Goal: Information Seeking & Learning: Learn about a topic

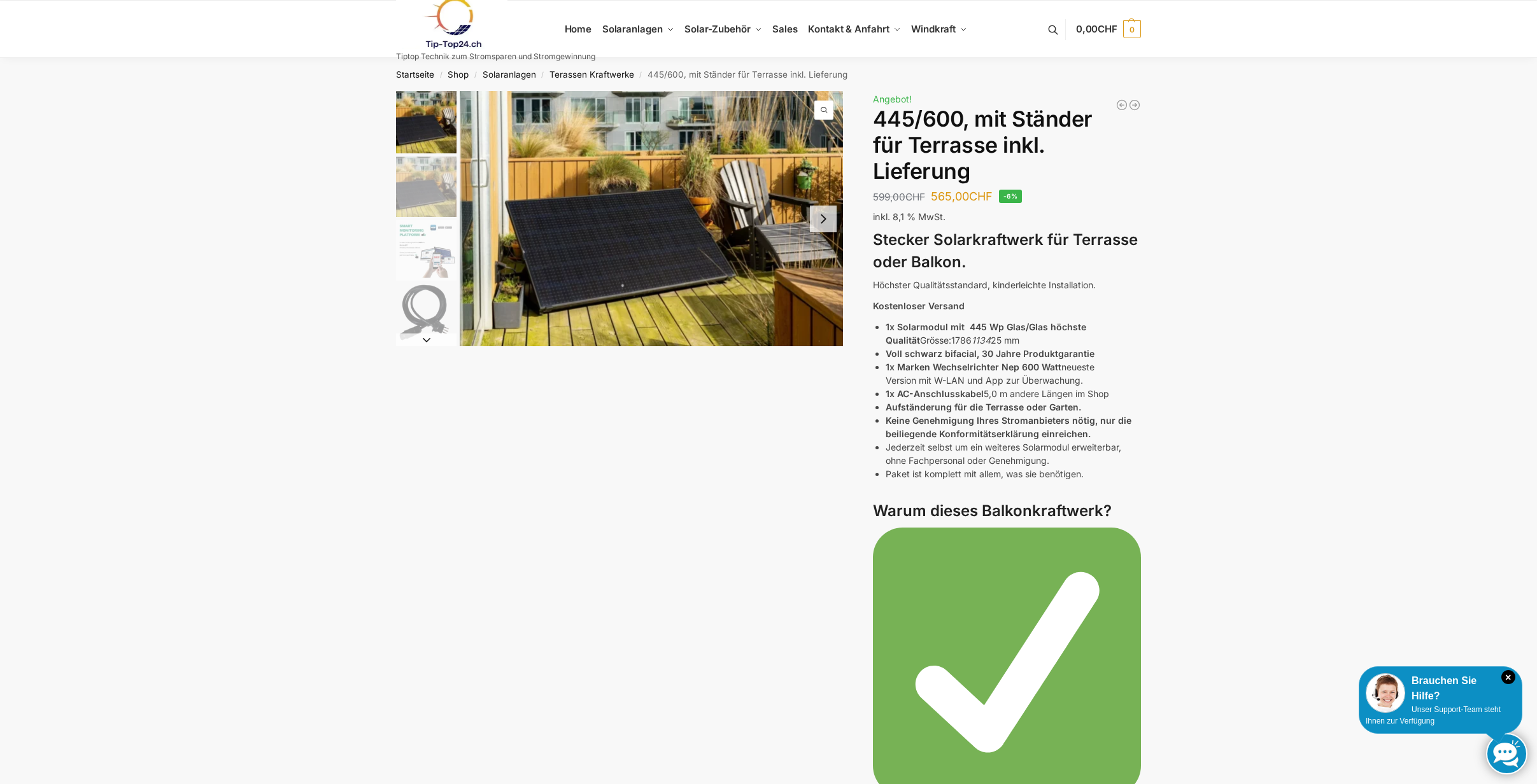
click at [574, 34] on link at bounding box center [495, 22] width 199 height 51
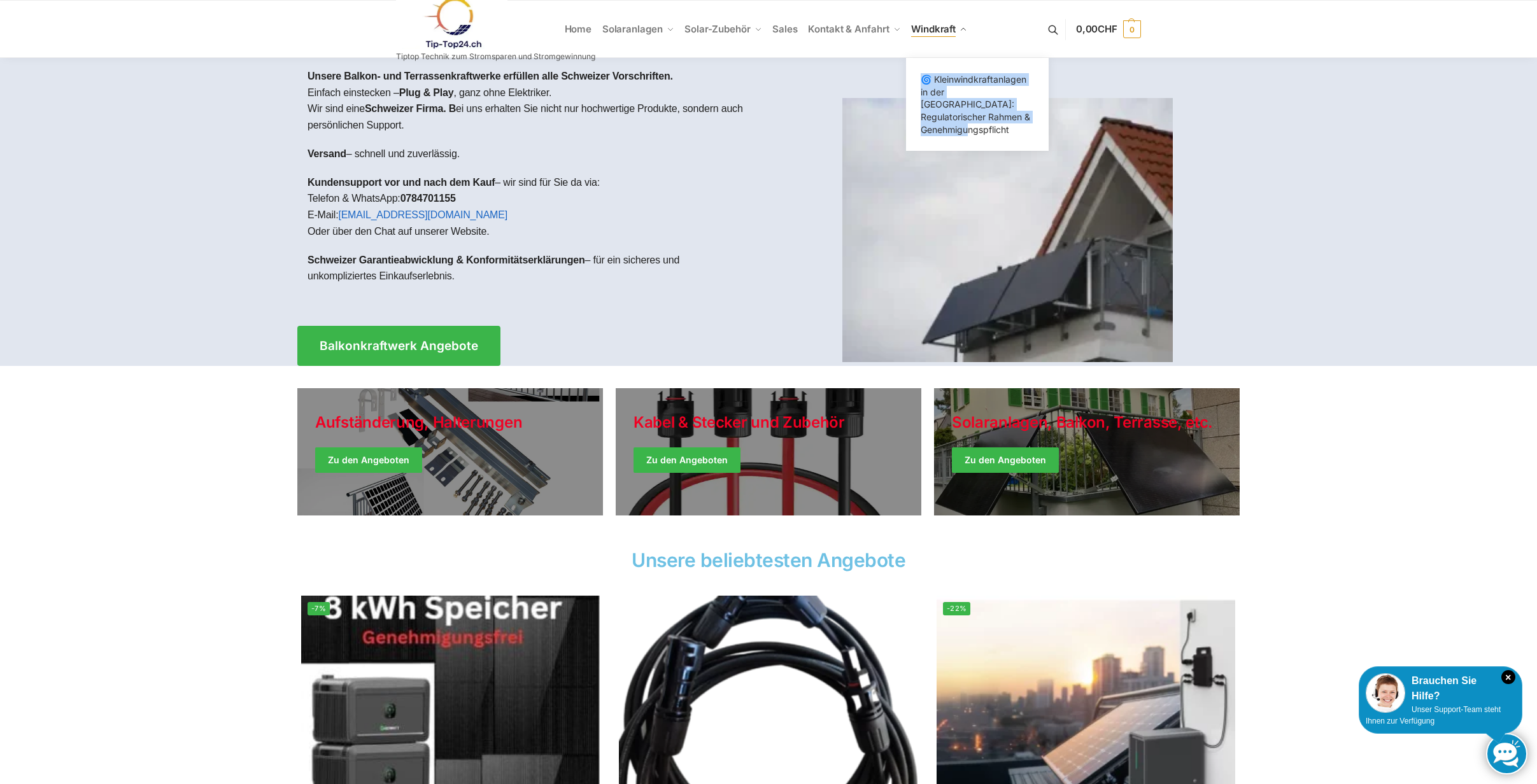
click at [928, 26] on span "Windkraft" at bounding box center [933, 29] width 44 height 13
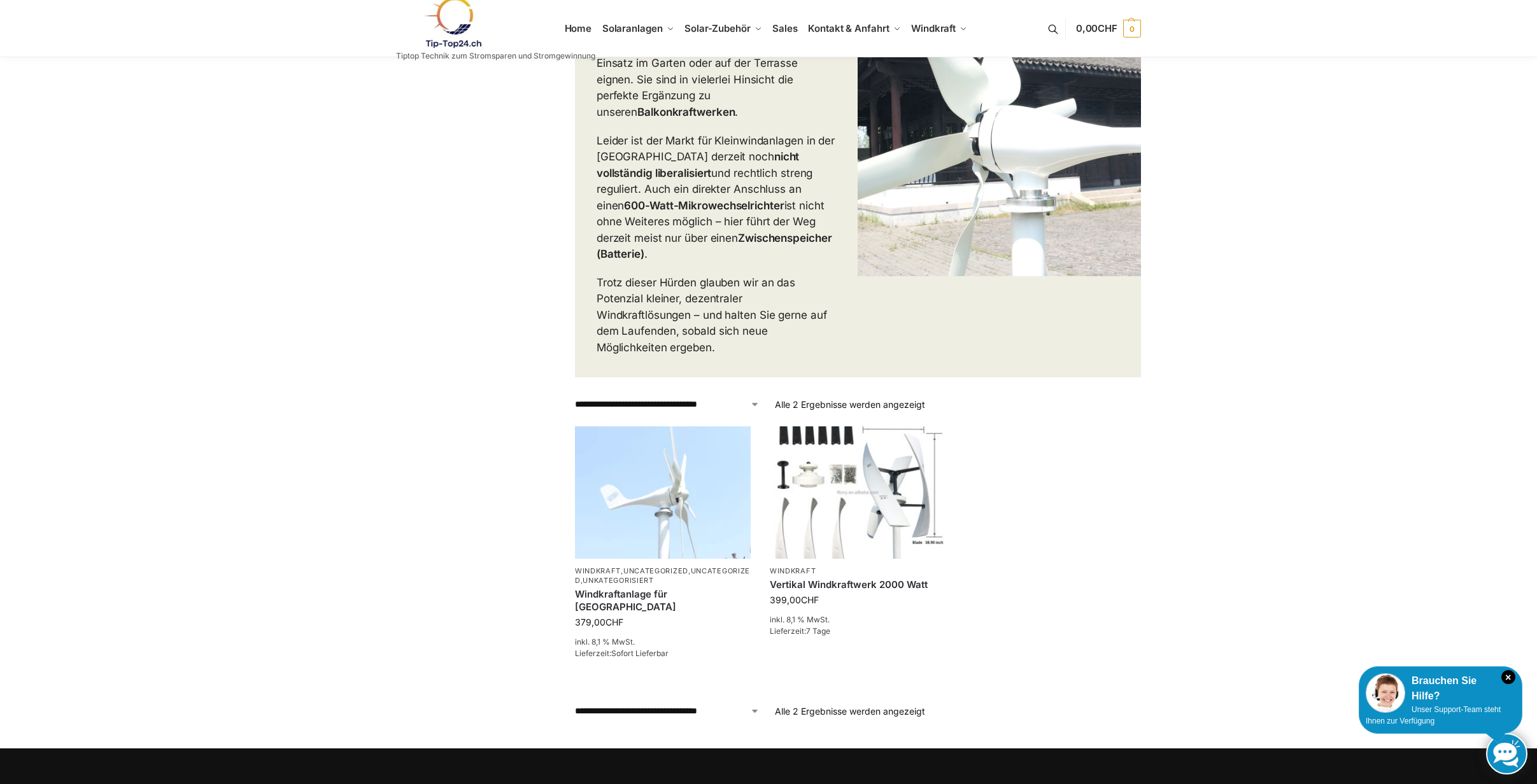
scroll to position [312, 0]
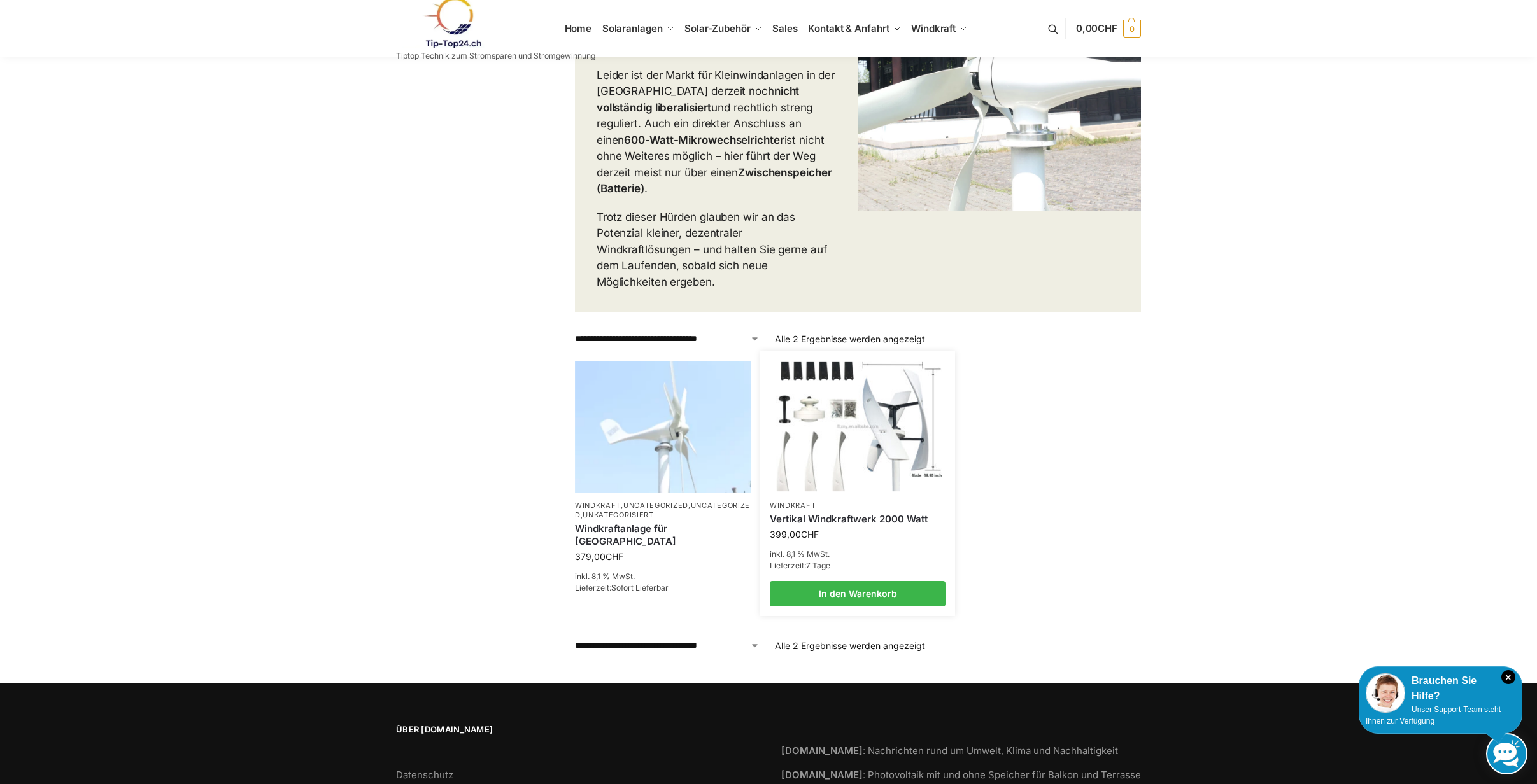
click at [877, 392] on img at bounding box center [857, 427] width 172 height 130
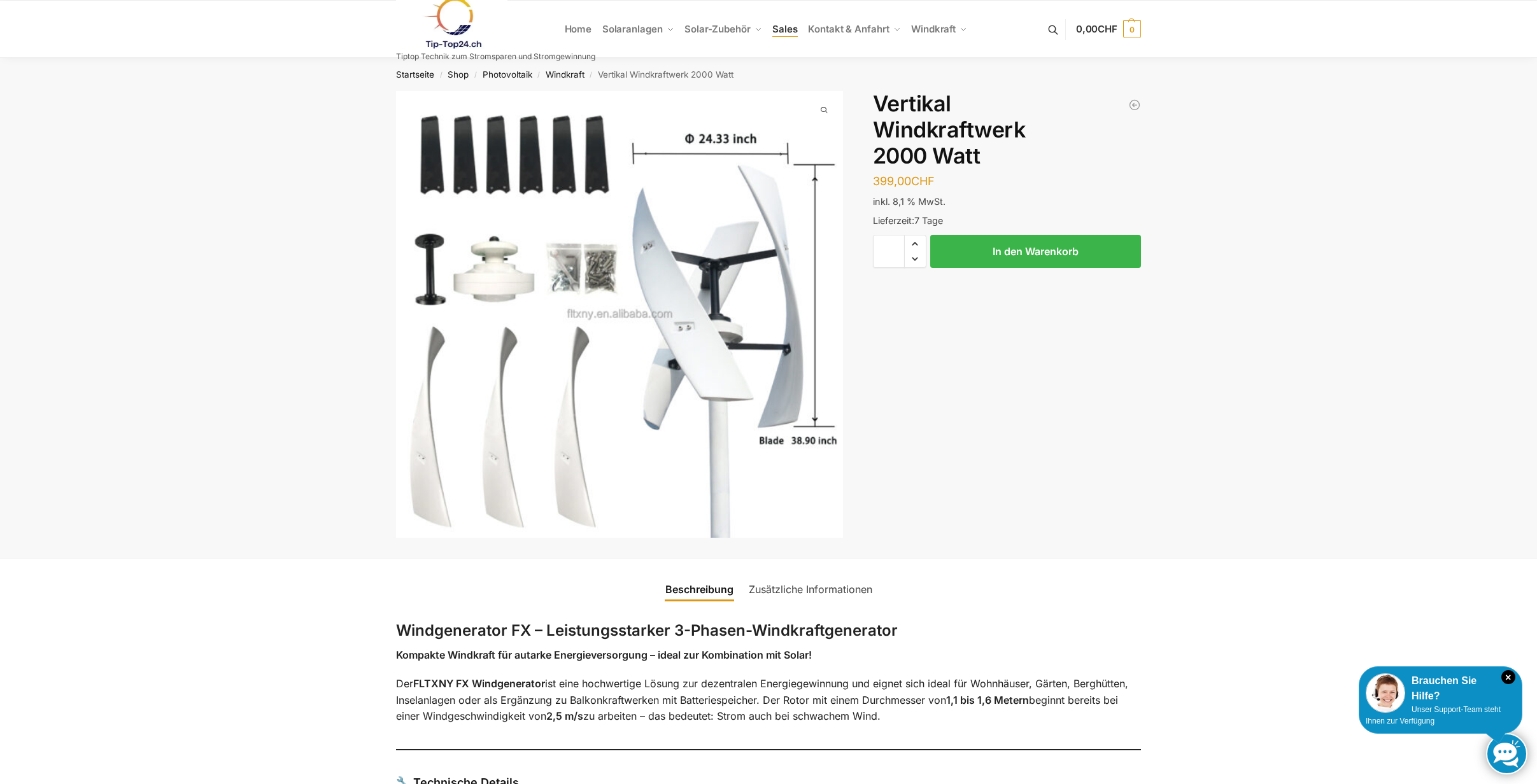
click at [785, 29] on span "Sales" at bounding box center [785, 29] width 25 height 13
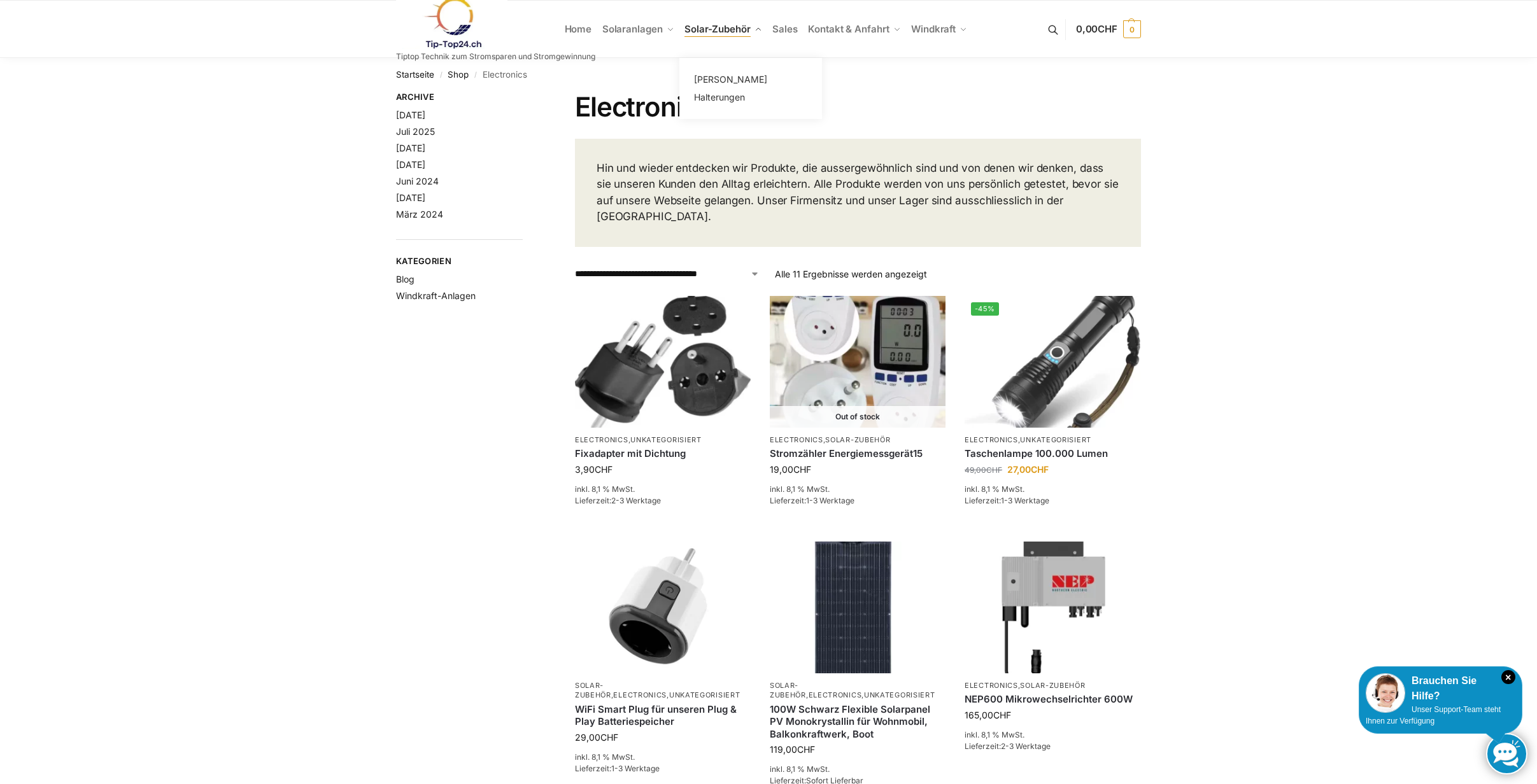
click at [735, 31] on span "Solar-Zubehör" at bounding box center [718, 29] width 66 height 13
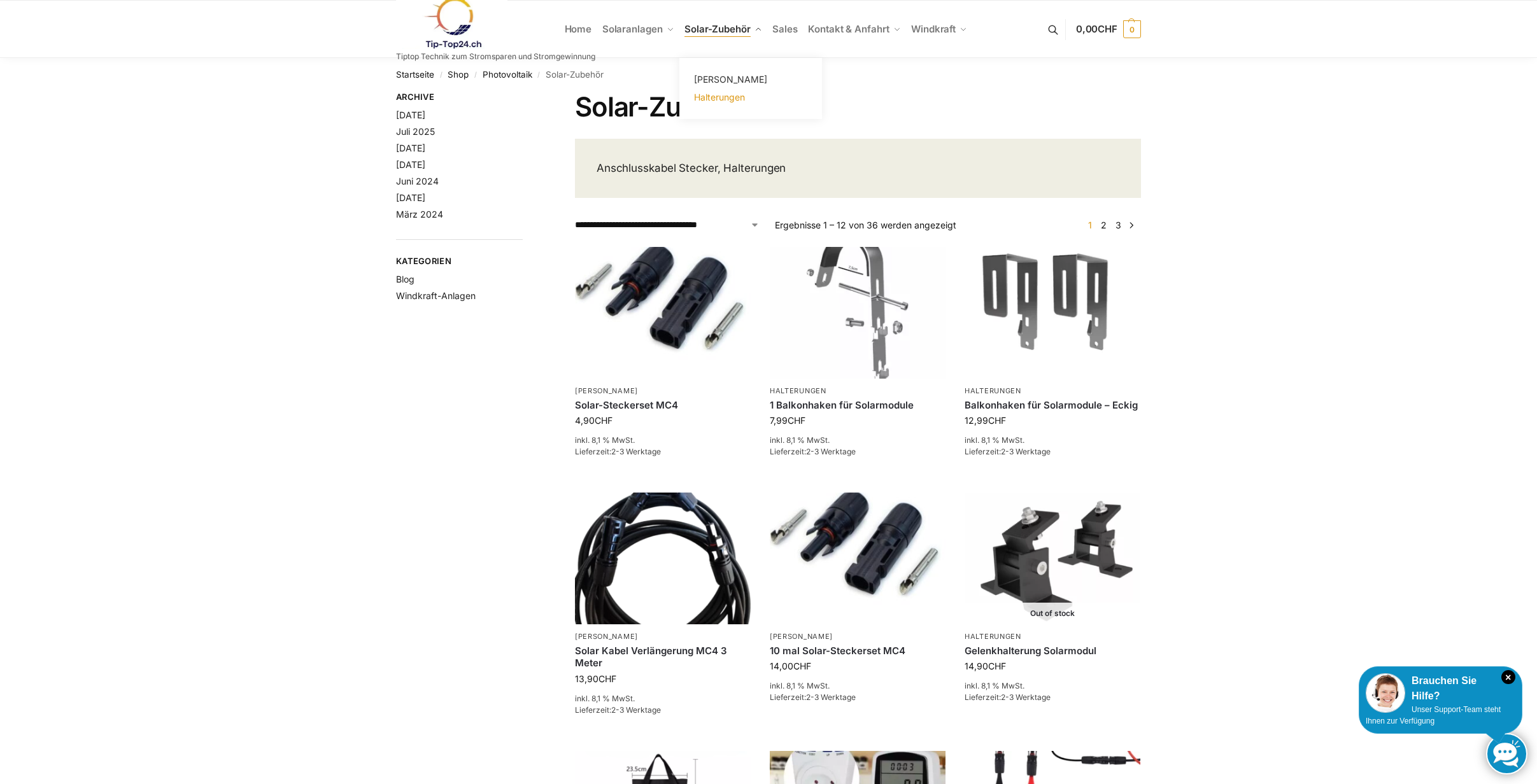
click at [714, 95] on span "Halterungen" at bounding box center [720, 97] width 51 height 11
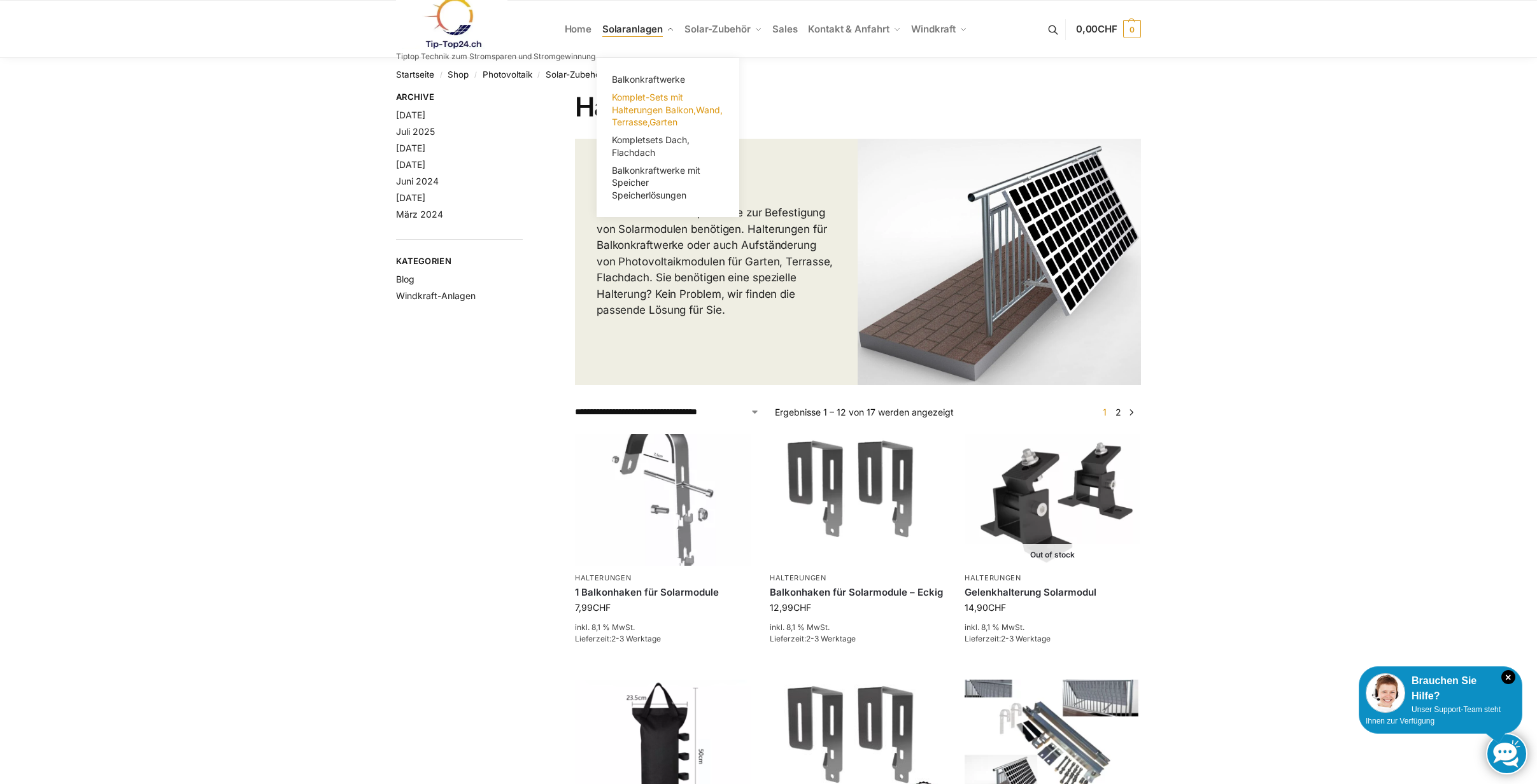
click at [631, 106] on span "Komplet-Sets mit Halterungen Balkon,Wand, Terrasse,Garten" at bounding box center [667, 109] width 111 height 36
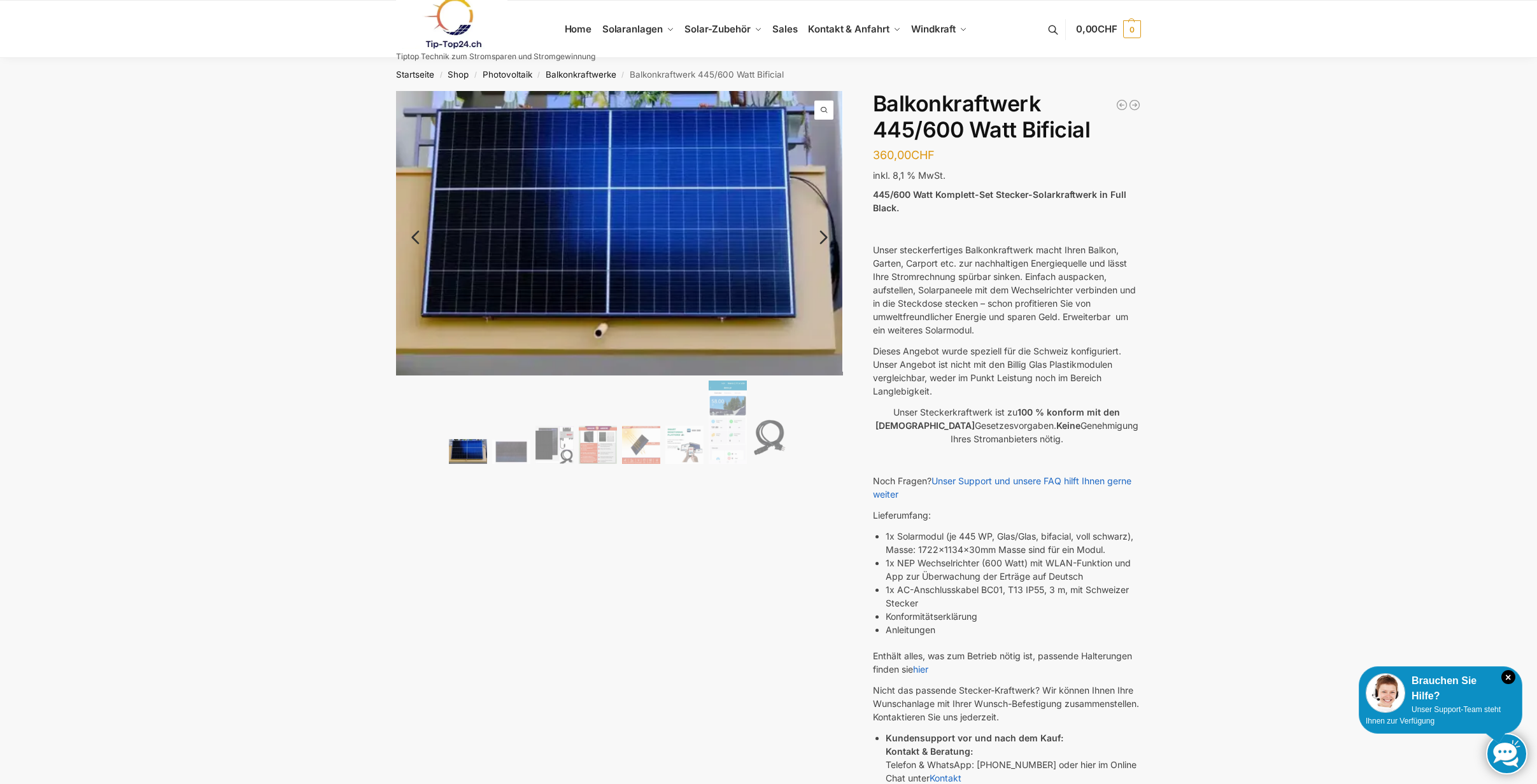
click at [827, 238] on link "Next" at bounding box center [822, 244] width 43 height 13
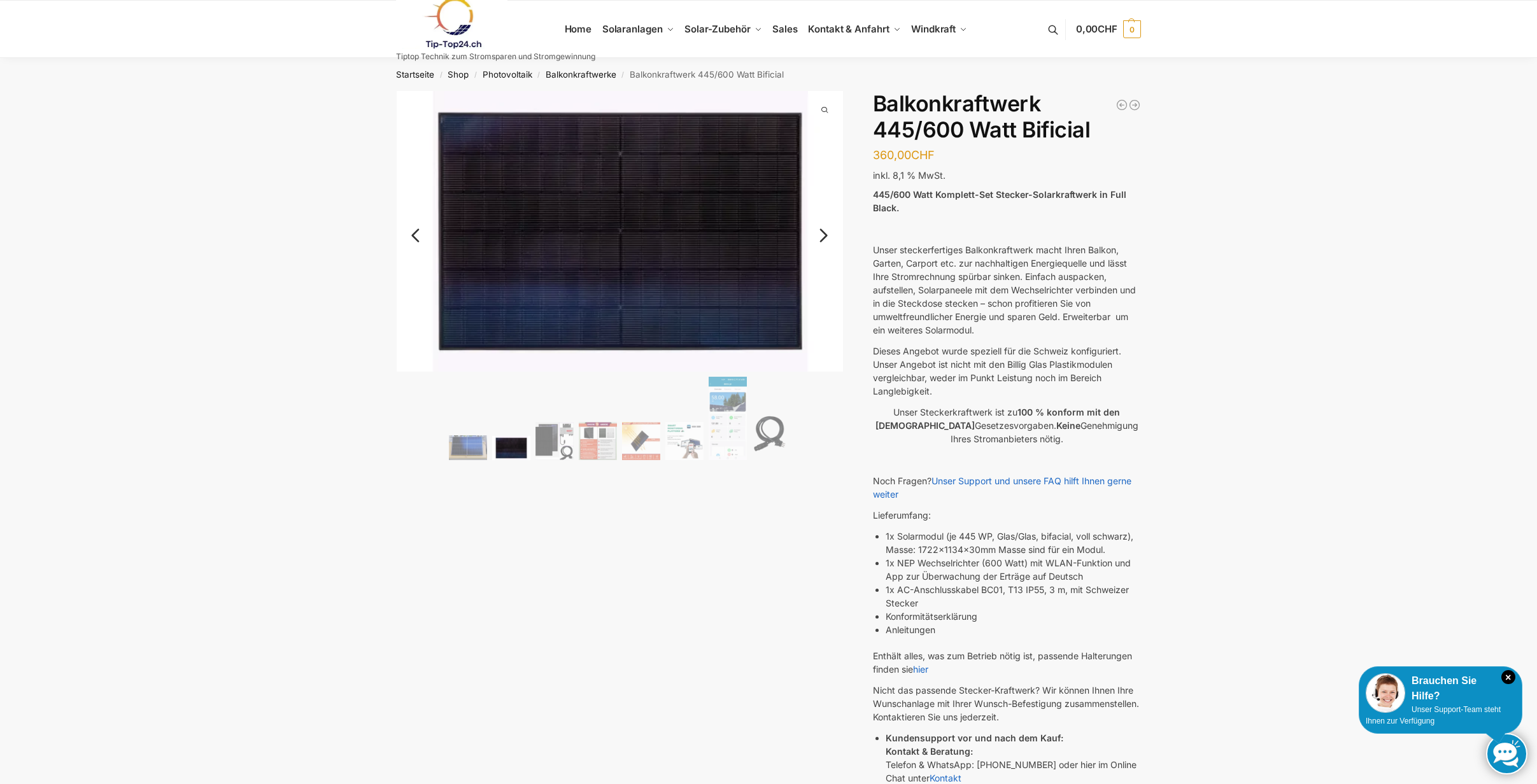
click at [827, 236] on link "Next" at bounding box center [822, 242] width 43 height 13
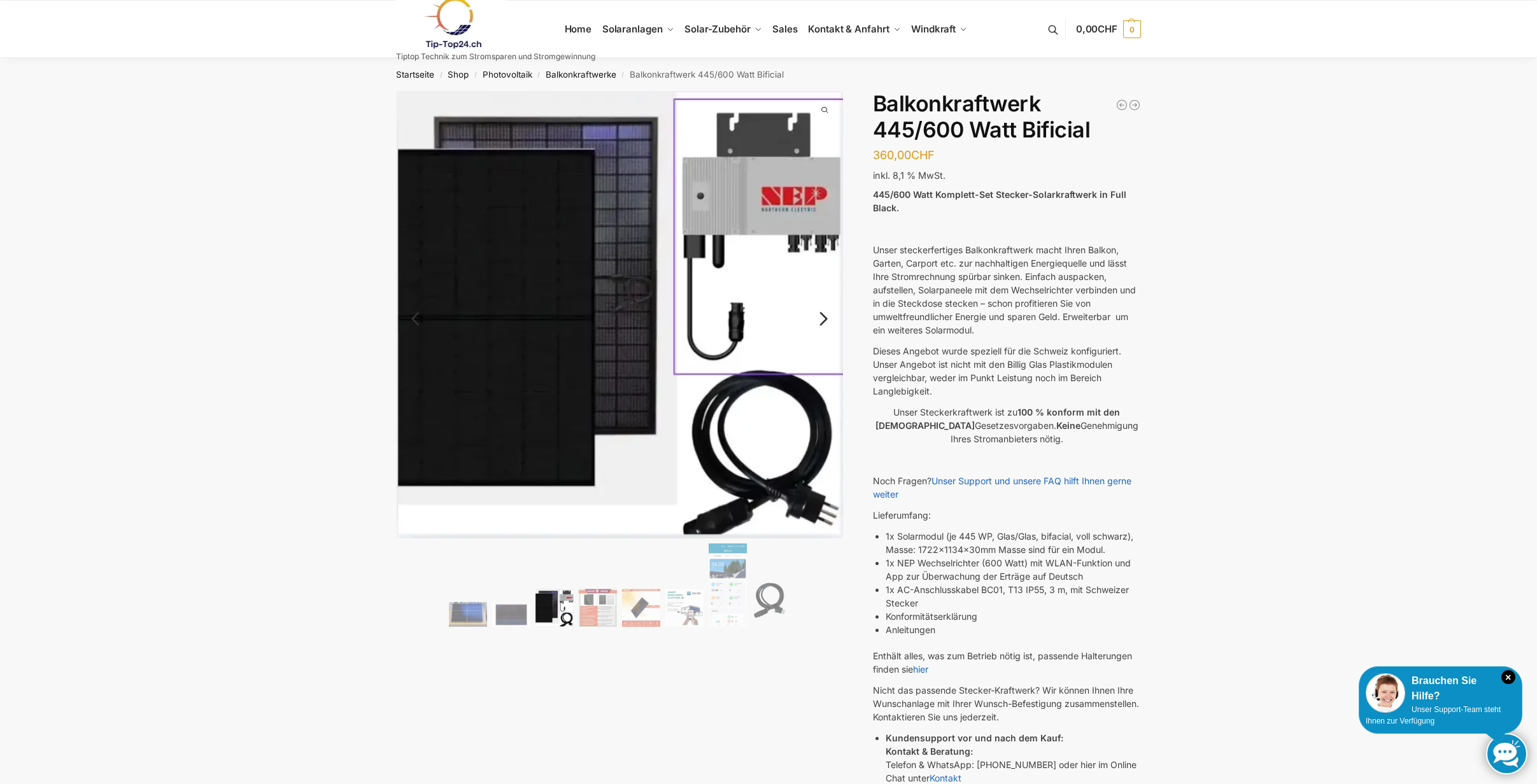
click at [827, 236] on img at bounding box center [620, 314] width 447 height 448
click at [819, 320] on link "Next" at bounding box center [822, 325] width 43 height 13
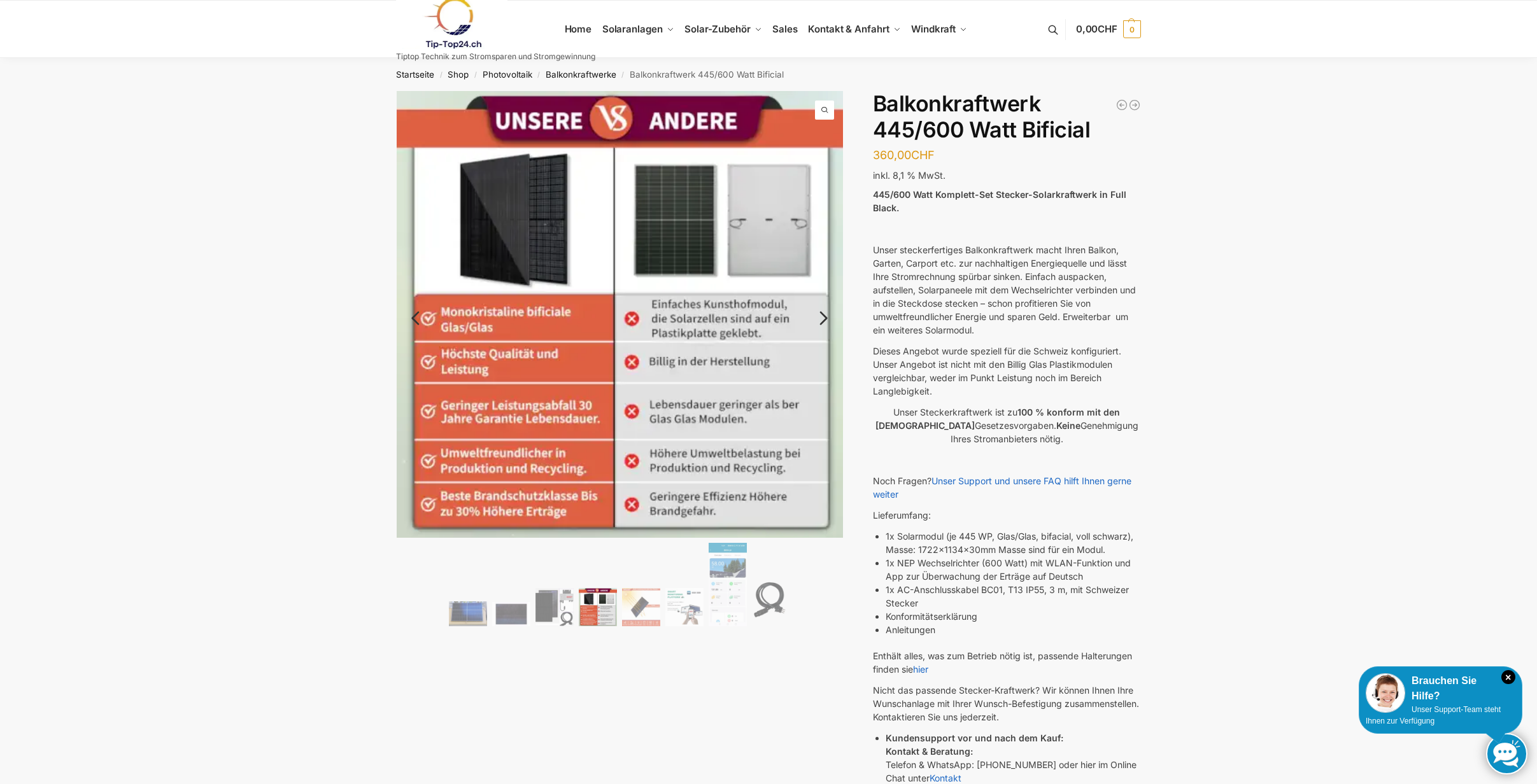
click at [825, 318] on link "Next" at bounding box center [822, 324] width 43 height 13
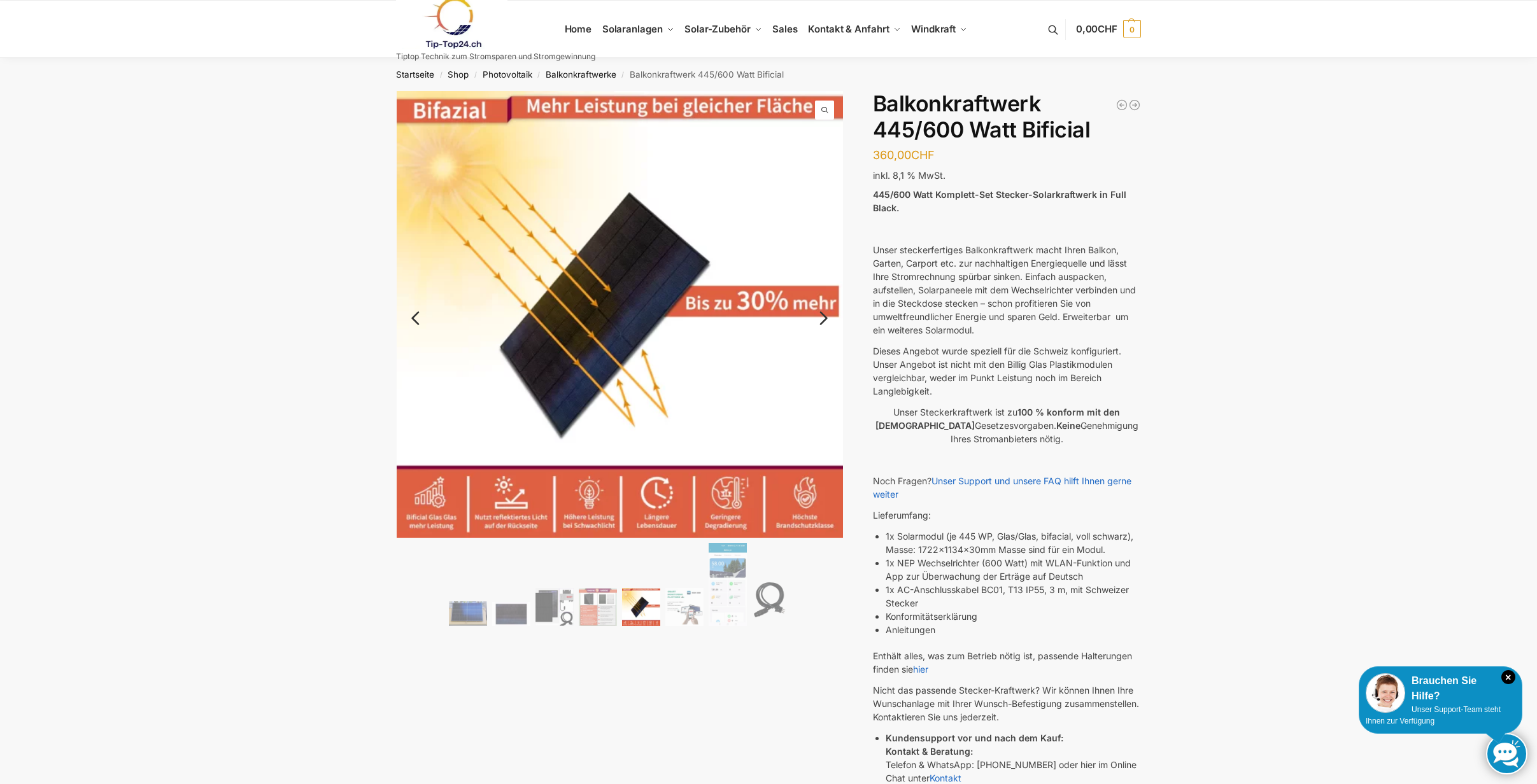
click at [825, 318] on link "Next" at bounding box center [822, 324] width 43 height 13
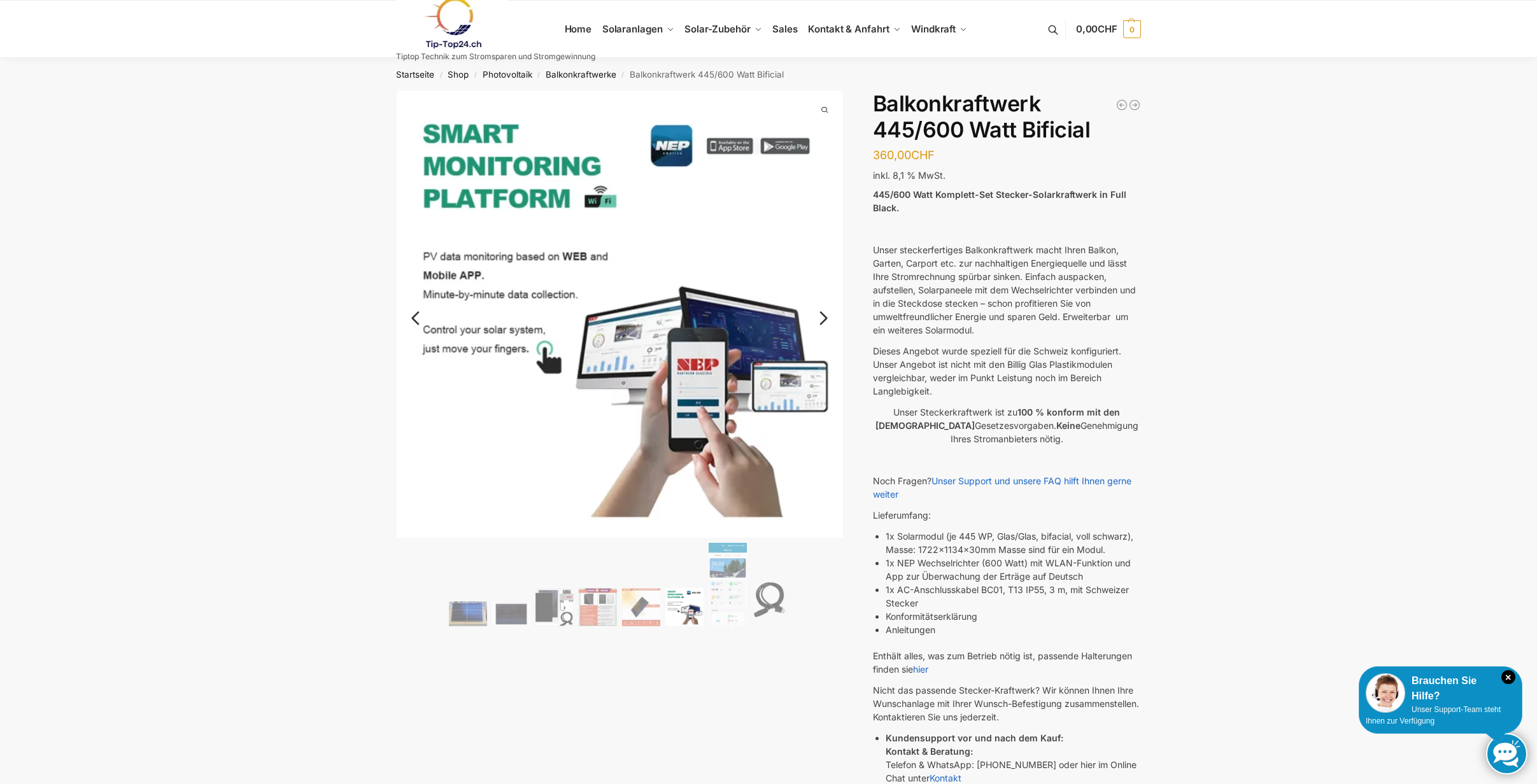
click at [825, 318] on link "Next" at bounding box center [822, 324] width 43 height 13
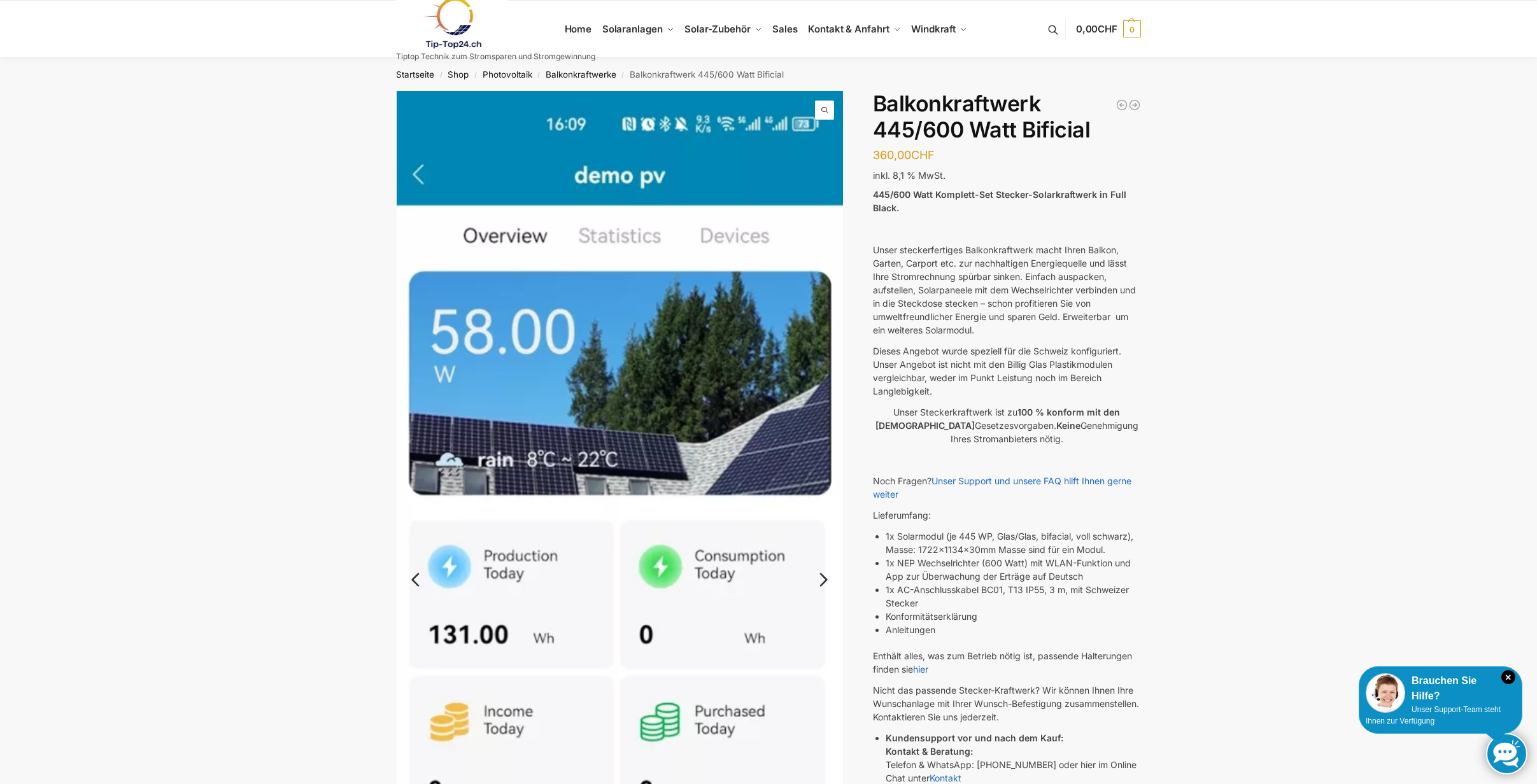
scroll to position [15, 0]
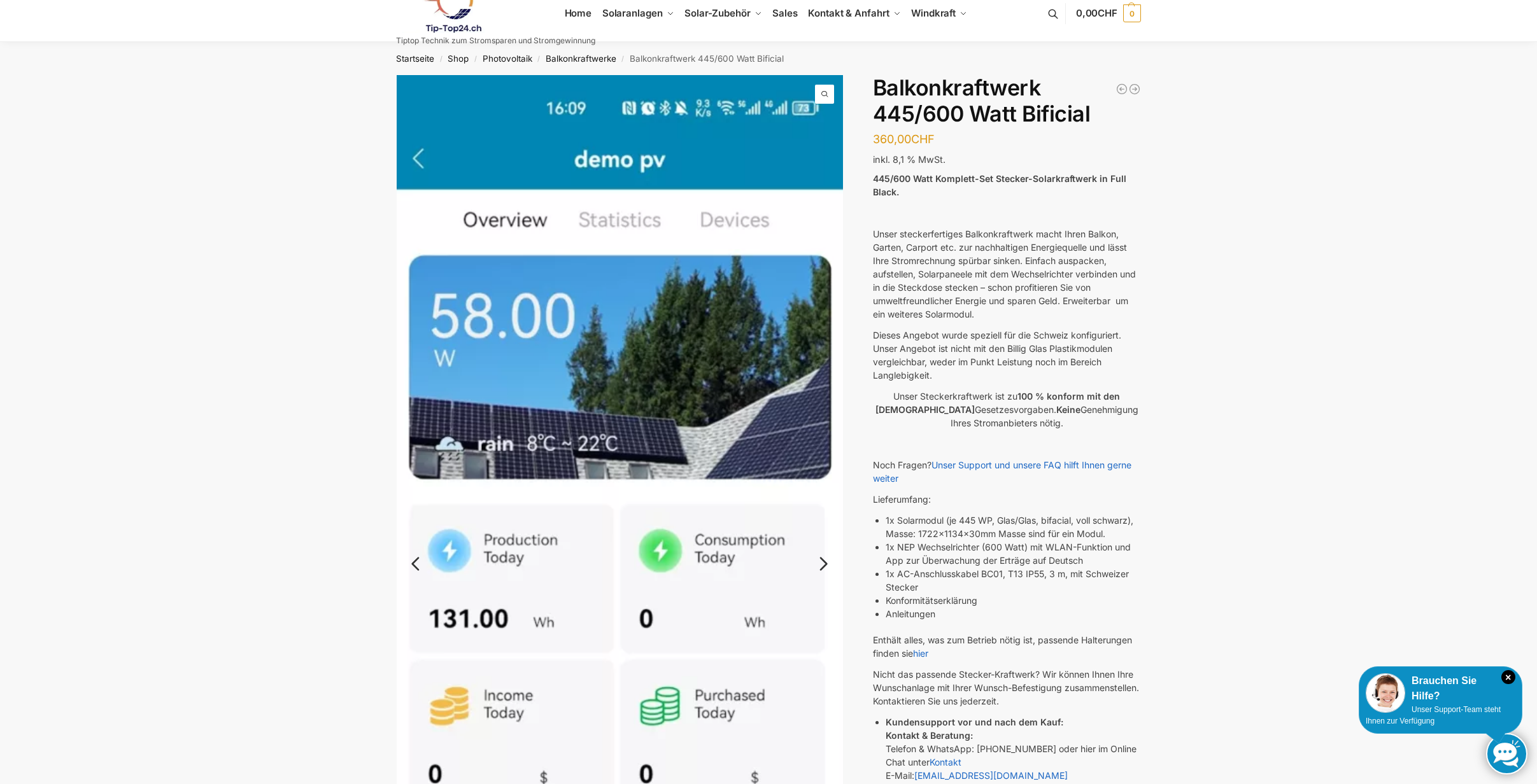
click at [824, 564] on link "Next" at bounding box center [822, 569] width 43 height 13
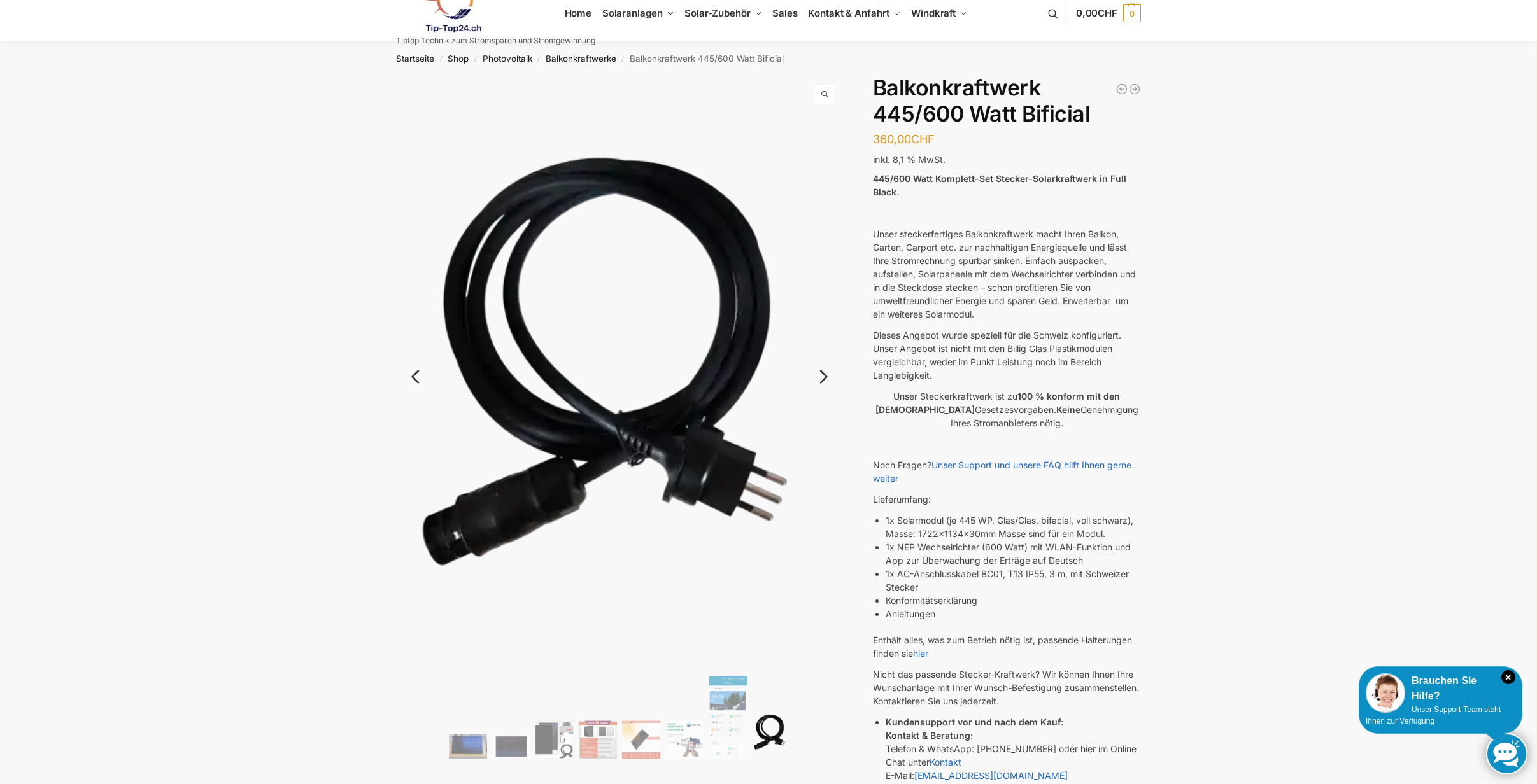
click at [827, 381] on link "Next" at bounding box center [822, 383] width 43 height 13
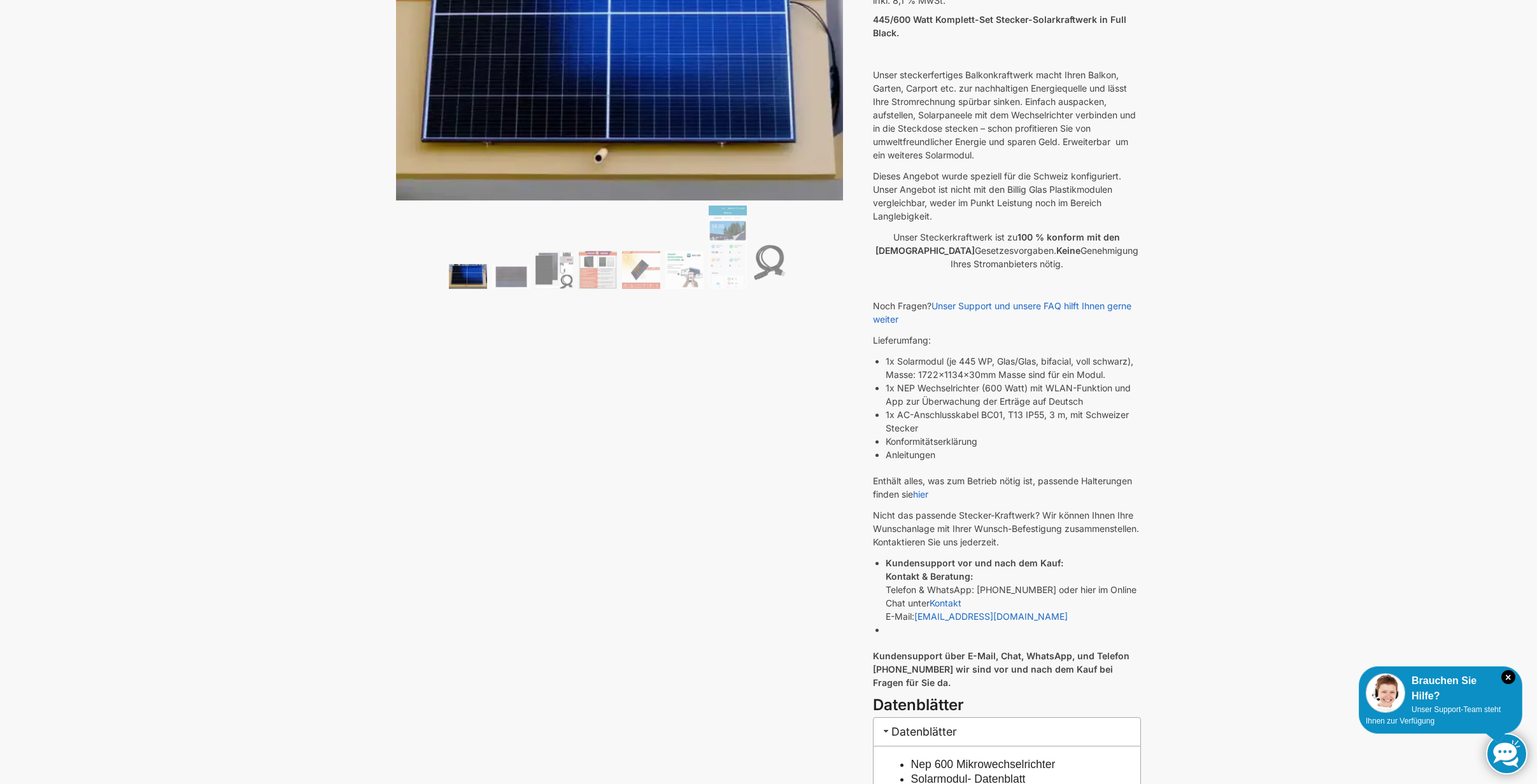
scroll to position [0, 0]
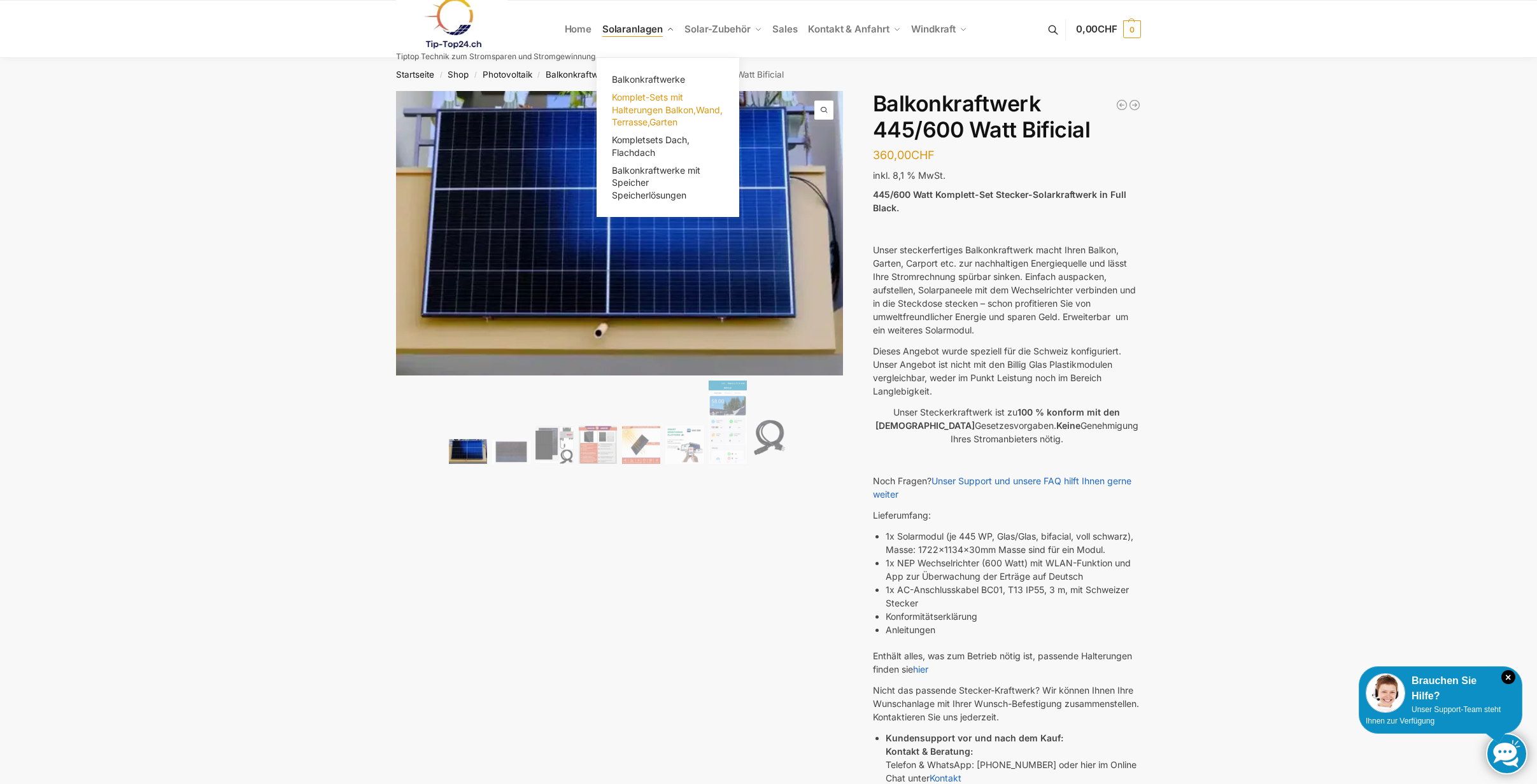
click at [651, 99] on span "Komplet-Sets mit Halterungen Balkon,Wand, Terrasse,Garten" at bounding box center [667, 109] width 111 height 36
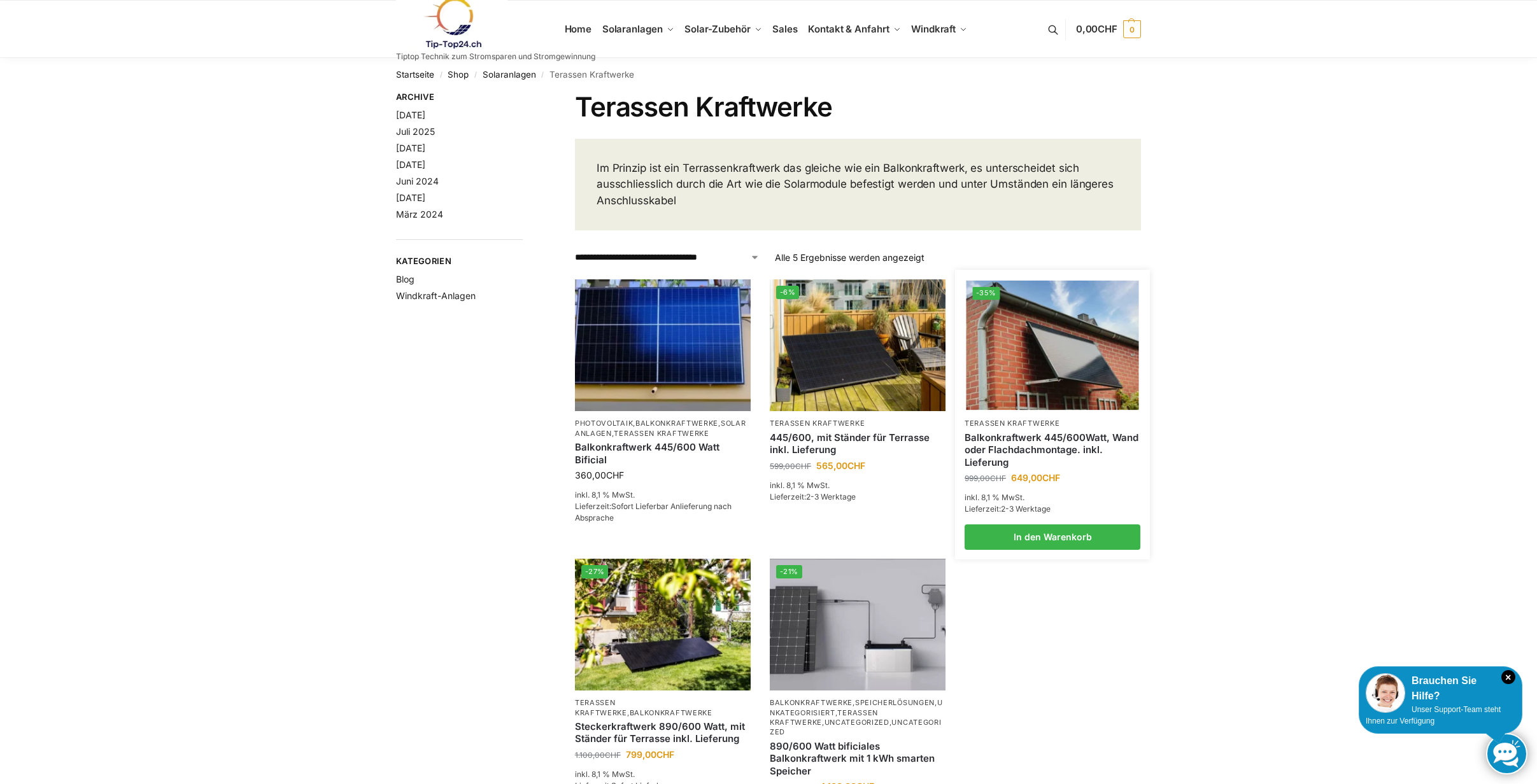
click at [1087, 363] on img at bounding box center [1052, 345] width 172 height 130
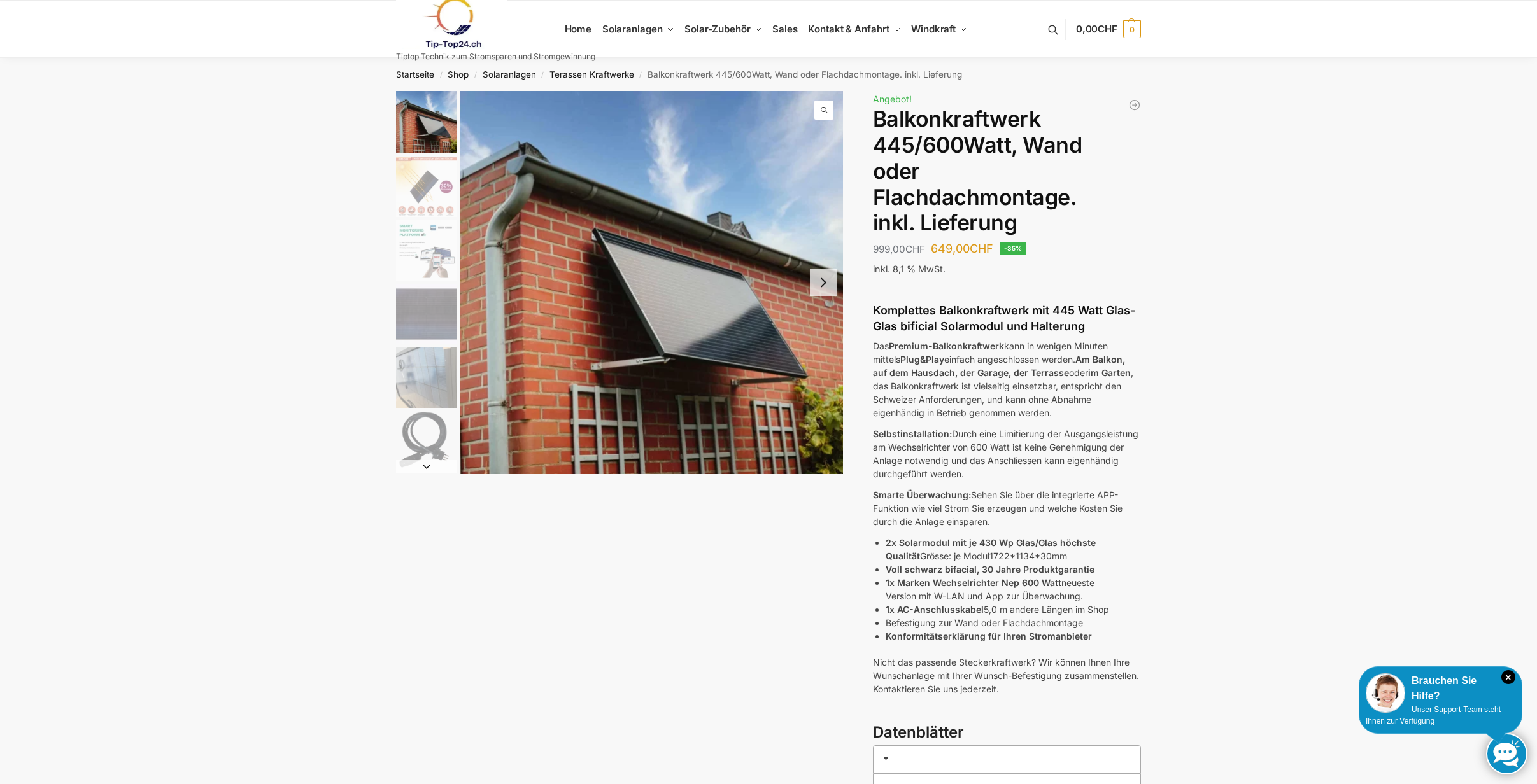
click at [832, 287] on button "Next slide" at bounding box center [823, 282] width 27 height 27
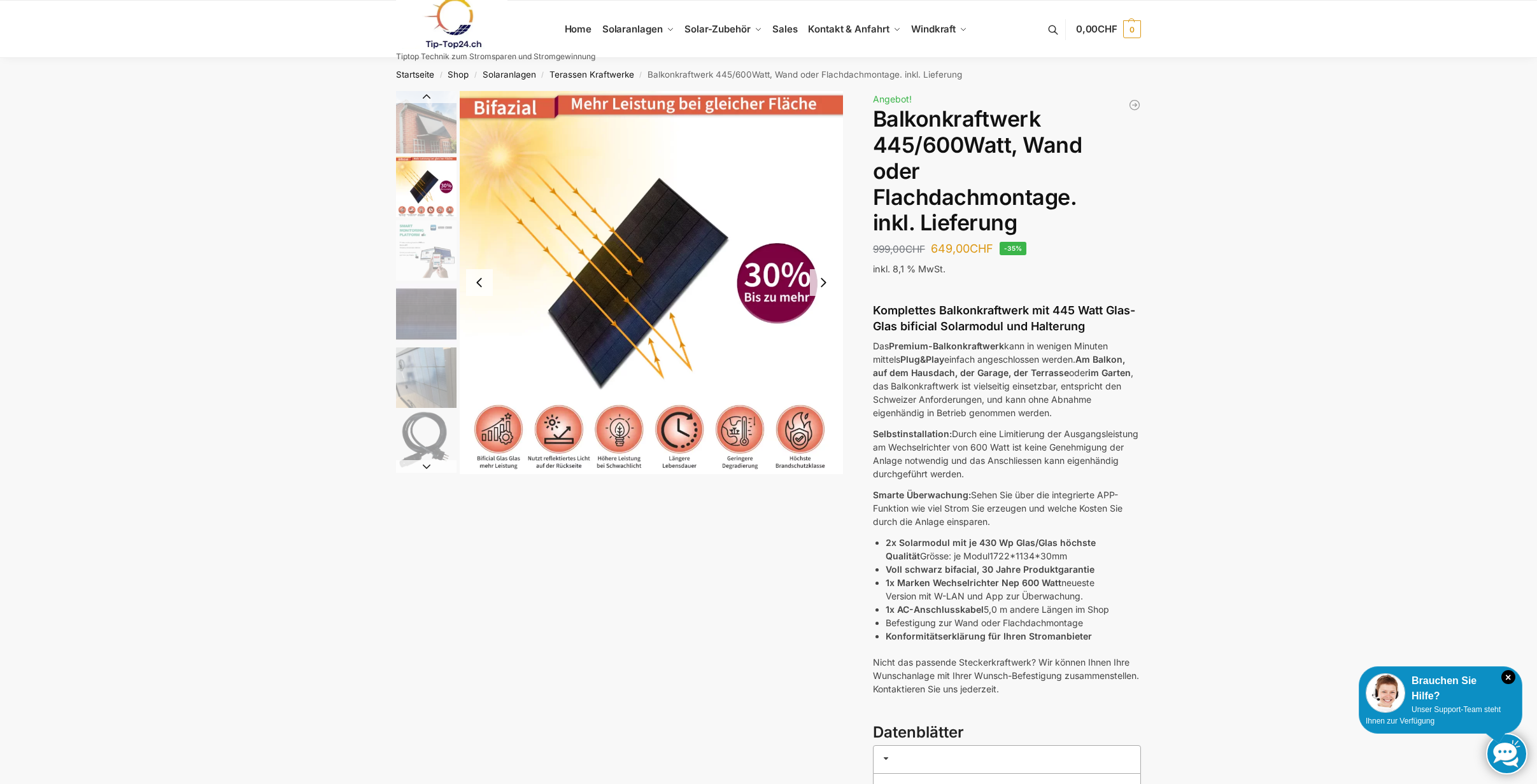
click at [830, 284] on button "Next slide" at bounding box center [823, 282] width 27 height 27
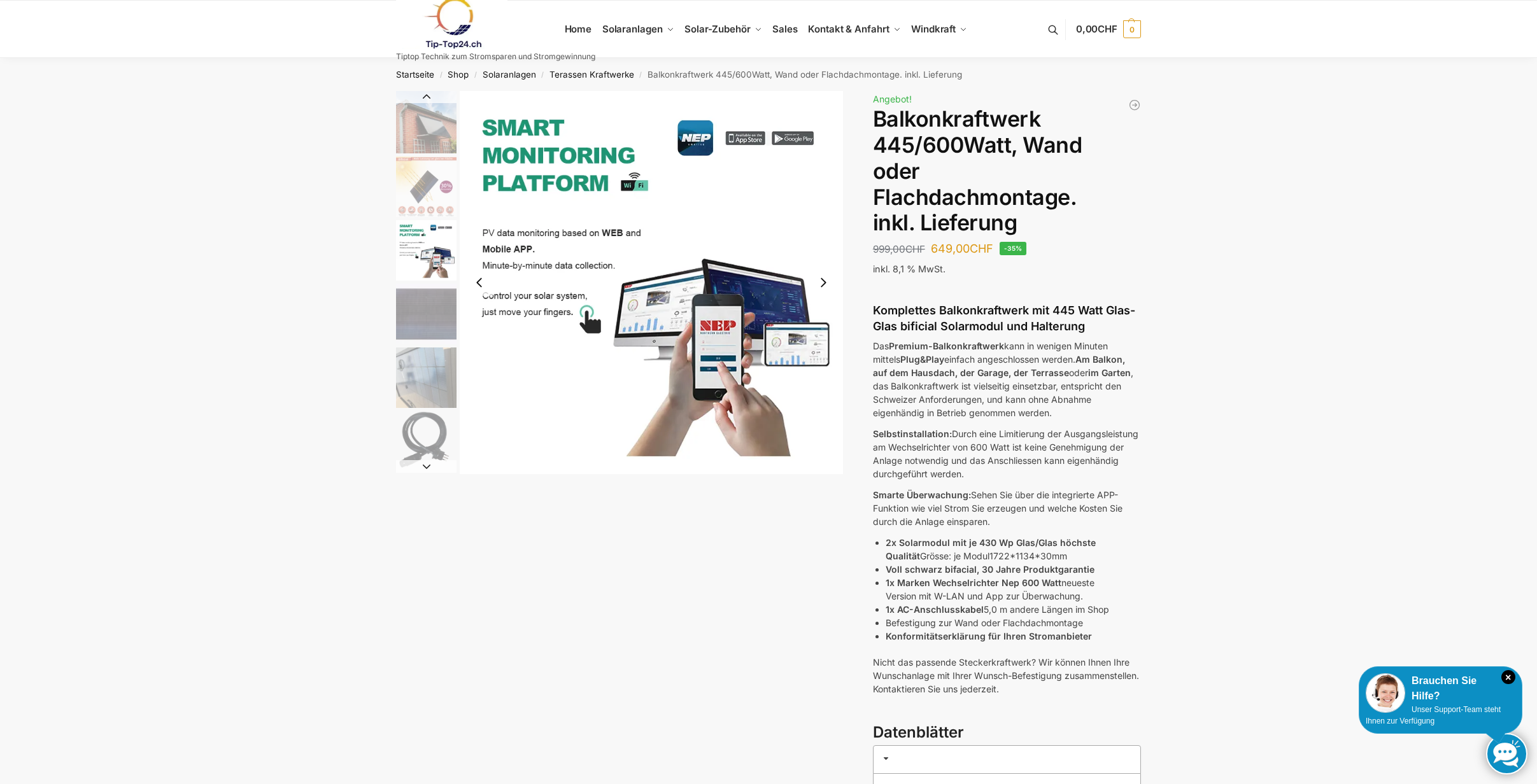
click at [827, 284] on button "Next slide" at bounding box center [823, 282] width 27 height 27
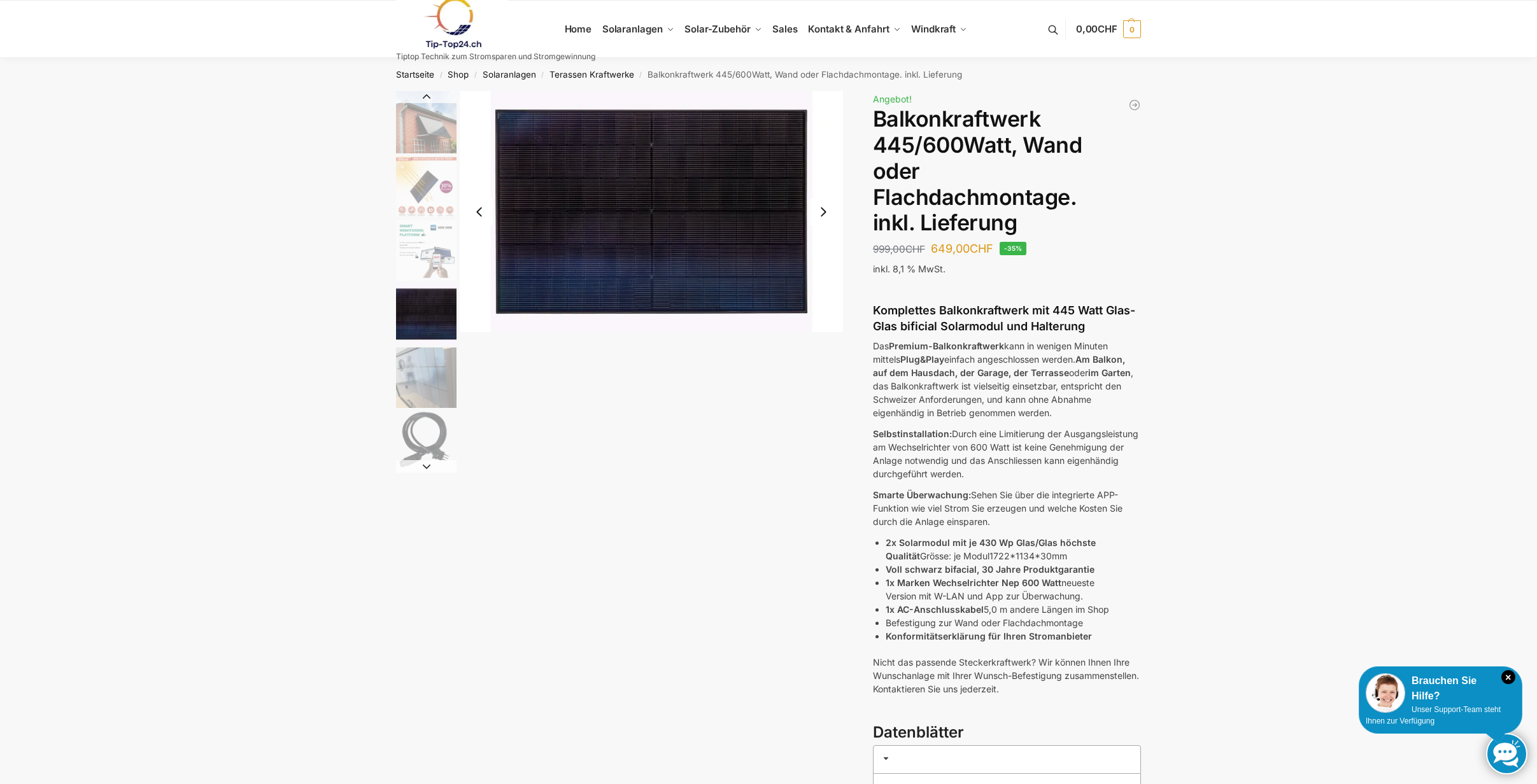
click at [834, 210] on button "Next slide" at bounding box center [823, 212] width 27 height 27
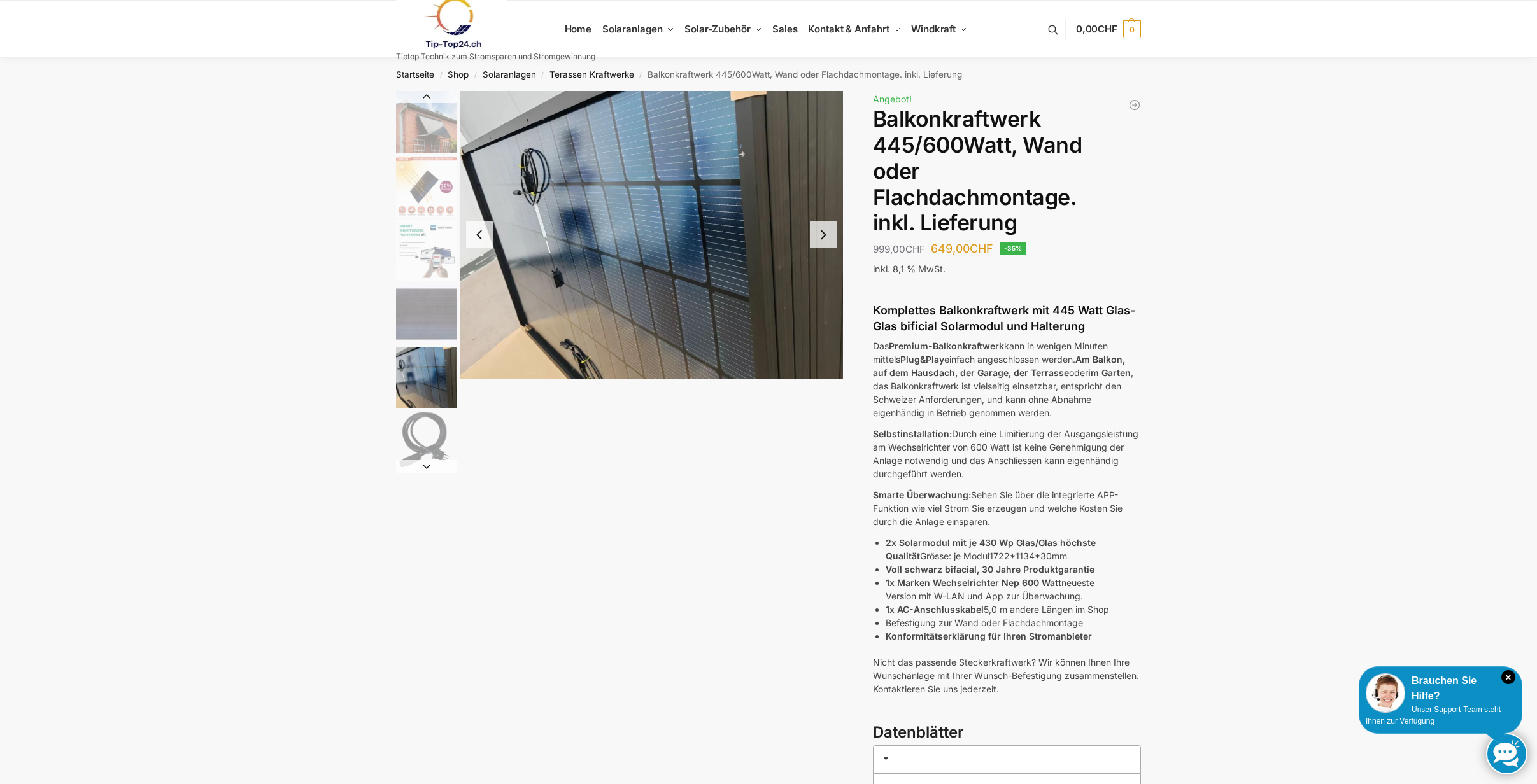
click at [829, 212] on img "5 / 6" at bounding box center [651, 235] width 383 height 288
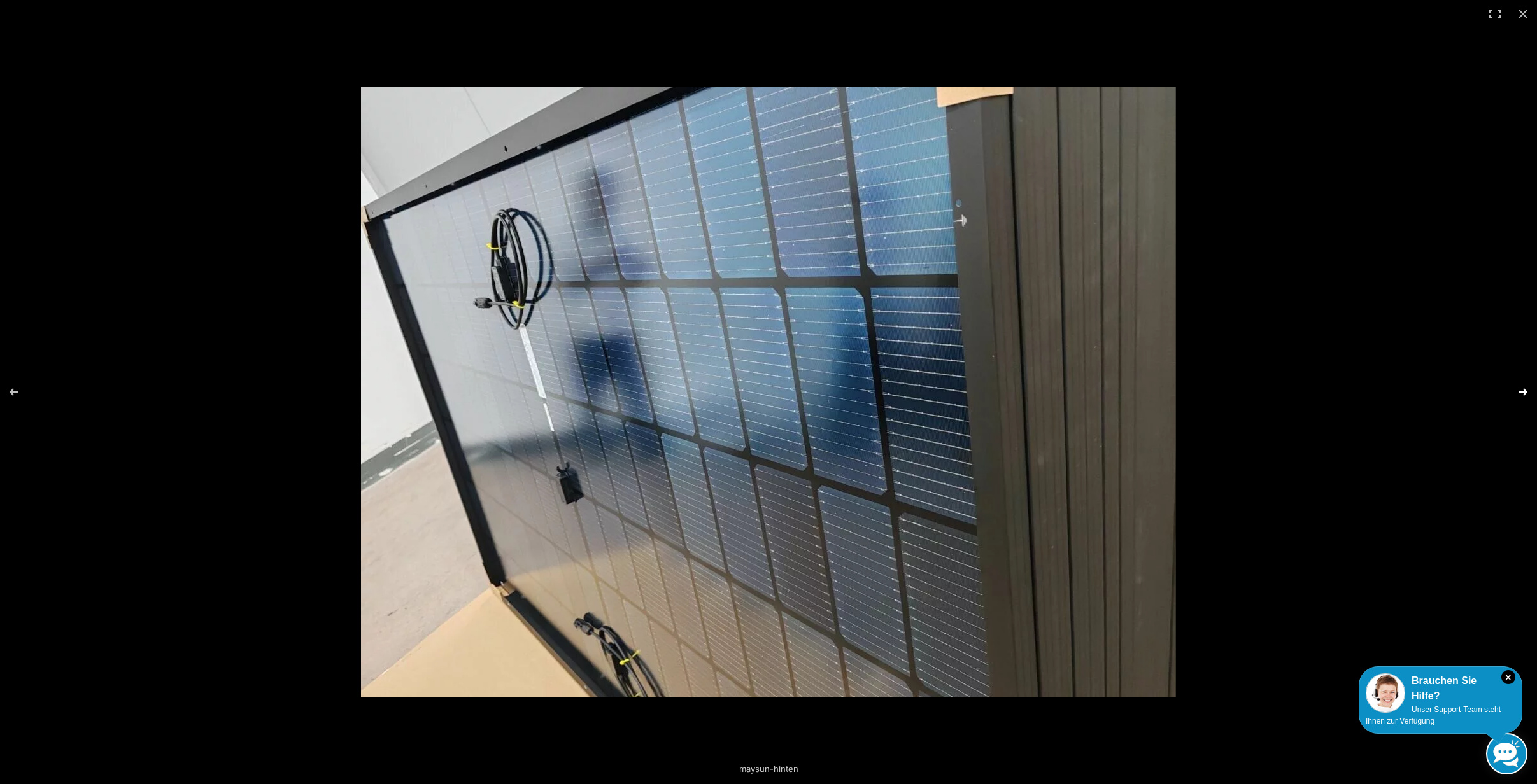
click at [1525, 392] on button "Next (arrow right)" at bounding box center [1515, 392] width 44 height 64
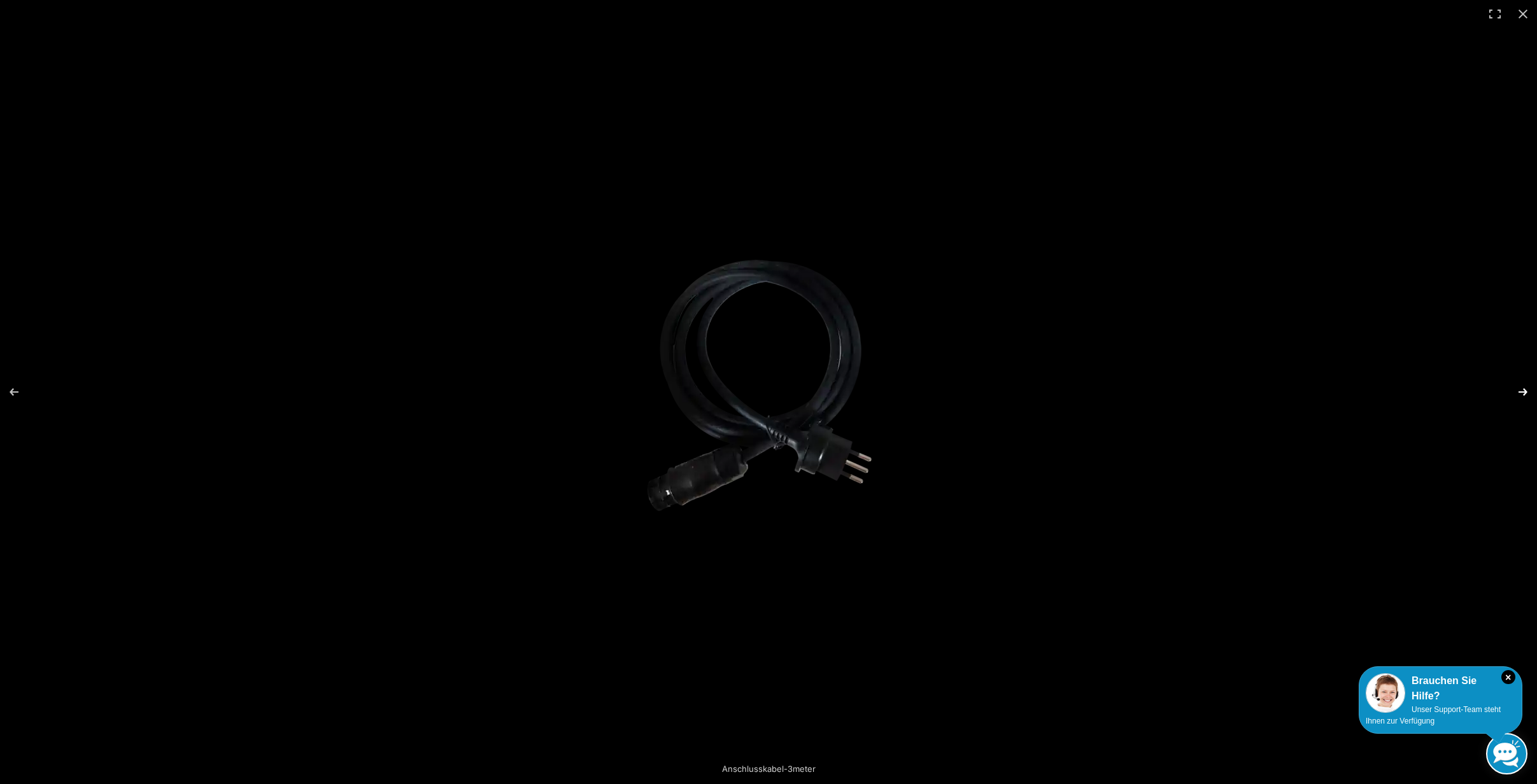
click at [1525, 392] on button "Next (arrow right)" at bounding box center [1515, 392] width 44 height 64
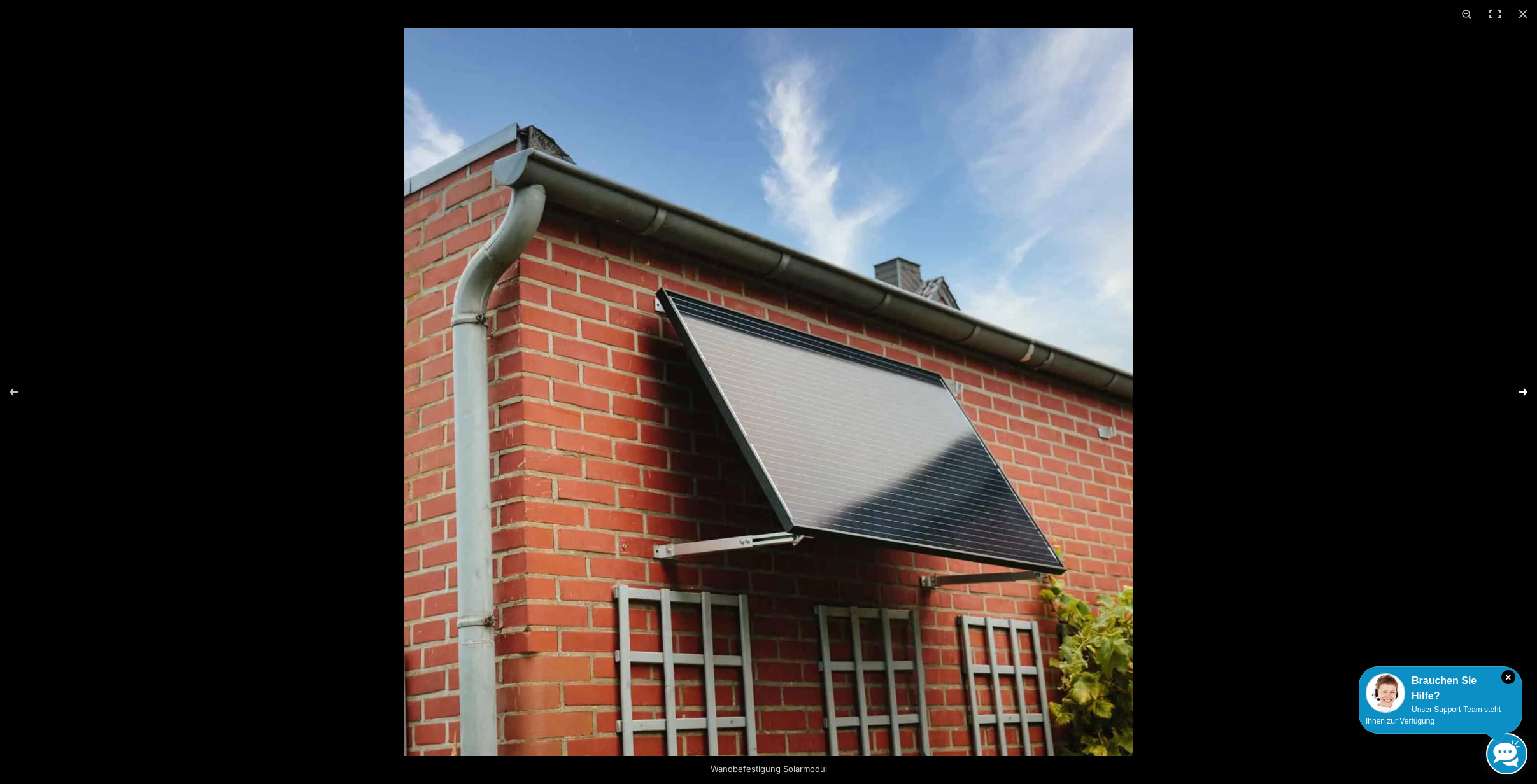
click at [1522, 391] on button "Next (arrow right)" at bounding box center [1515, 392] width 44 height 64
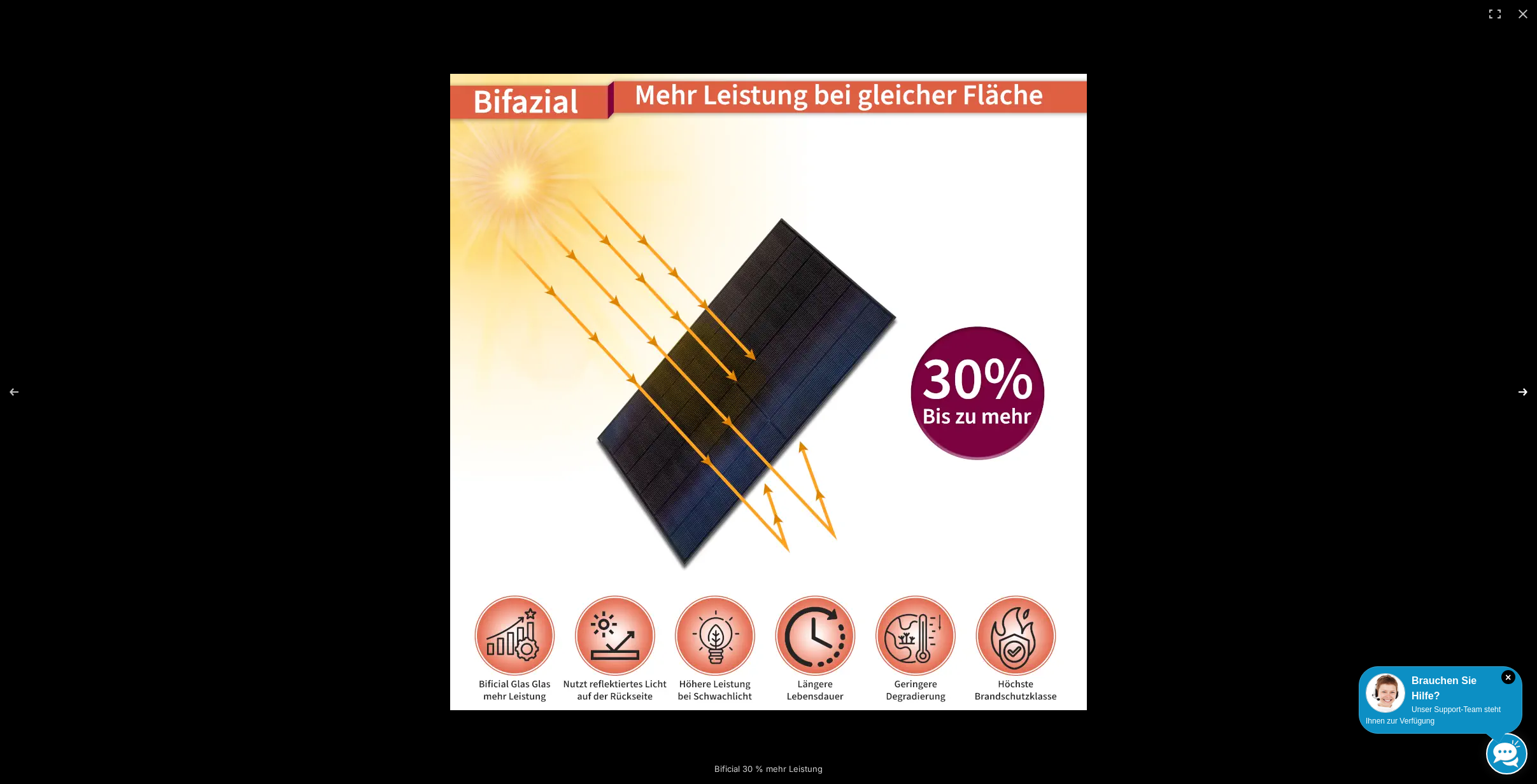
click at [1522, 391] on button "Next (arrow right)" at bounding box center [1515, 392] width 44 height 64
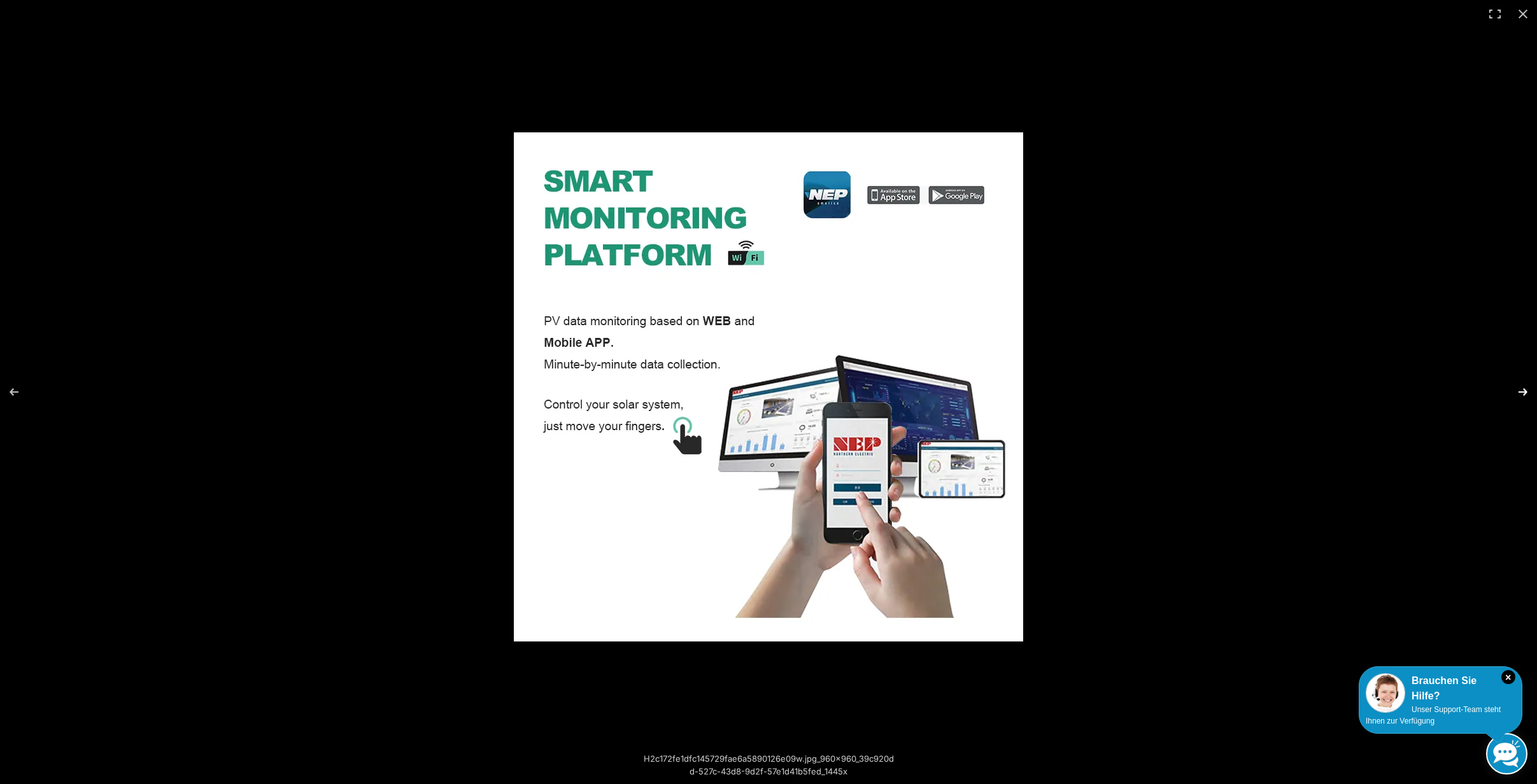
click at [1522, 391] on button "Next (arrow right)" at bounding box center [1515, 392] width 44 height 64
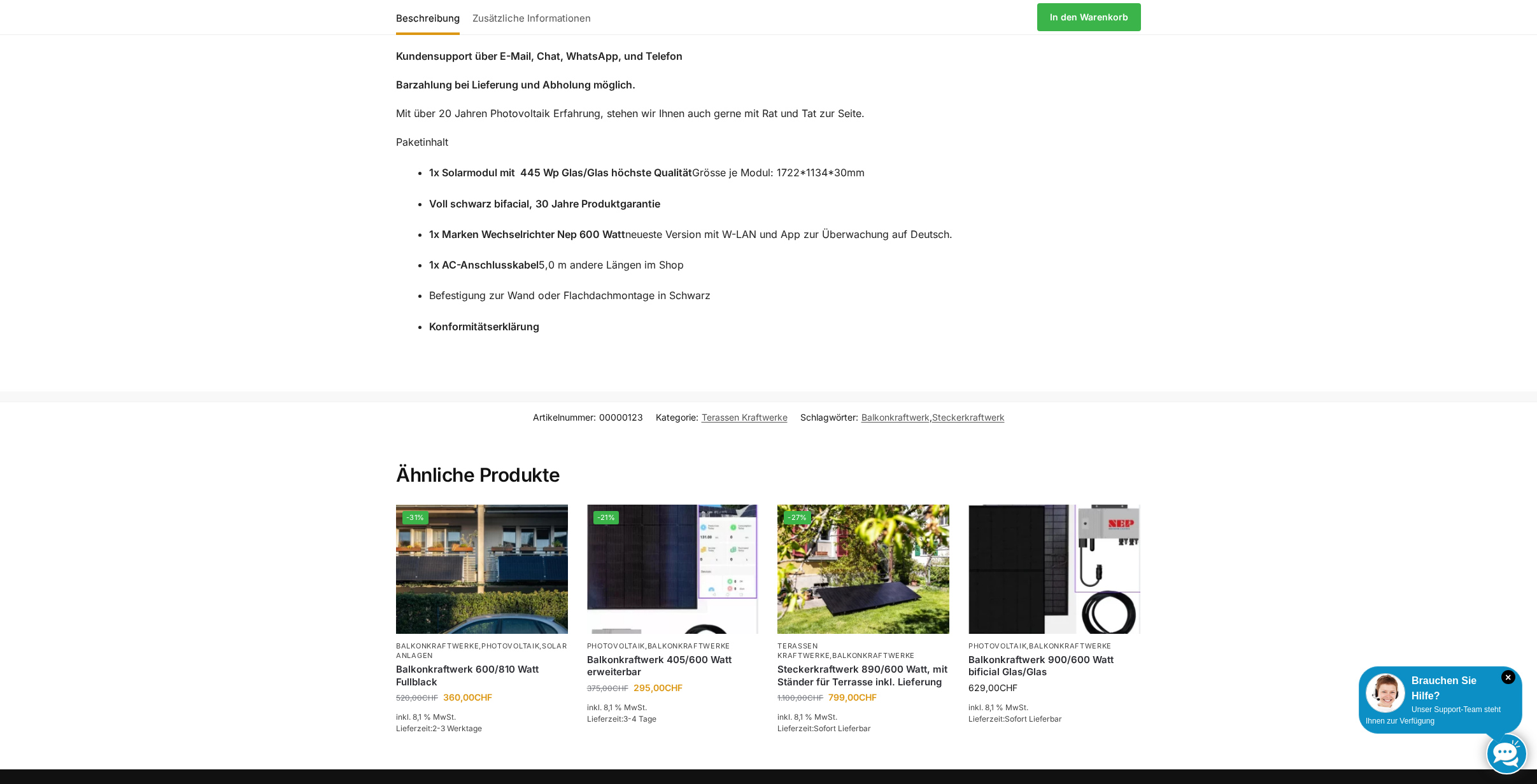
scroll to position [1109, 0]
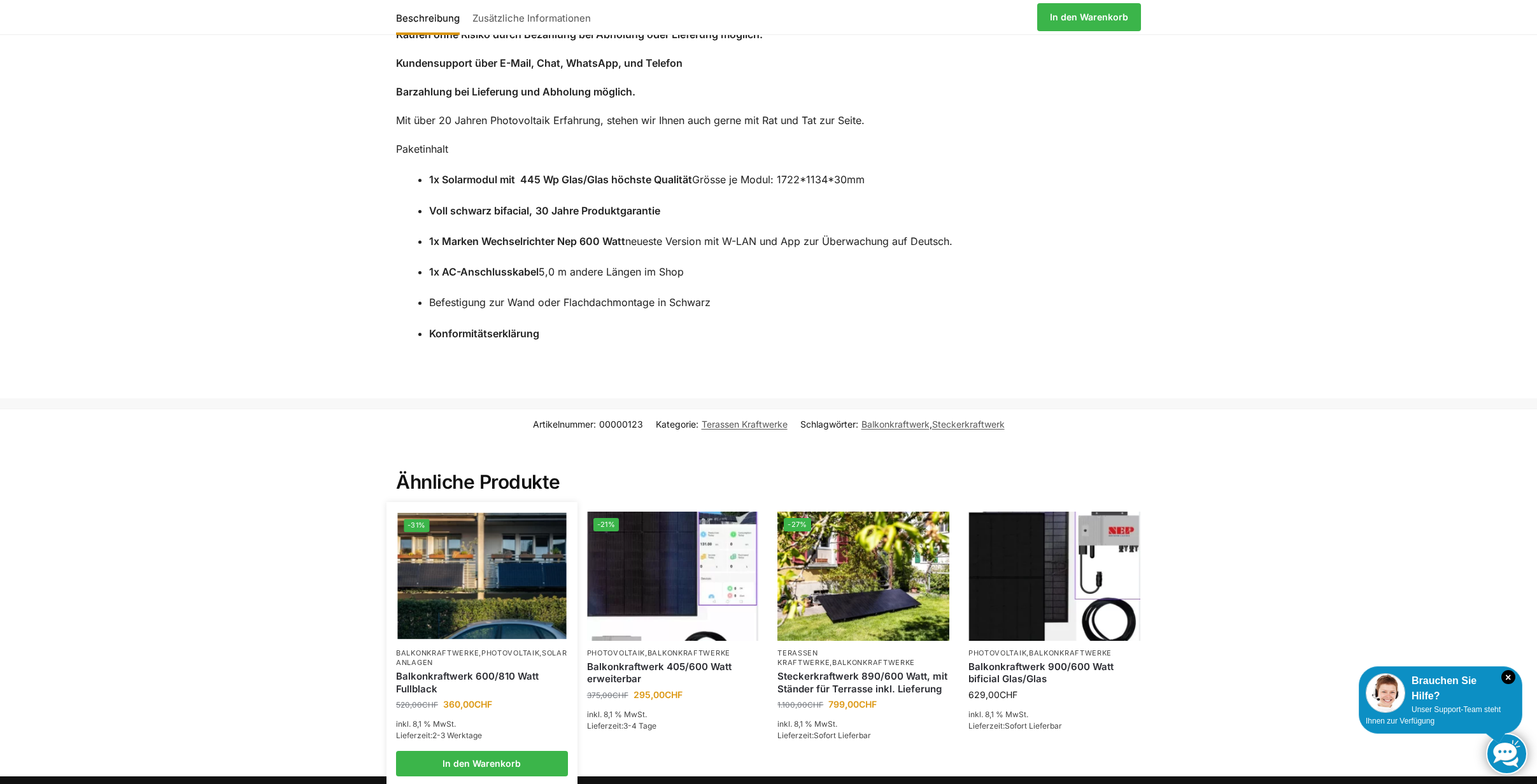
click at [468, 670] on link "Balkonkraftwerk 600/810 Watt Fullblack" at bounding box center [482, 682] width 172 height 25
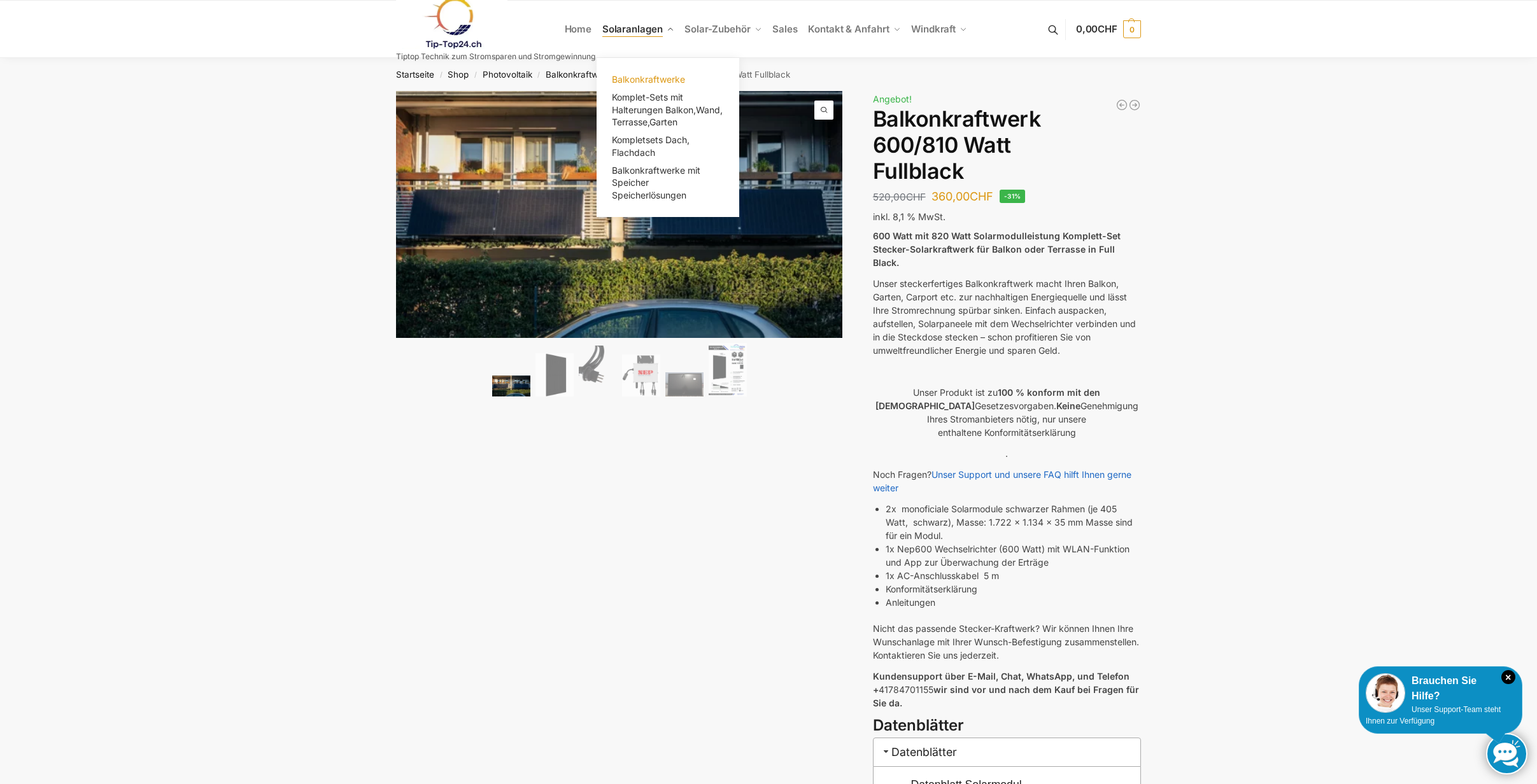
click at [646, 75] on span "Balkonkraftwerke" at bounding box center [649, 78] width 74 height 11
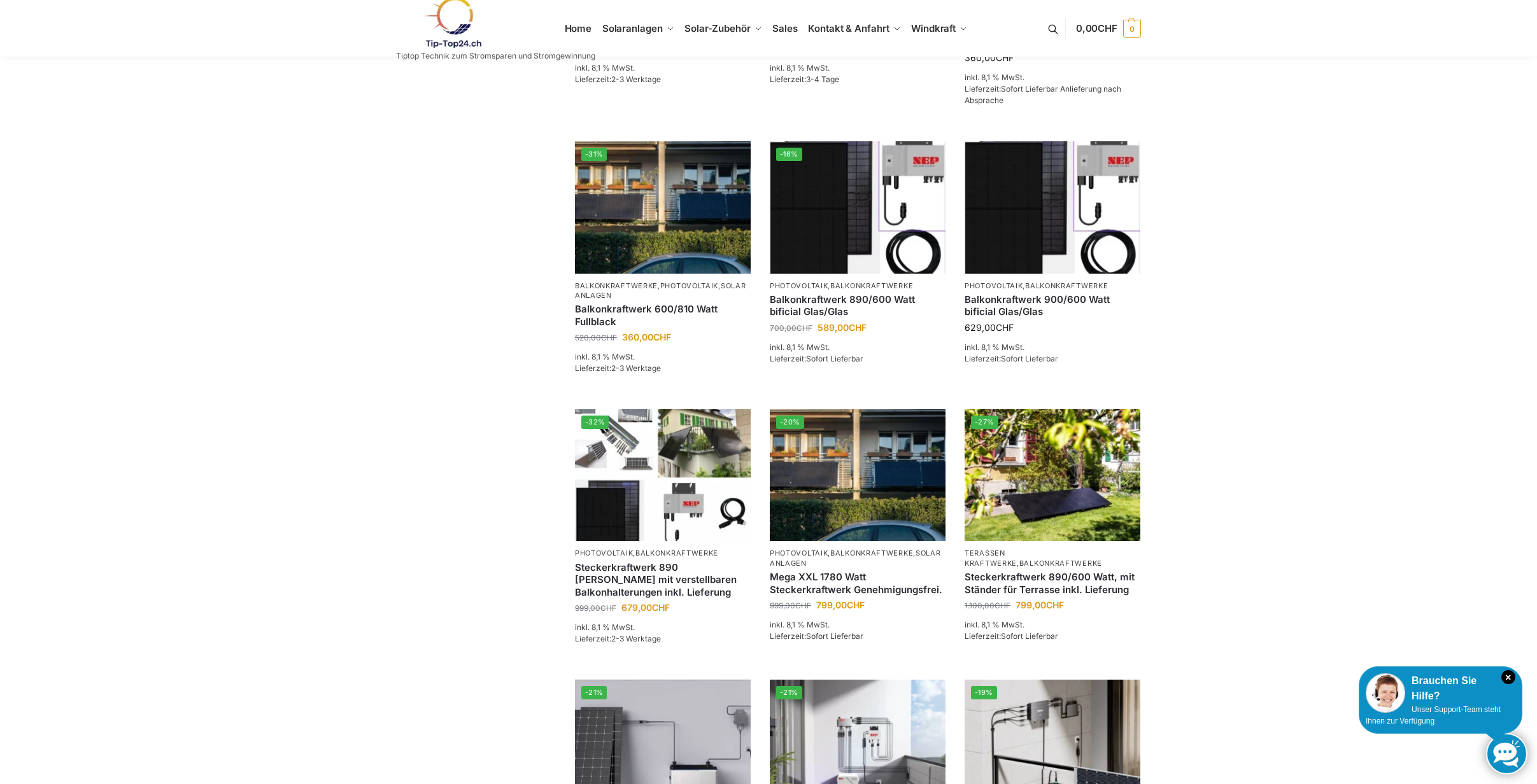
scroll to position [732, 0]
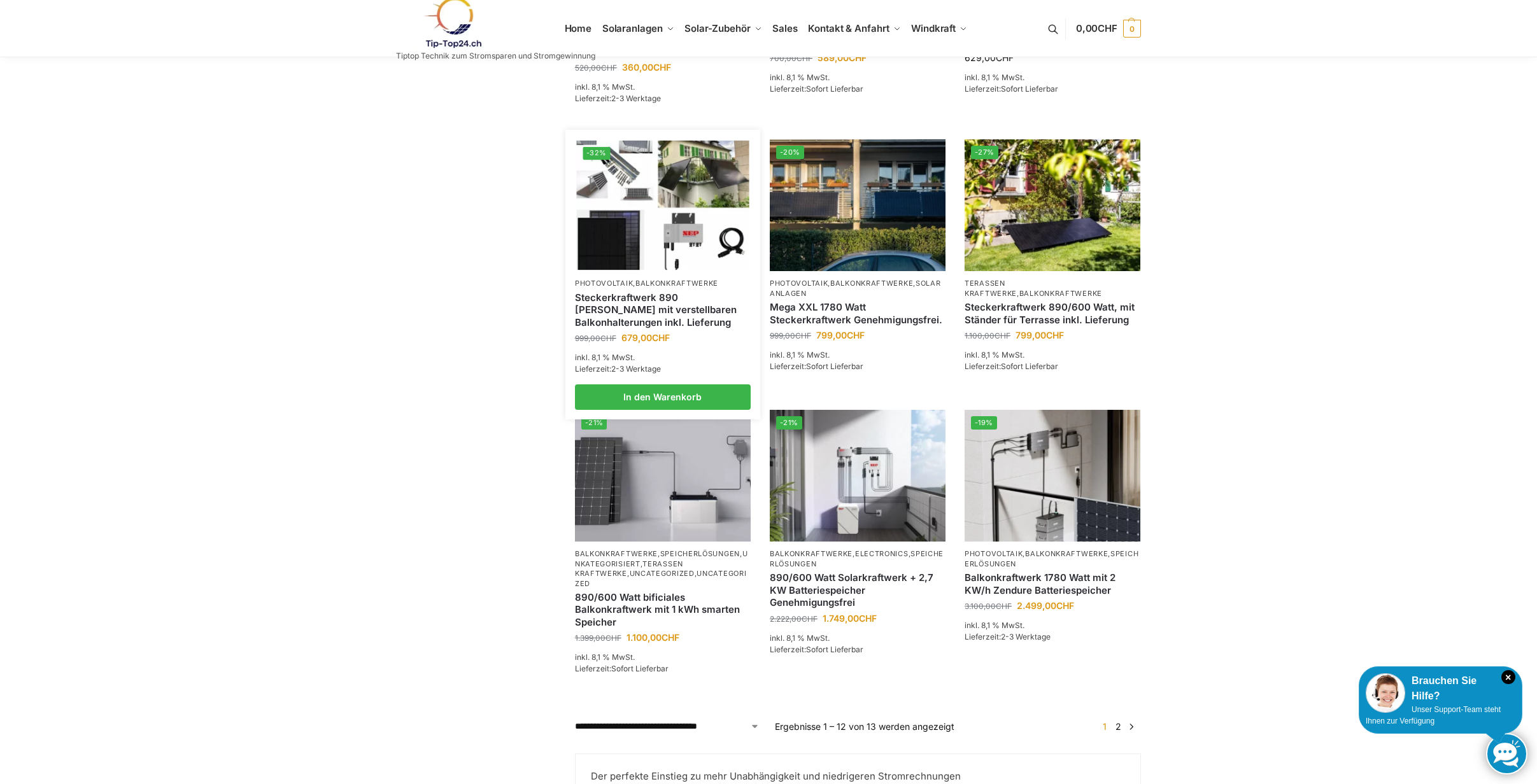
click at [649, 194] on img at bounding box center [663, 205] width 172 height 130
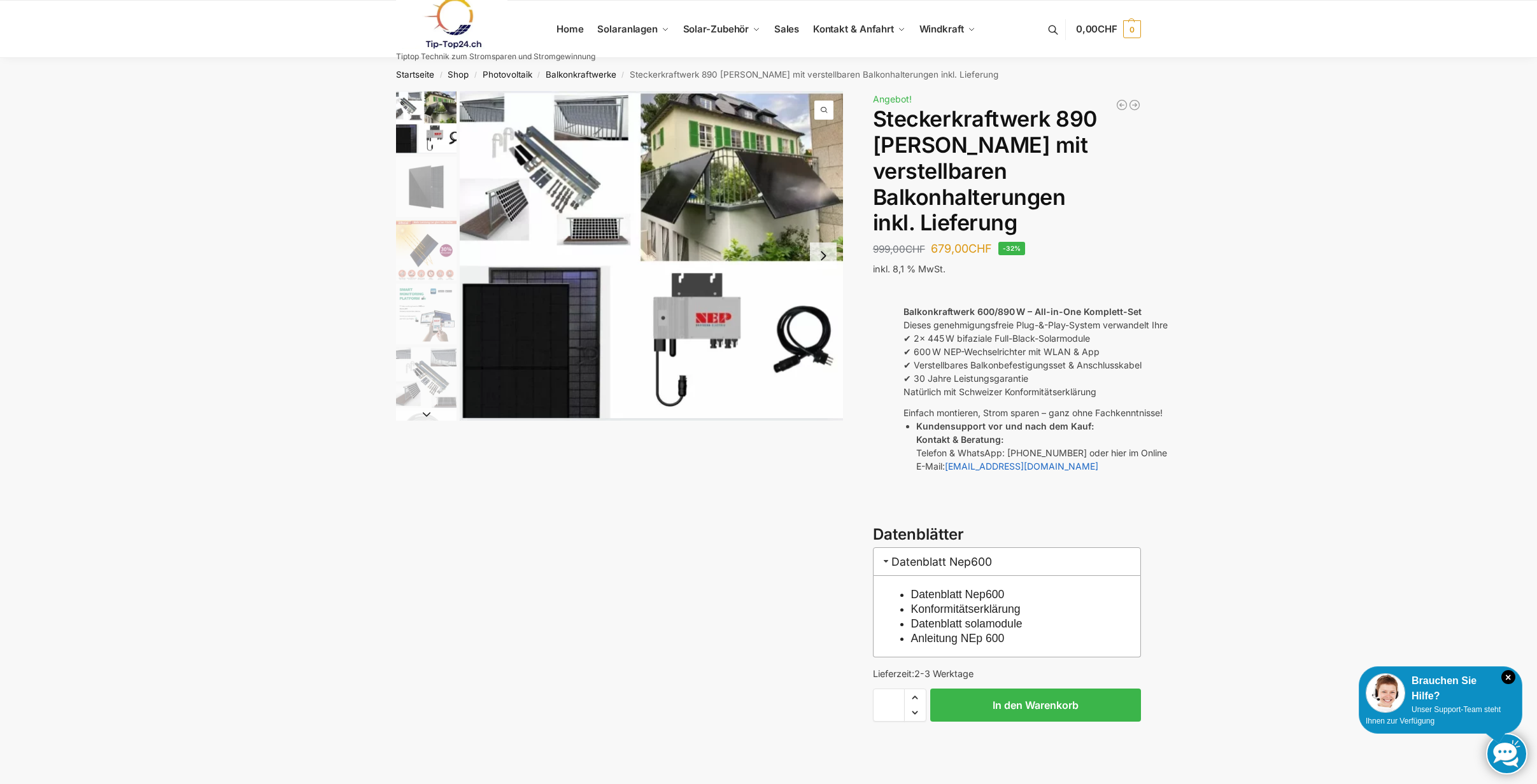
click at [422, 157] on img "2 / 10" at bounding box center [426, 187] width 61 height 61
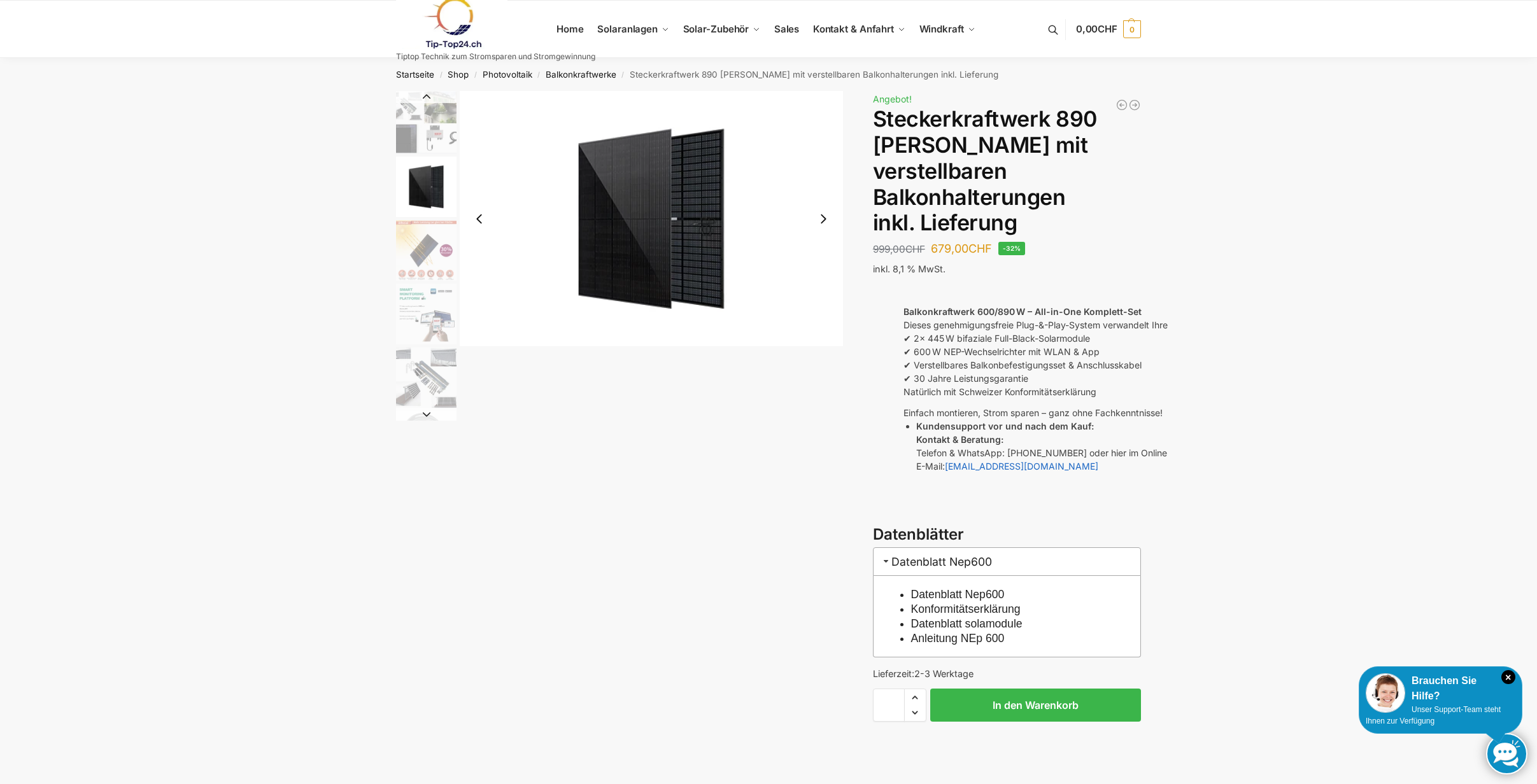
click at [627, 170] on img "2 / 10" at bounding box center [651, 218] width 383 height 255
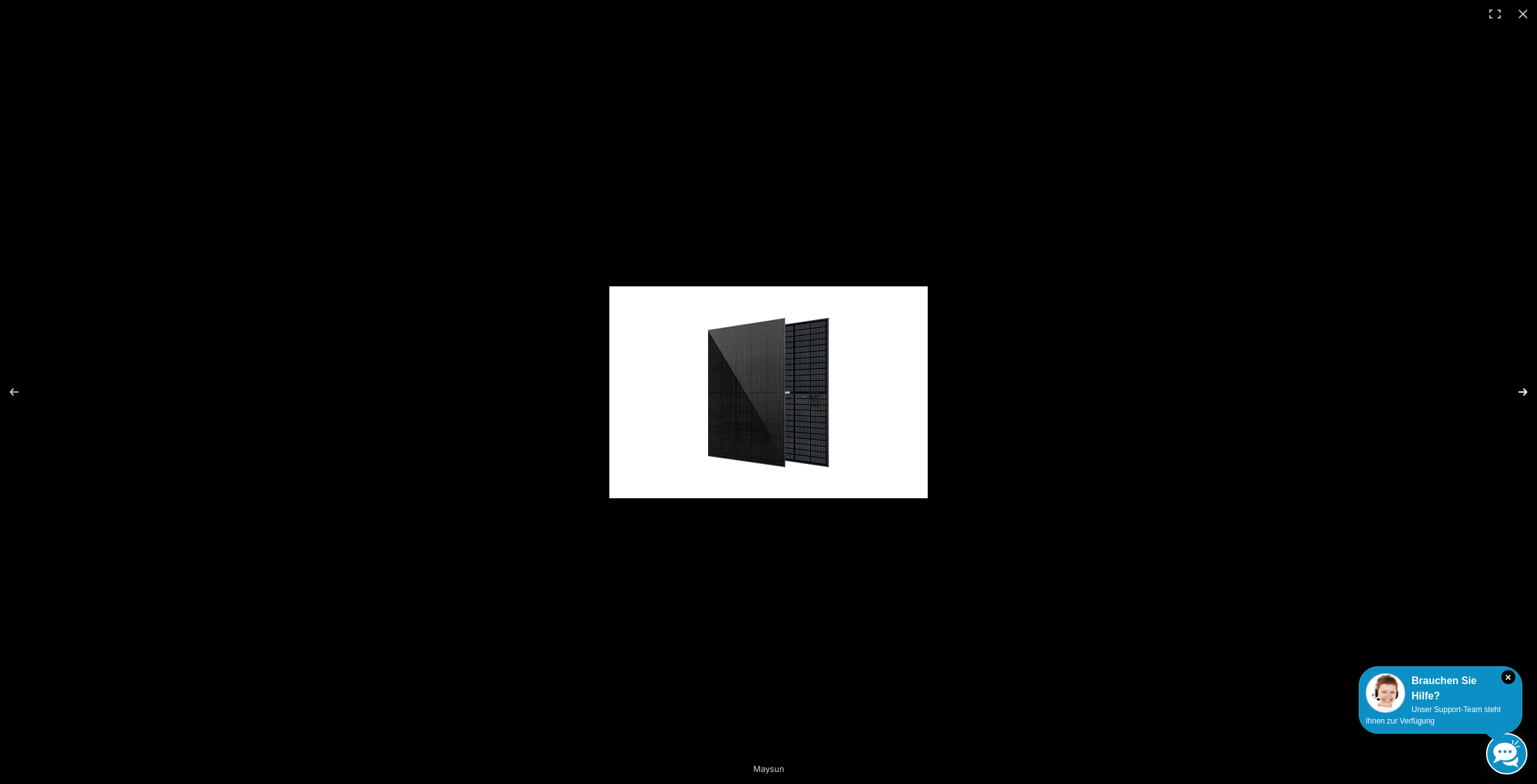
click at [1513, 389] on button "Next (arrow right)" at bounding box center [1515, 392] width 44 height 64
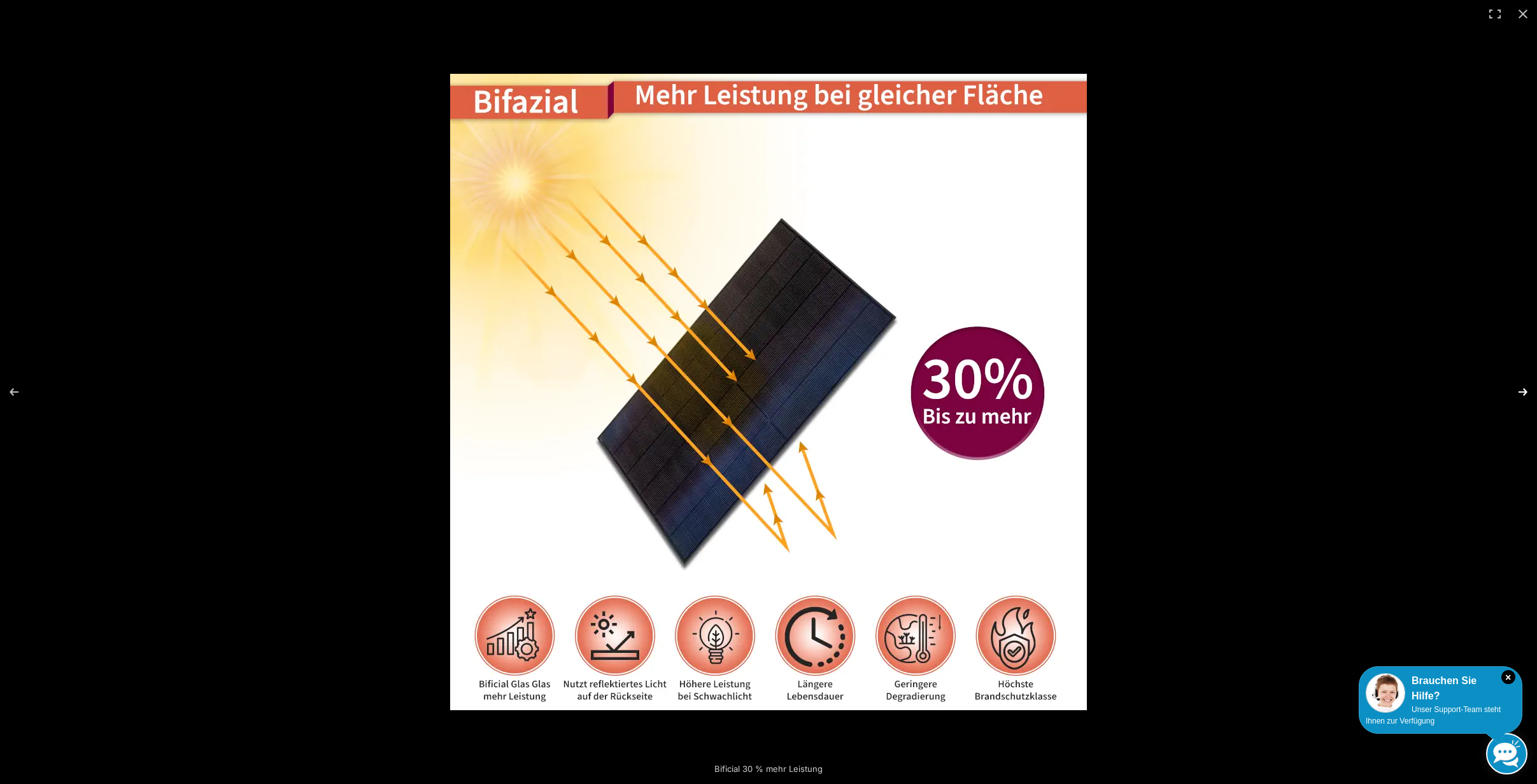
click at [1521, 390] on button "Next (arrow right)" at bounding box center [1515, 392] width 44 height 64
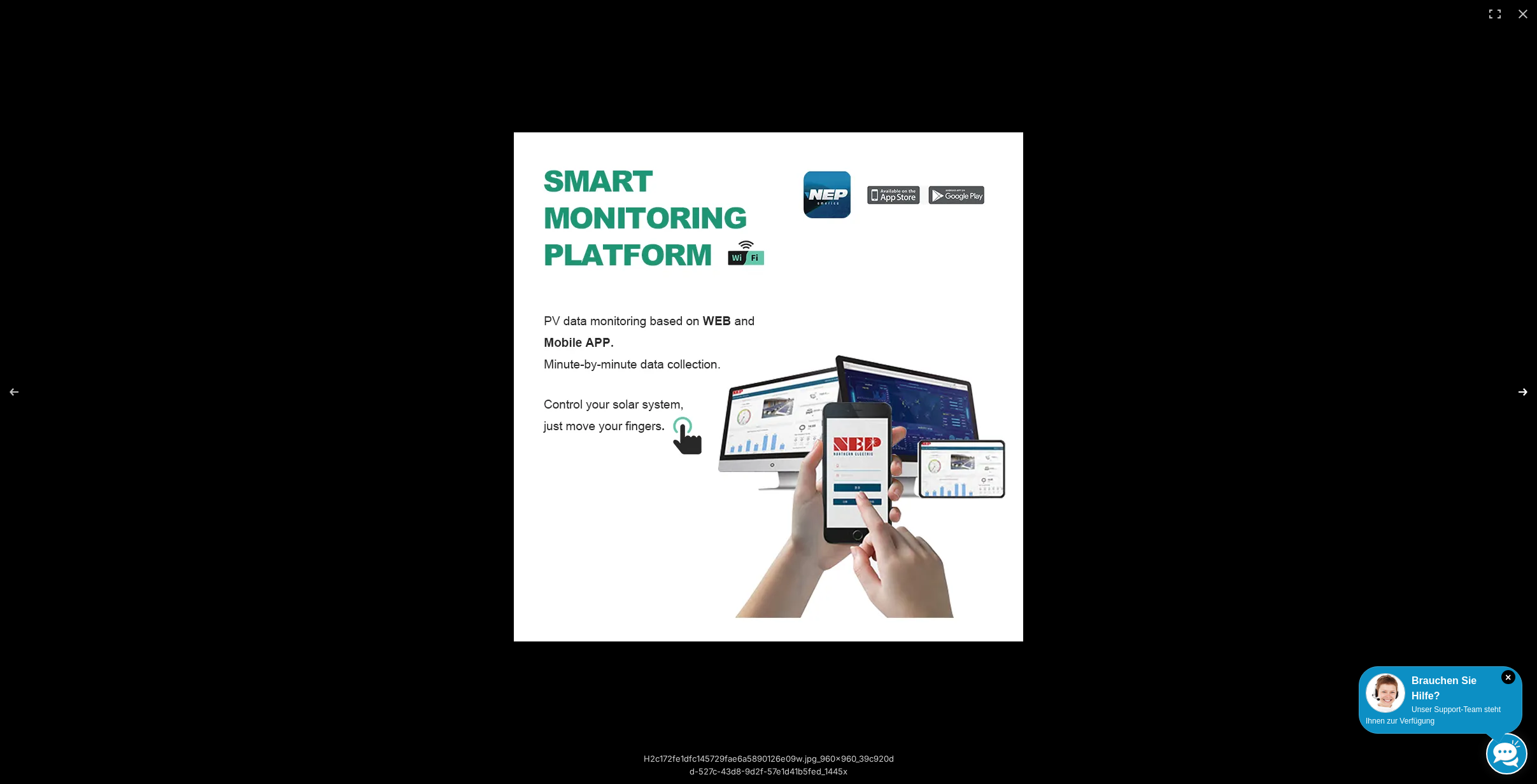
click at [1521, 390] on button "Next (arrow right)" at bounding box center [1515, 392] width 44 height 64
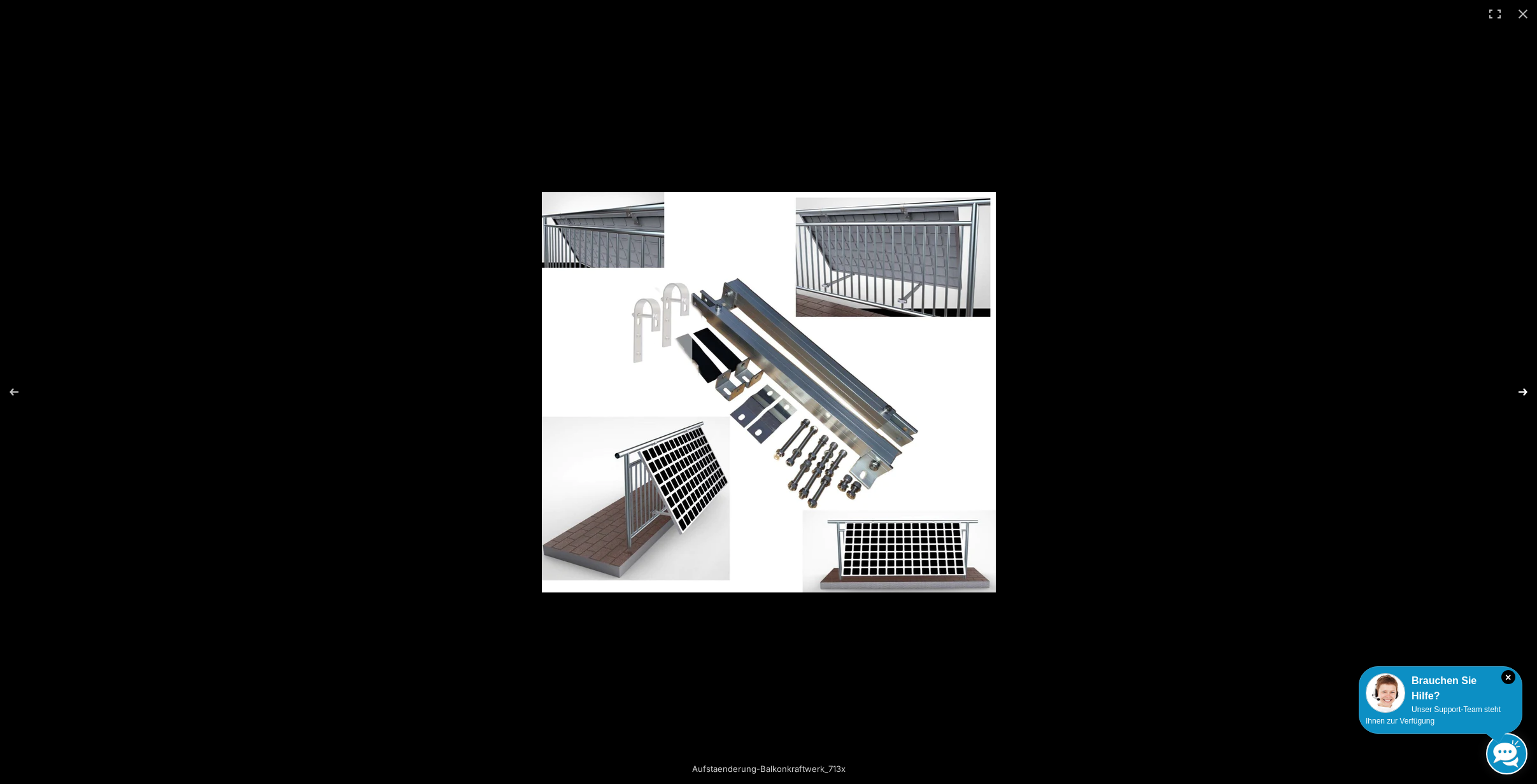
click at [1522, 391] on button "Next (arrow right)" at bounding box center [1515, 392] width 44 height 64
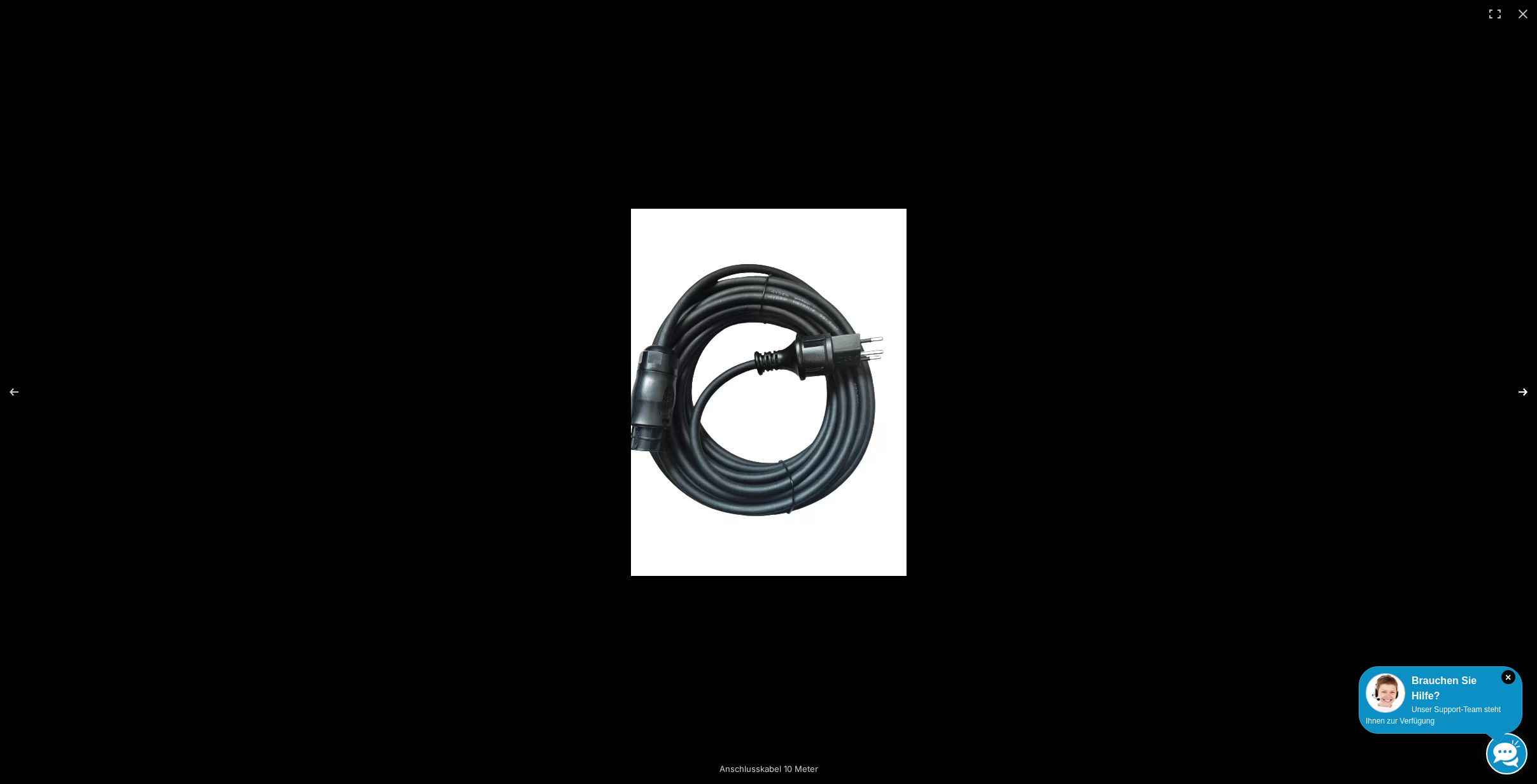
click at [1522, 391] on button "Next (arrow right)" at bounding box center [1515, 392] width 44 height 64
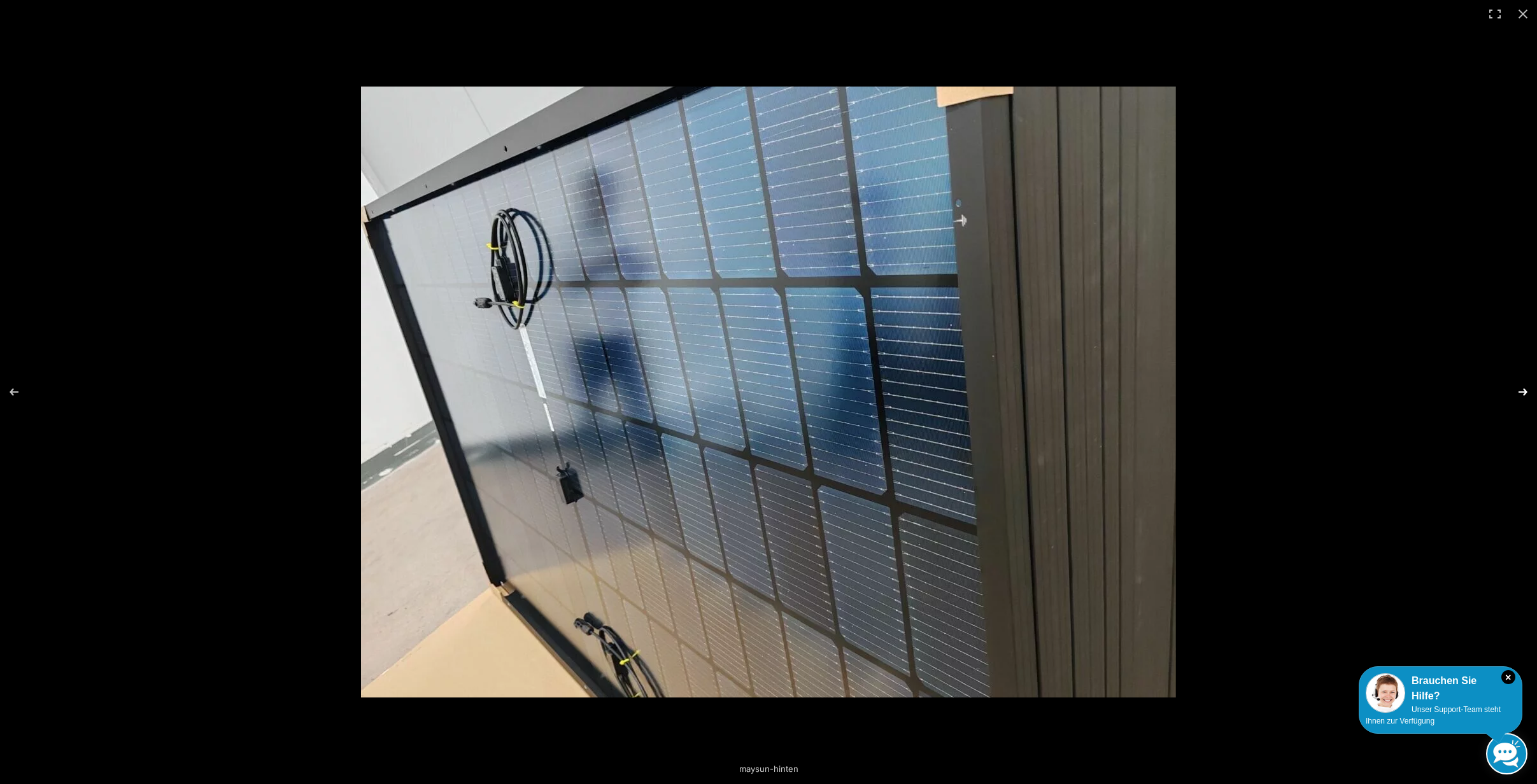
click at [1522, 391] on button "Next (arrow right)" at bounding box center [1515, 392] width 44 height 64
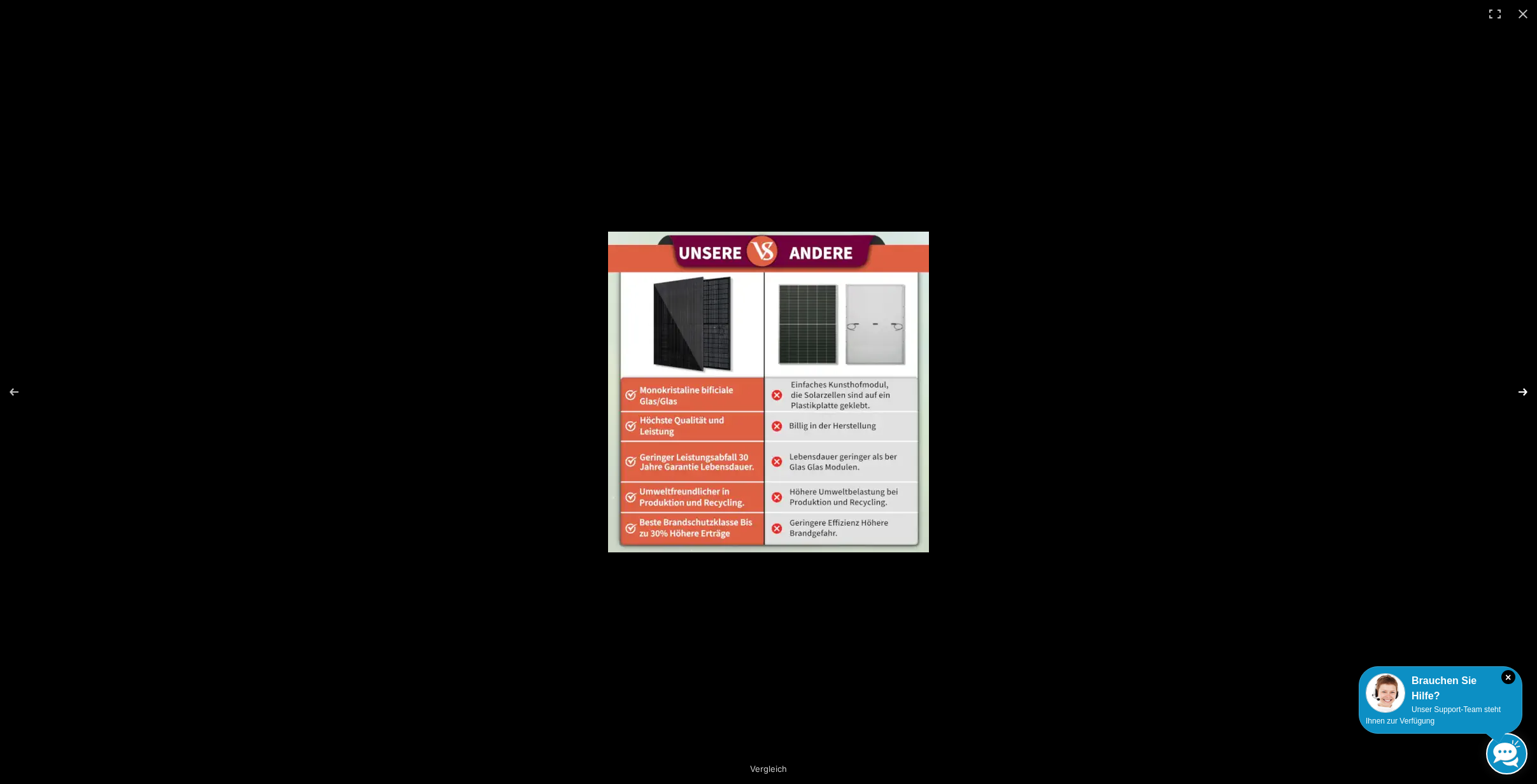
click at [1522, 391] on button "Next (arrow right)" at bounding box center [1515, 392] width 44 height 64
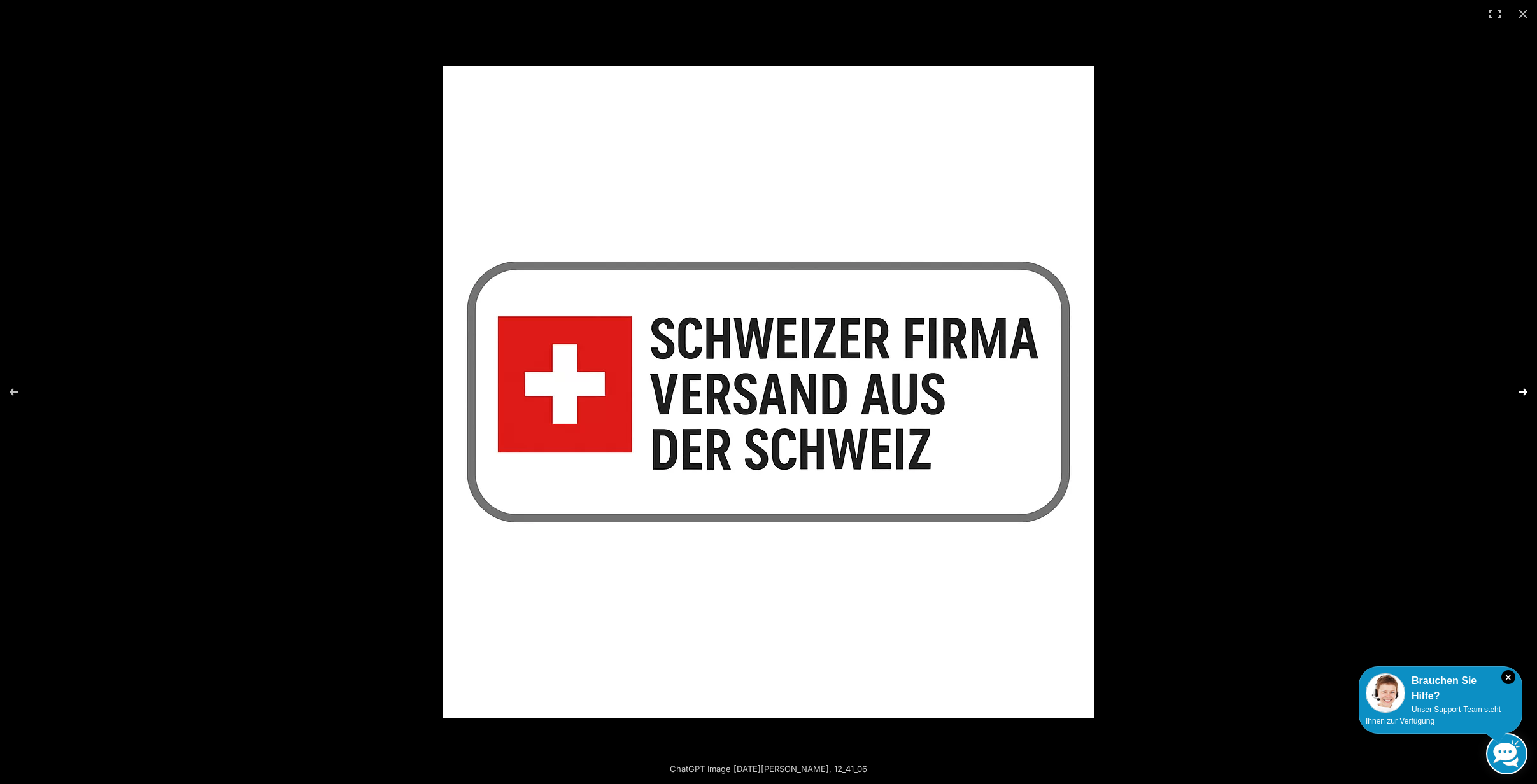
click at [1522, 391] on button "Next (arrow right)" at bounding box center [1515, 392] width 44 height 64
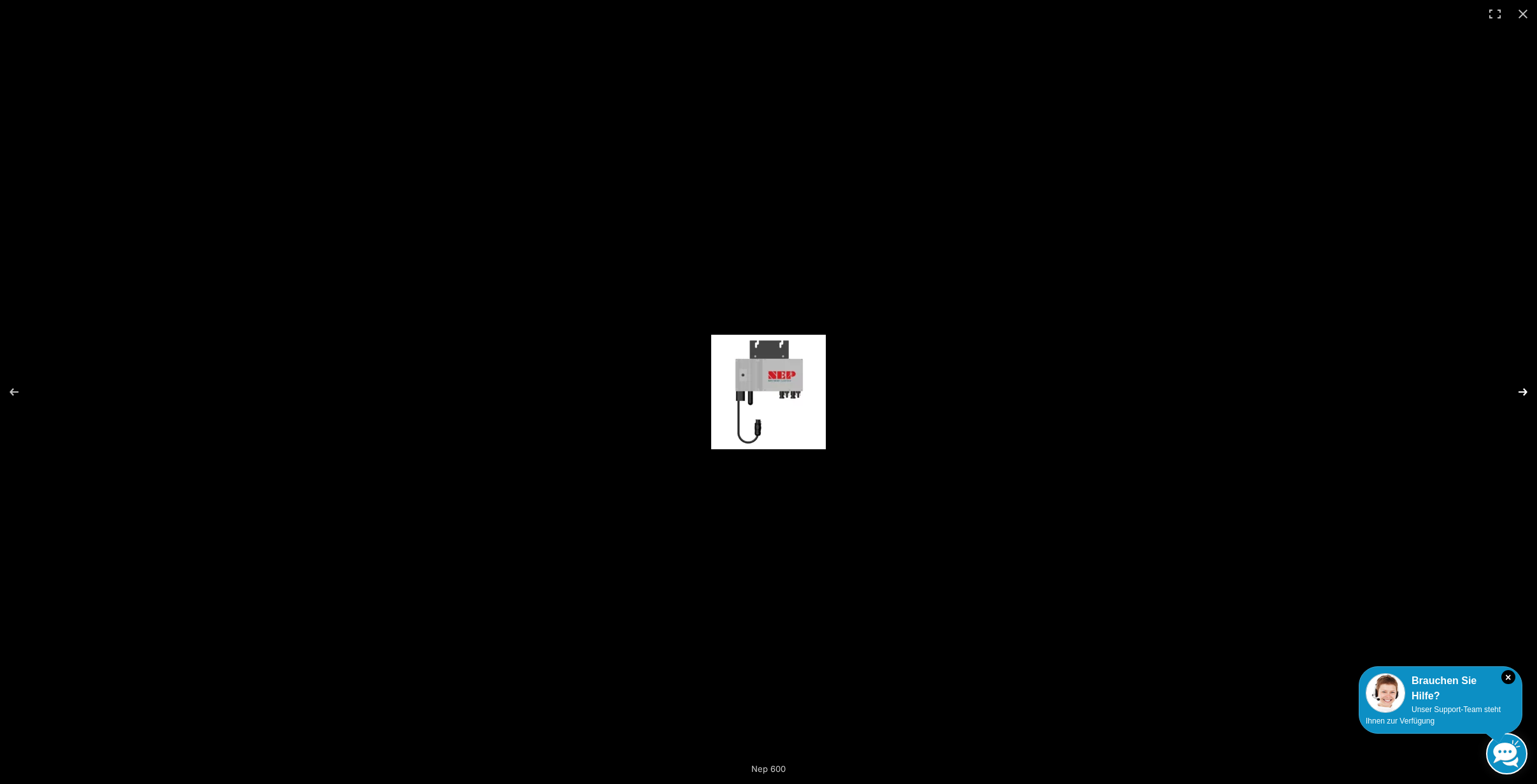
click at [1522, 391] on button "Next (arrow right)" at bounding box center [1515, 392] width 44 height 64
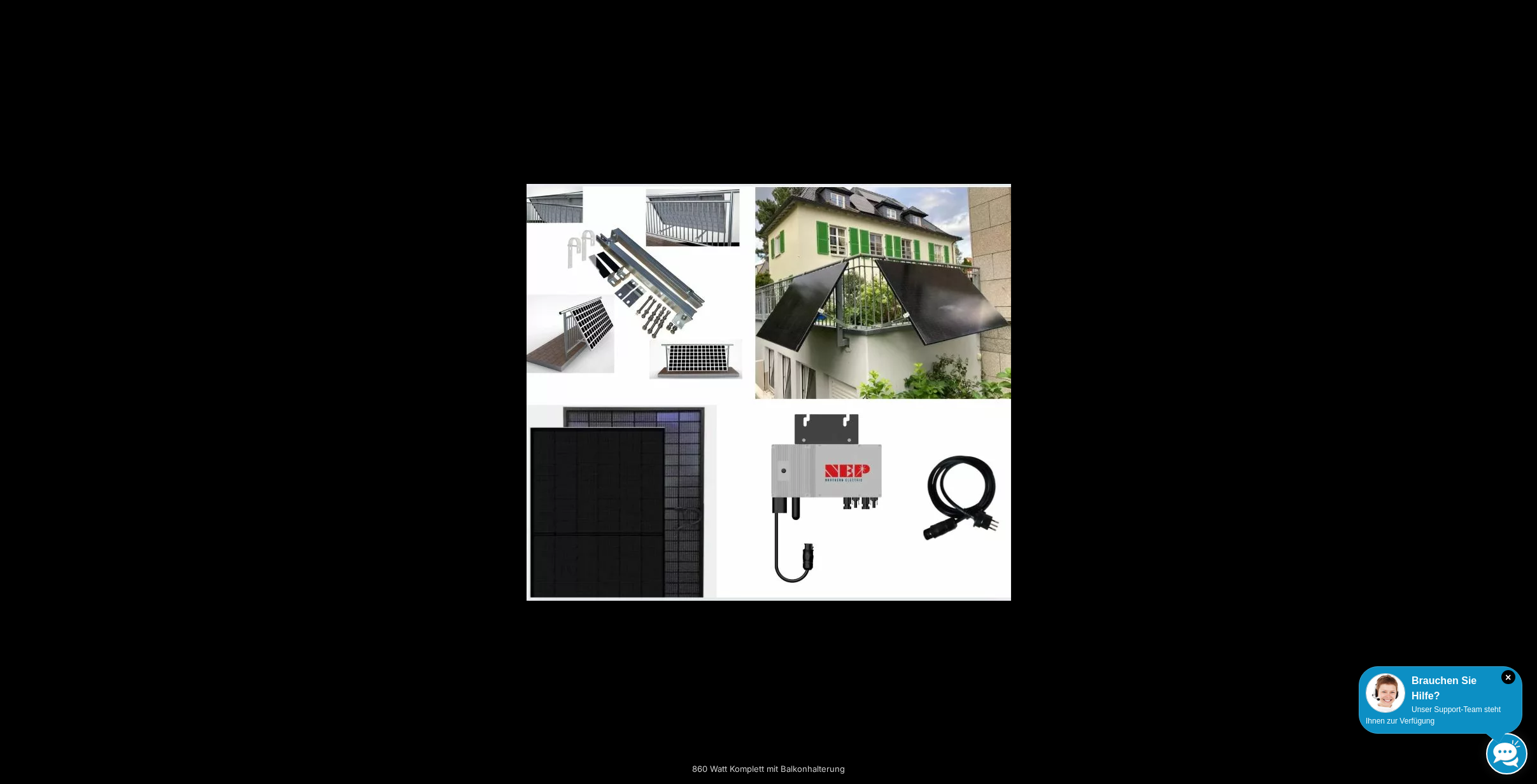
click at [1522, 391] on button "Next (arrow right)" at bounding box center [1515, 392] width 44 height 64
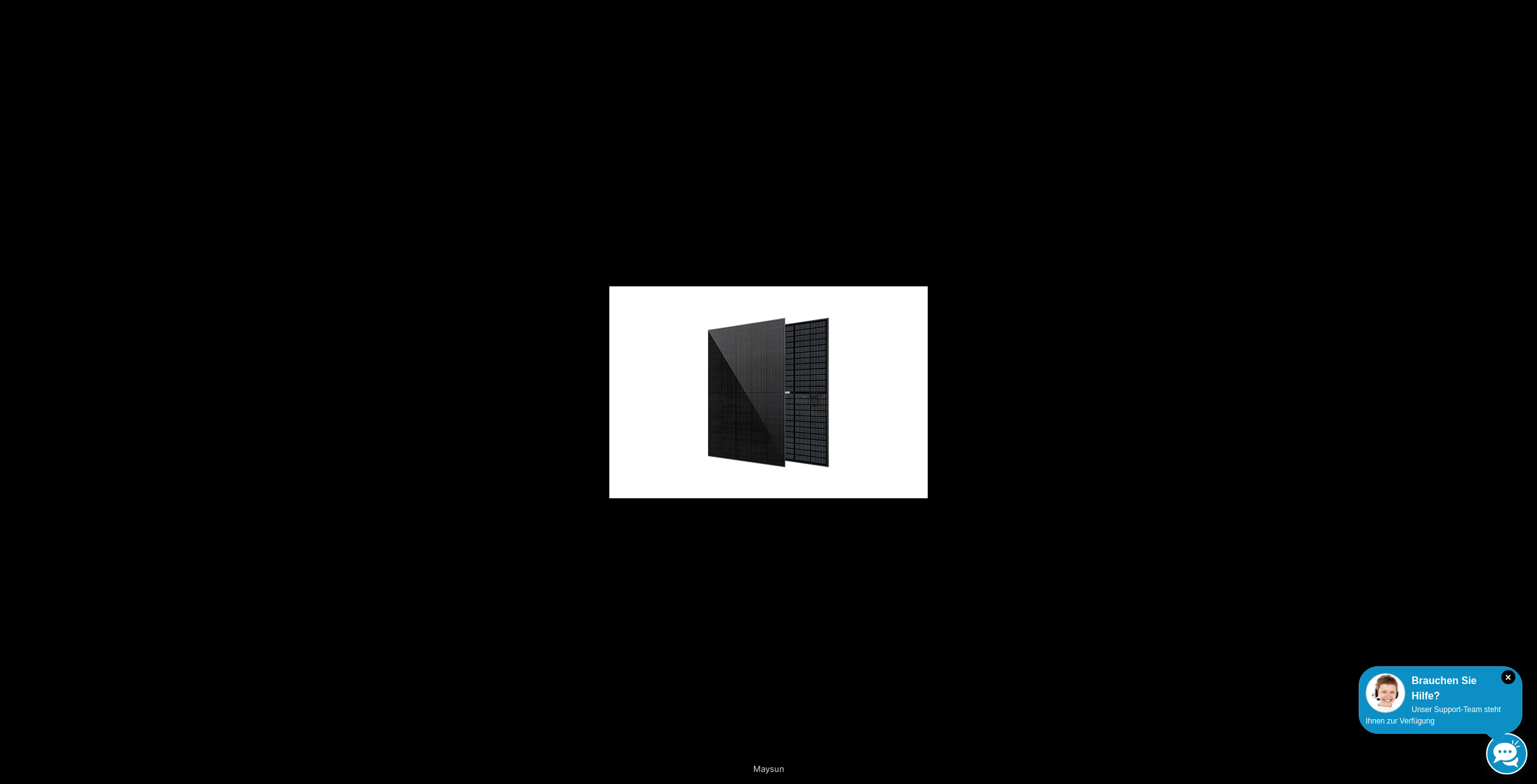
click at [1522, 391] on button "Next (arrow right)" at bounding box center [1515, 392] width 44 height 64
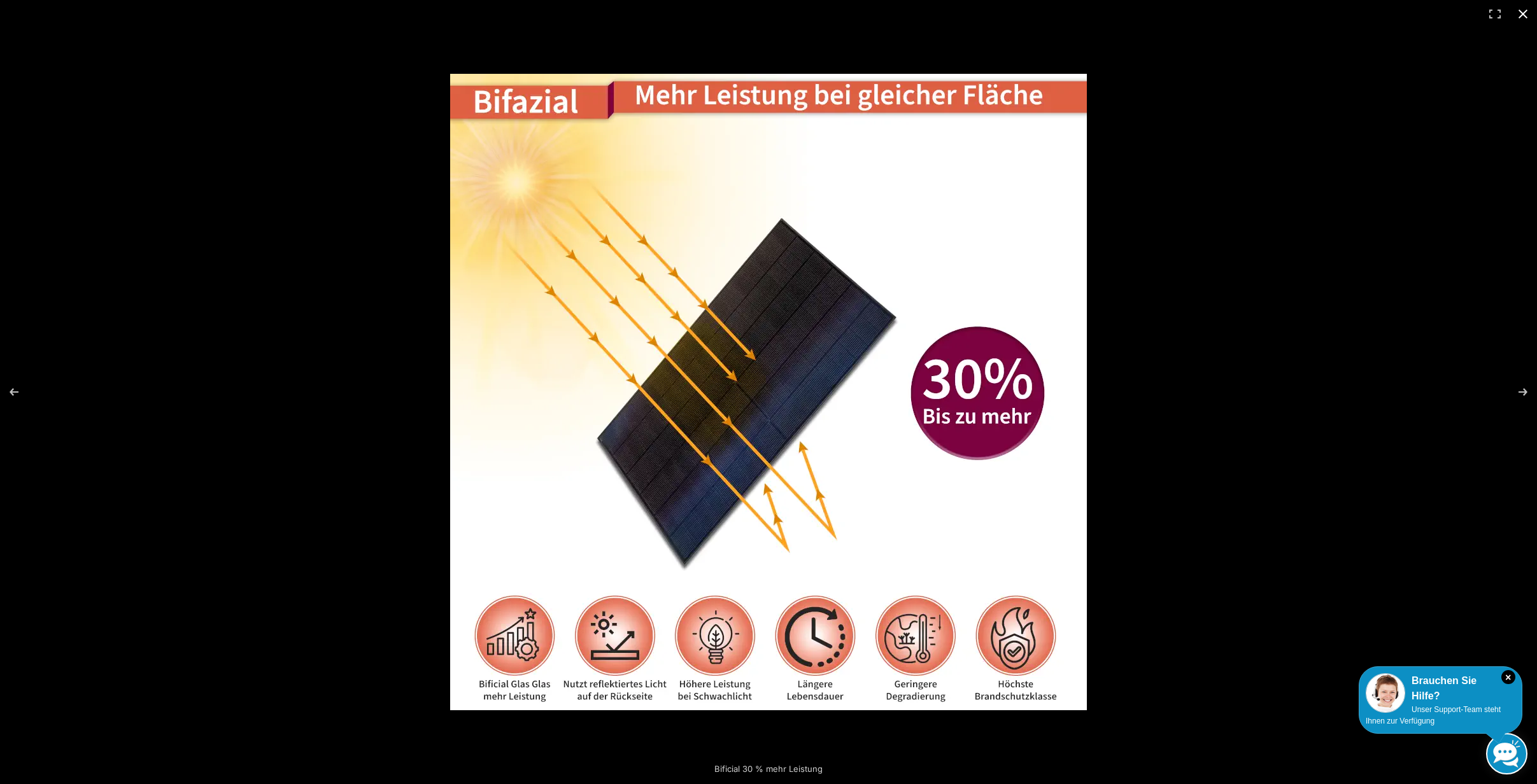
click at [1525, 11] on button "Close (Esc)" at bounding box center [1522, 14] width 28 height 28
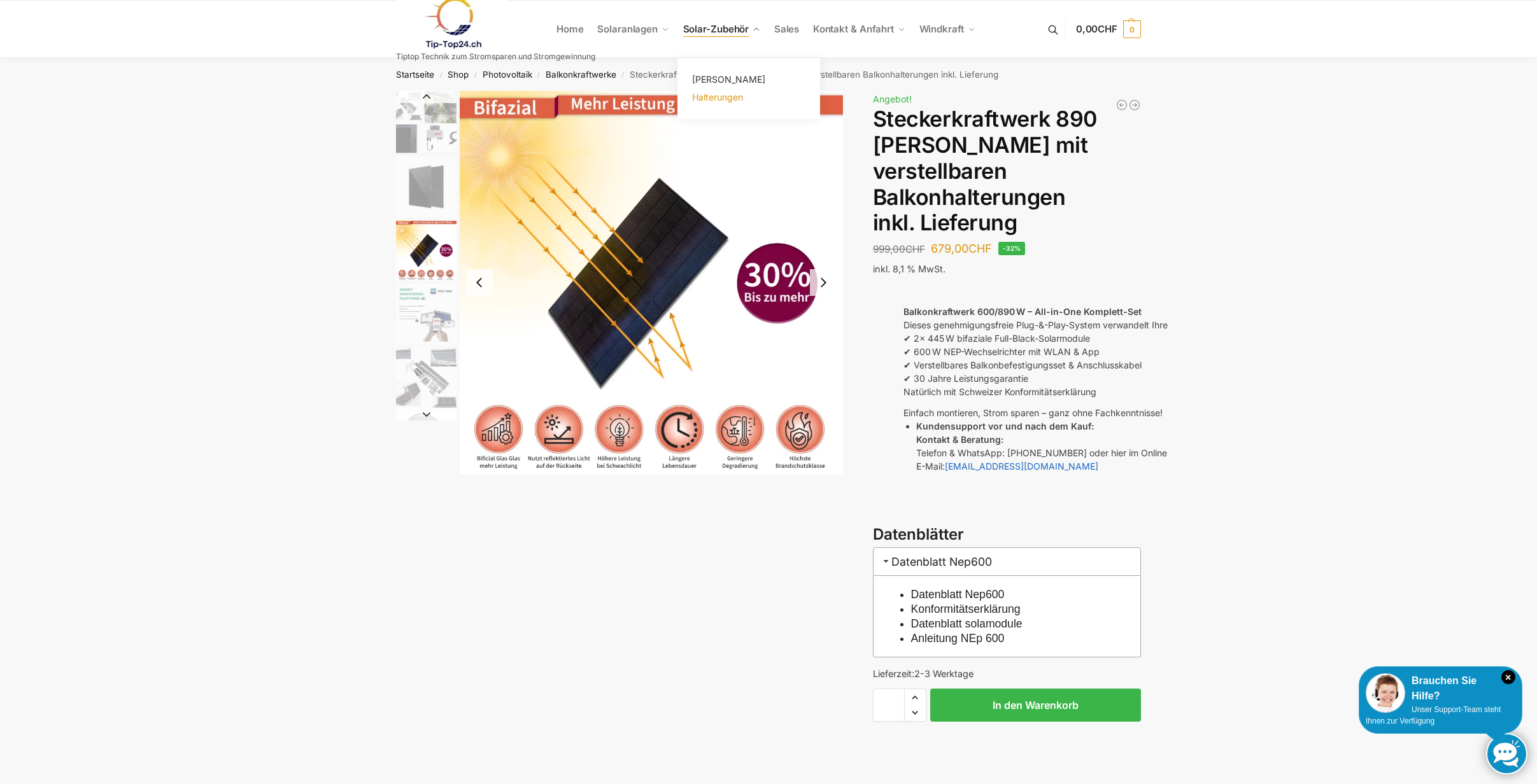
click at [727, 102] on span "Halterungen" at bounding box center [718, 97] width 51 height 11
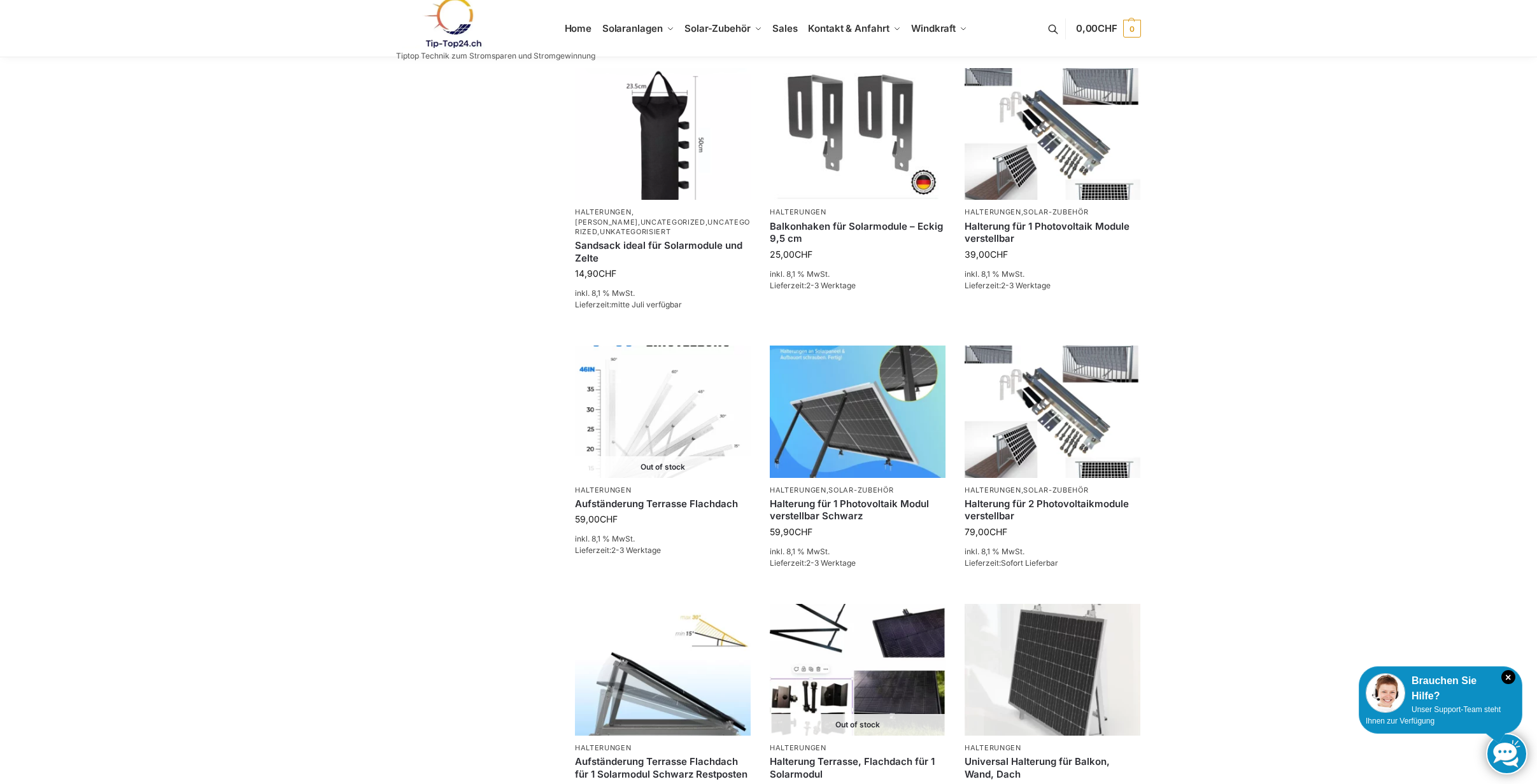
scroll to position [677, 0]
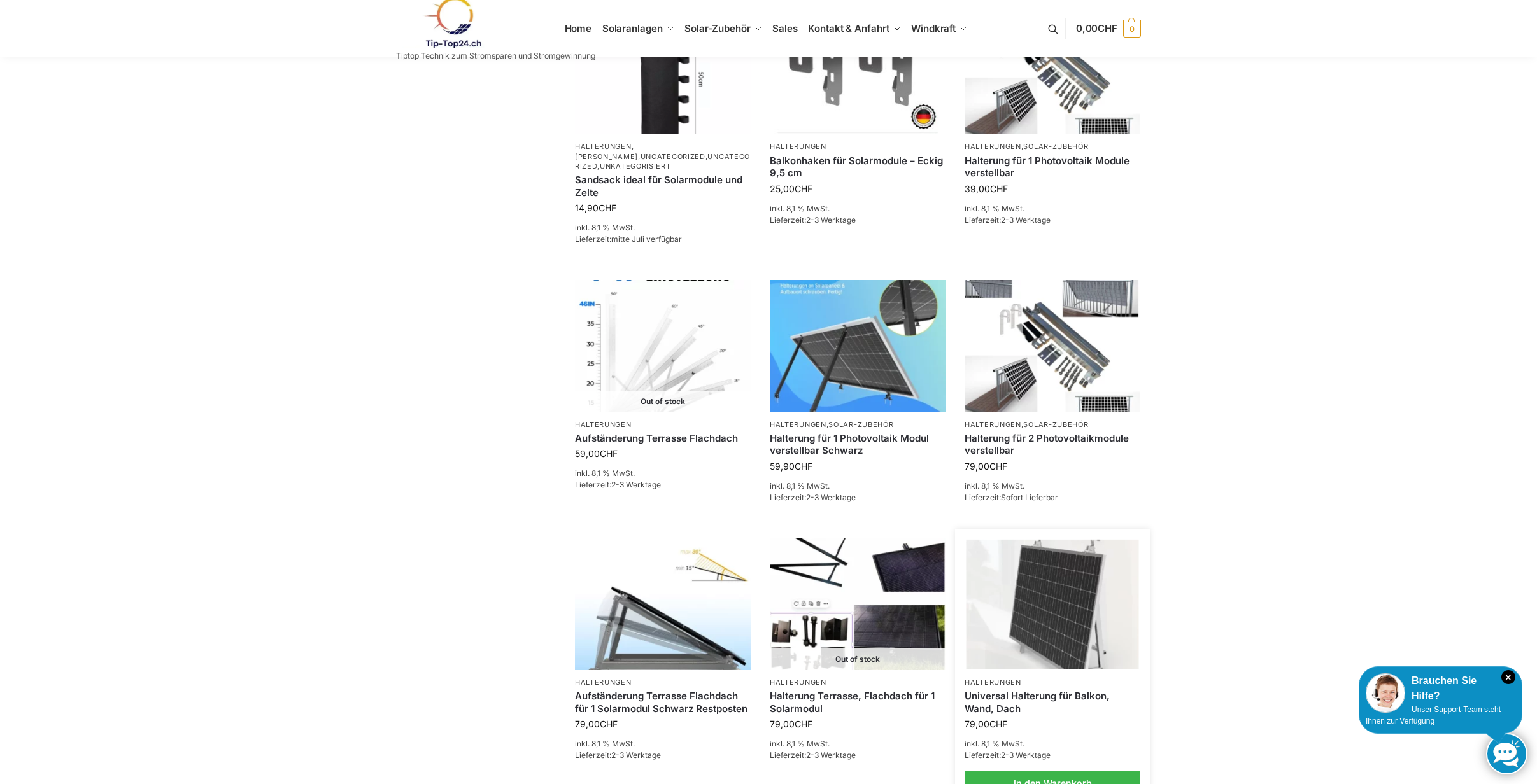
click at [1091, 615] on img at bounding box center [1052, 604] width 172 height 130
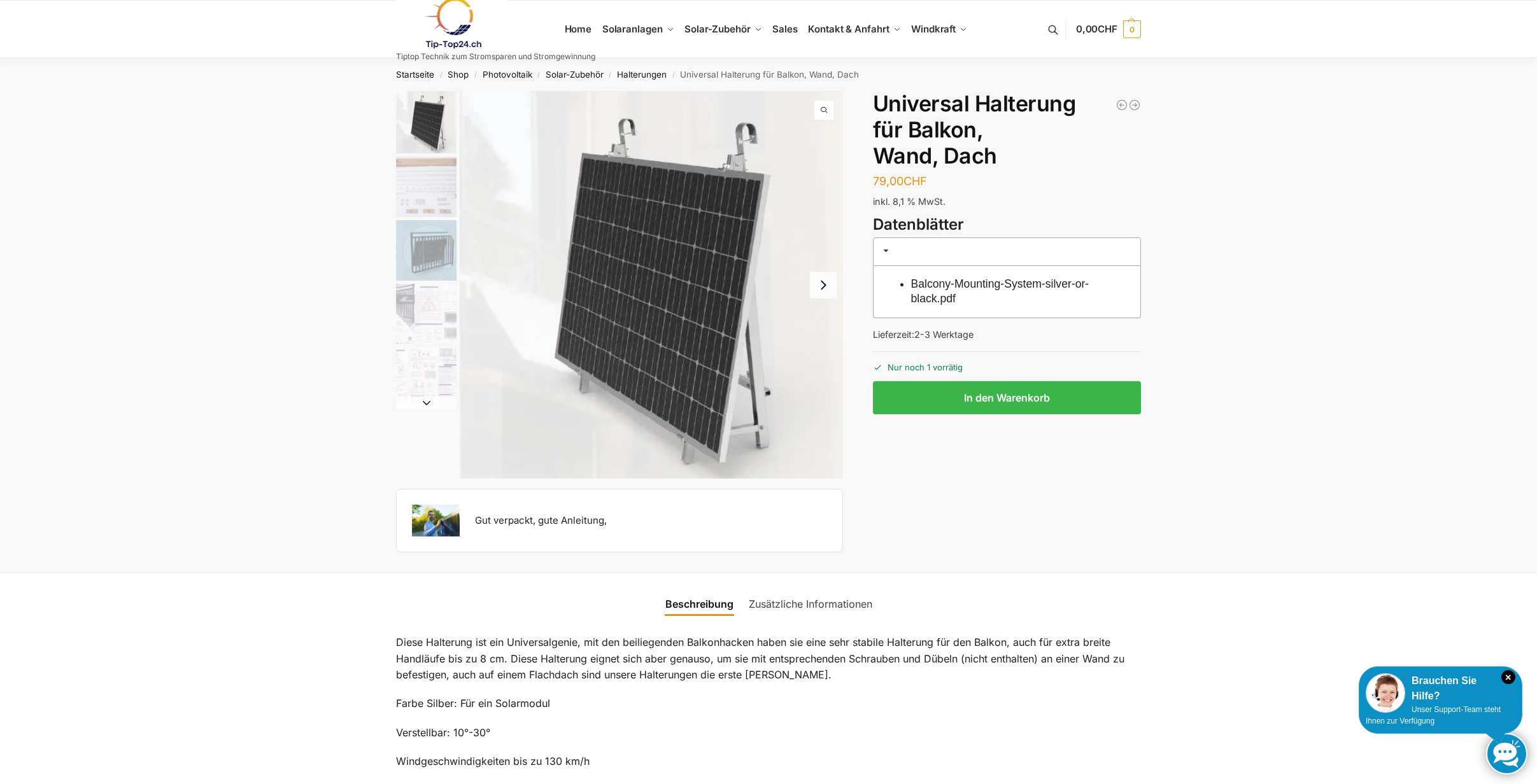
click at [830, 292] on button "Next slide" at bounding box center [823, 285] width 27 height 27
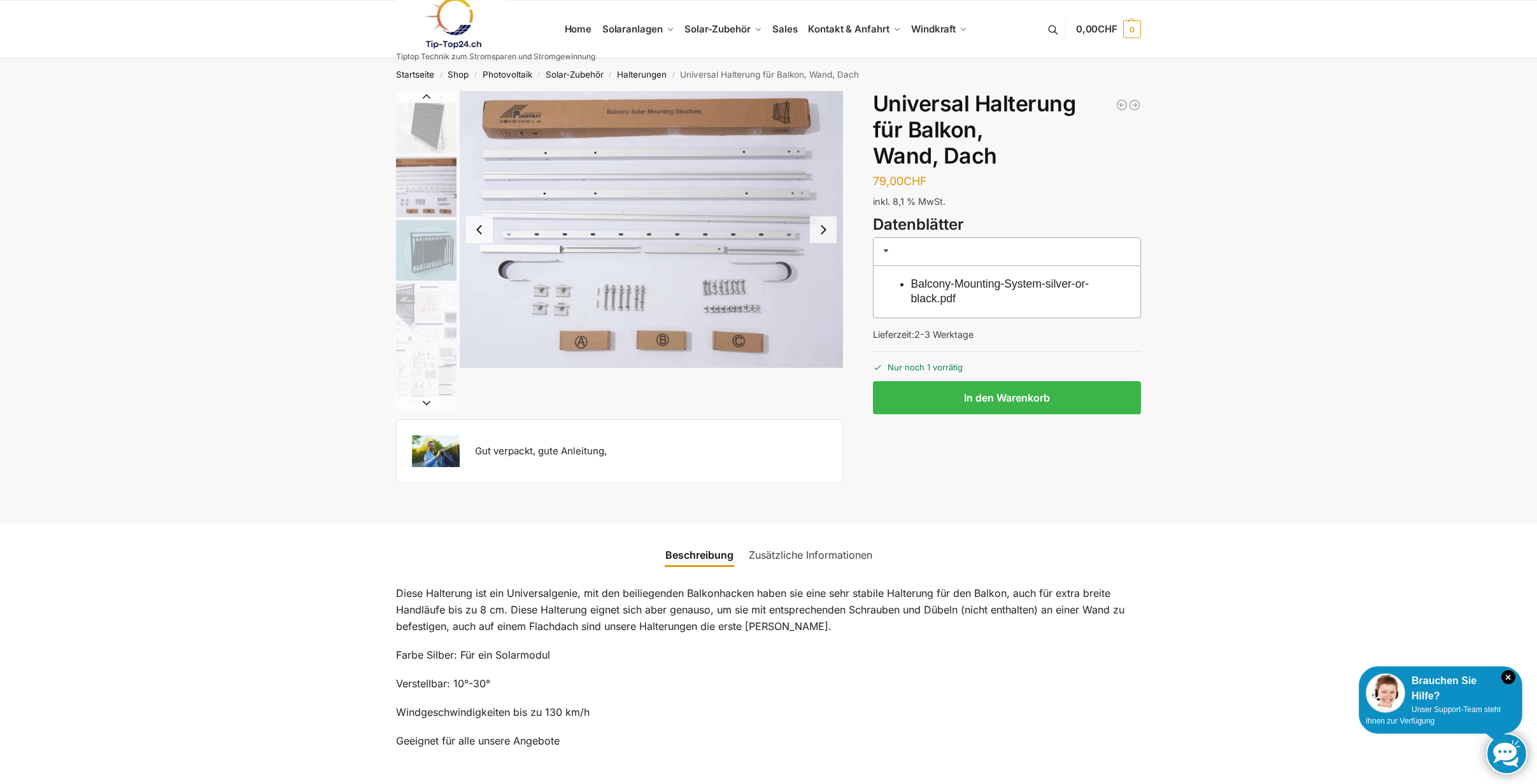
click at [830, 292] on img "2 / 5" at bounding box center [651, 229] width 383 height 276
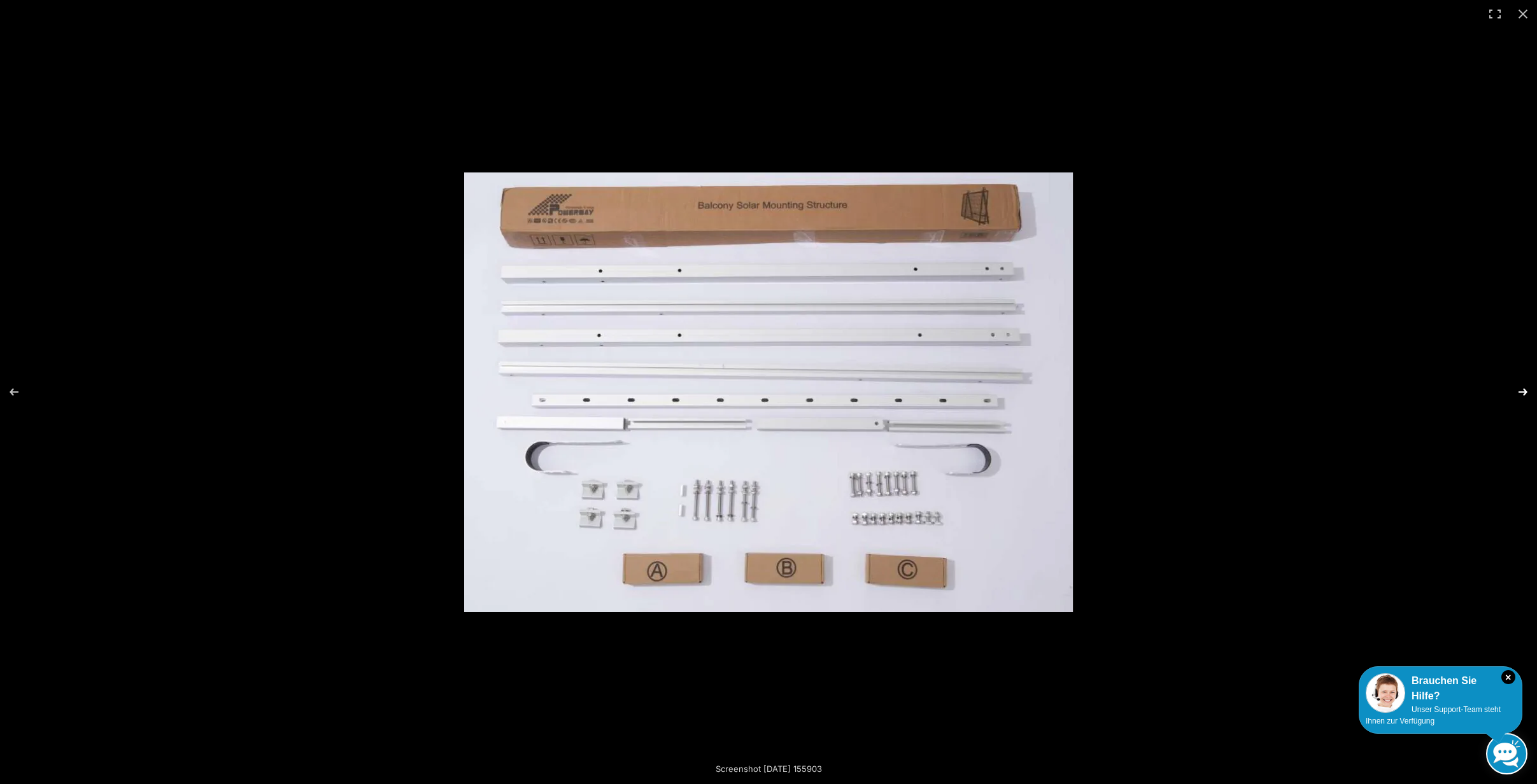
click at [1517, 390] on button "Next (arrow right)" at bounding box center [1515, 392] width 44 height 64
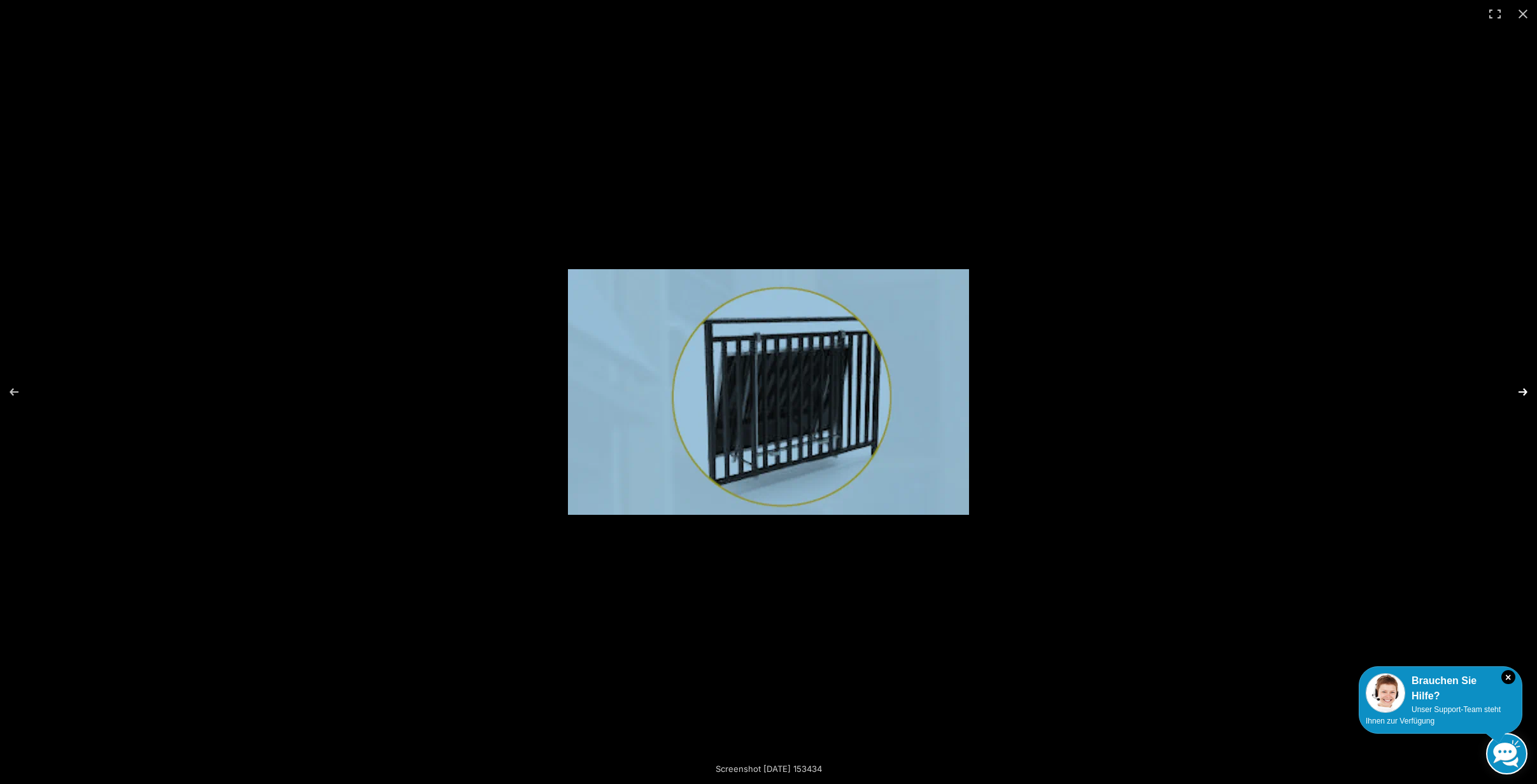
click at [1517, 390] on button "Next (arrow right)" at bounding box center [1515, 392] width 44 height 64
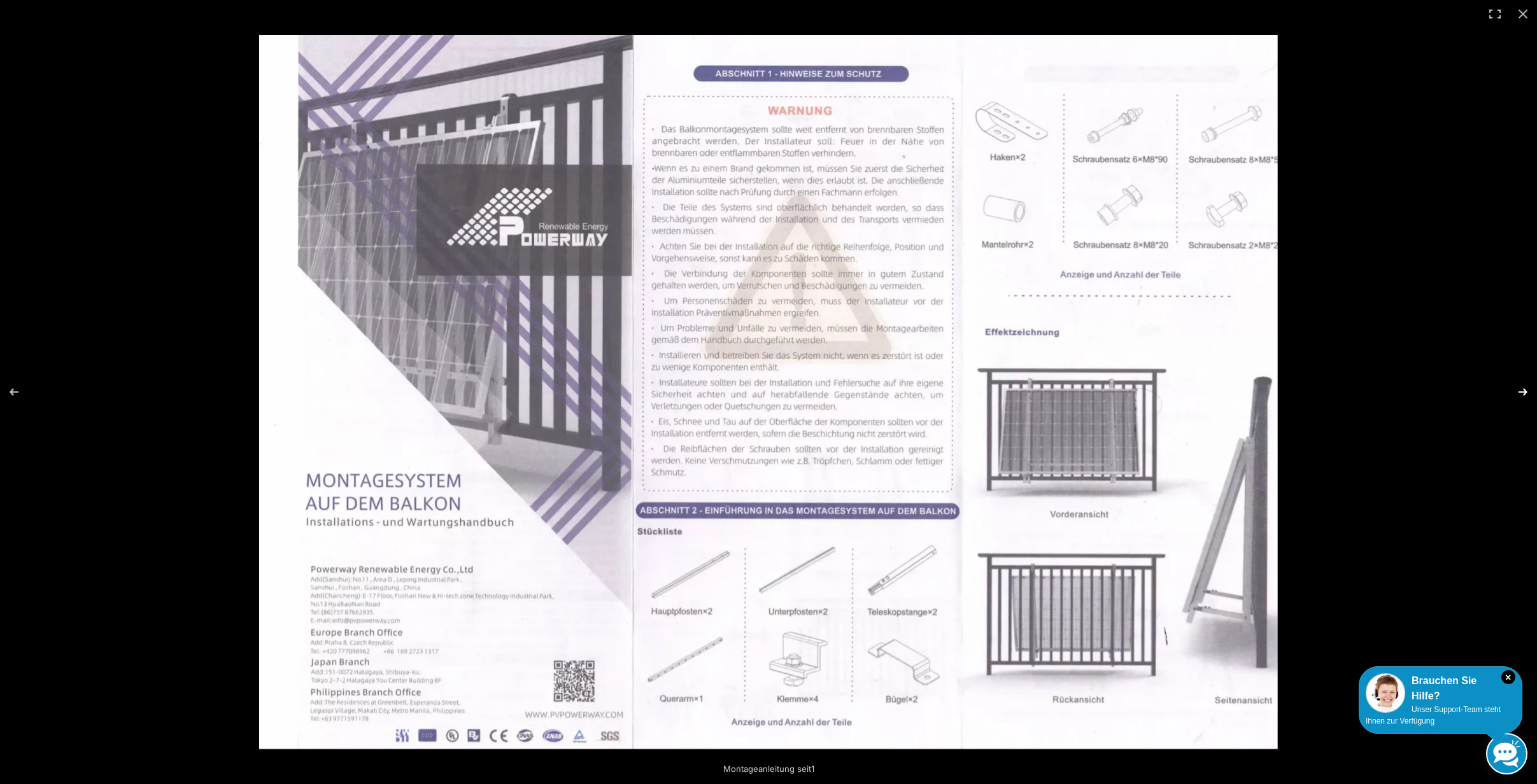
click at [1517, 389] on button "Next (arrow right)" at bounding box center [1515, 392] width 44 height 64
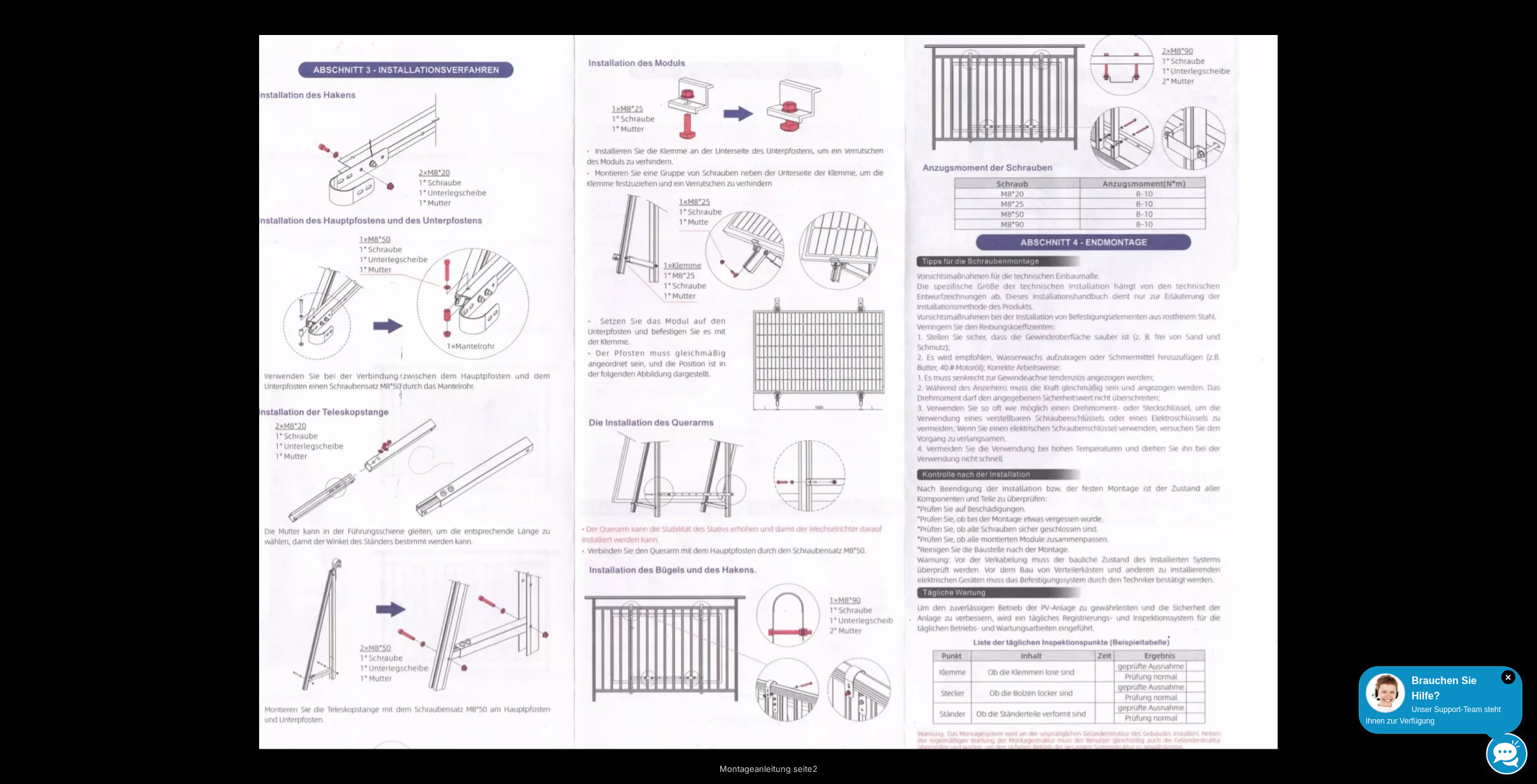
click at [1517, 389] on button "Next (arrow right)" at bounding box center [1515, 392] width 44 height 64
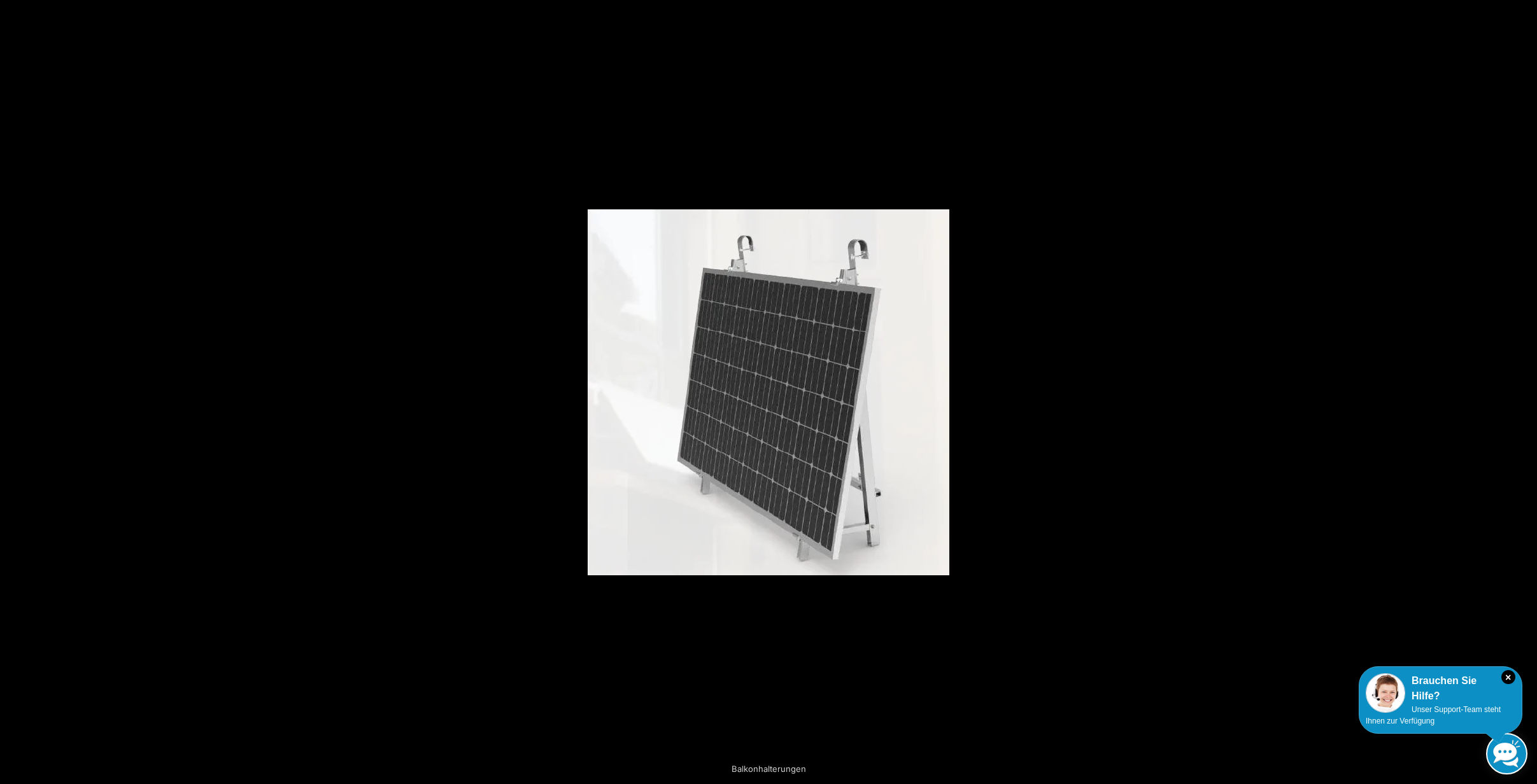
click at [1517, 389] on button "Next (arrow right)" at bounding box center [1515, 392] width 44 height 64
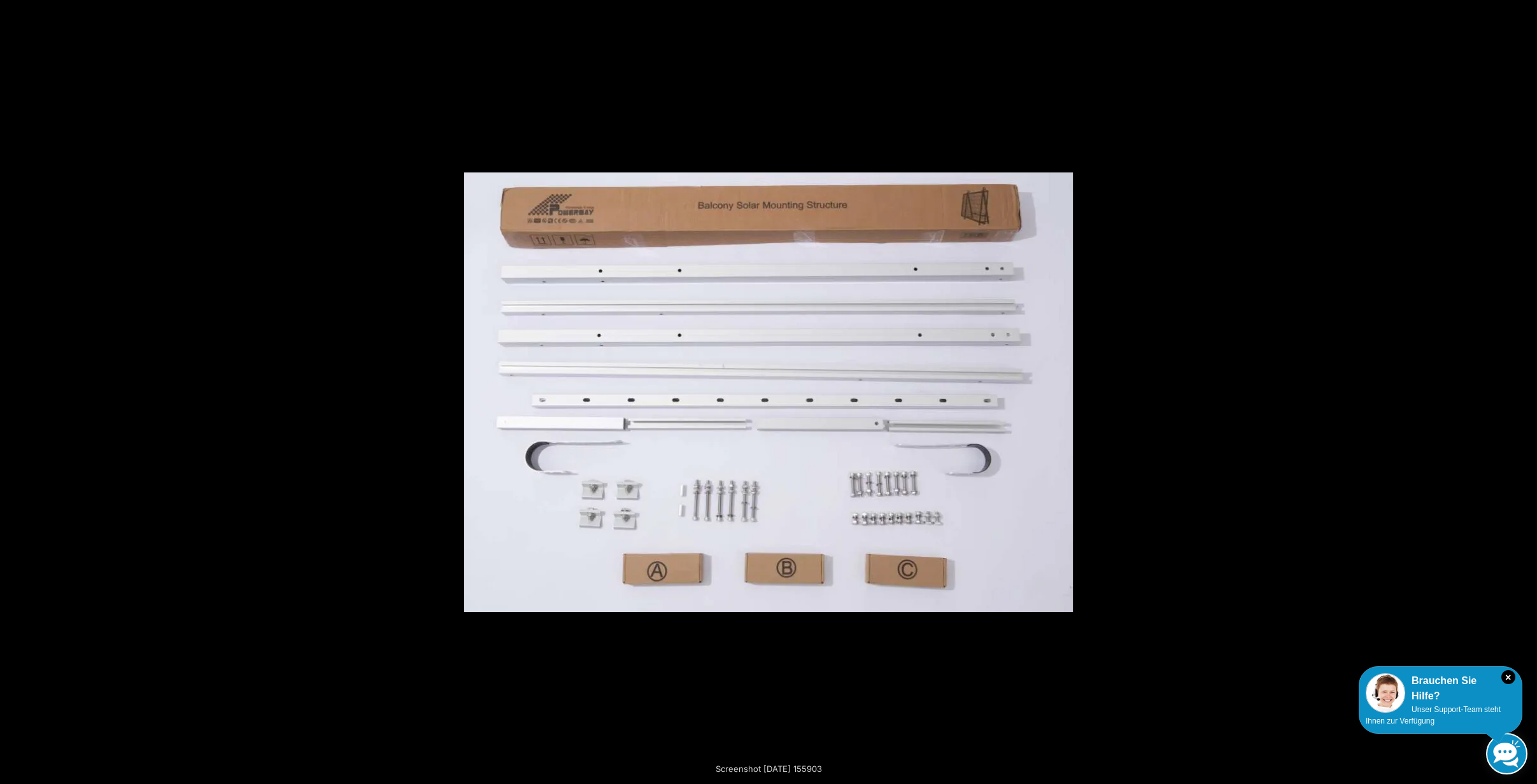
click at [1517, 389] on button "Next (arrow right)" at bounding box center [1515, 392] width 44 height 64
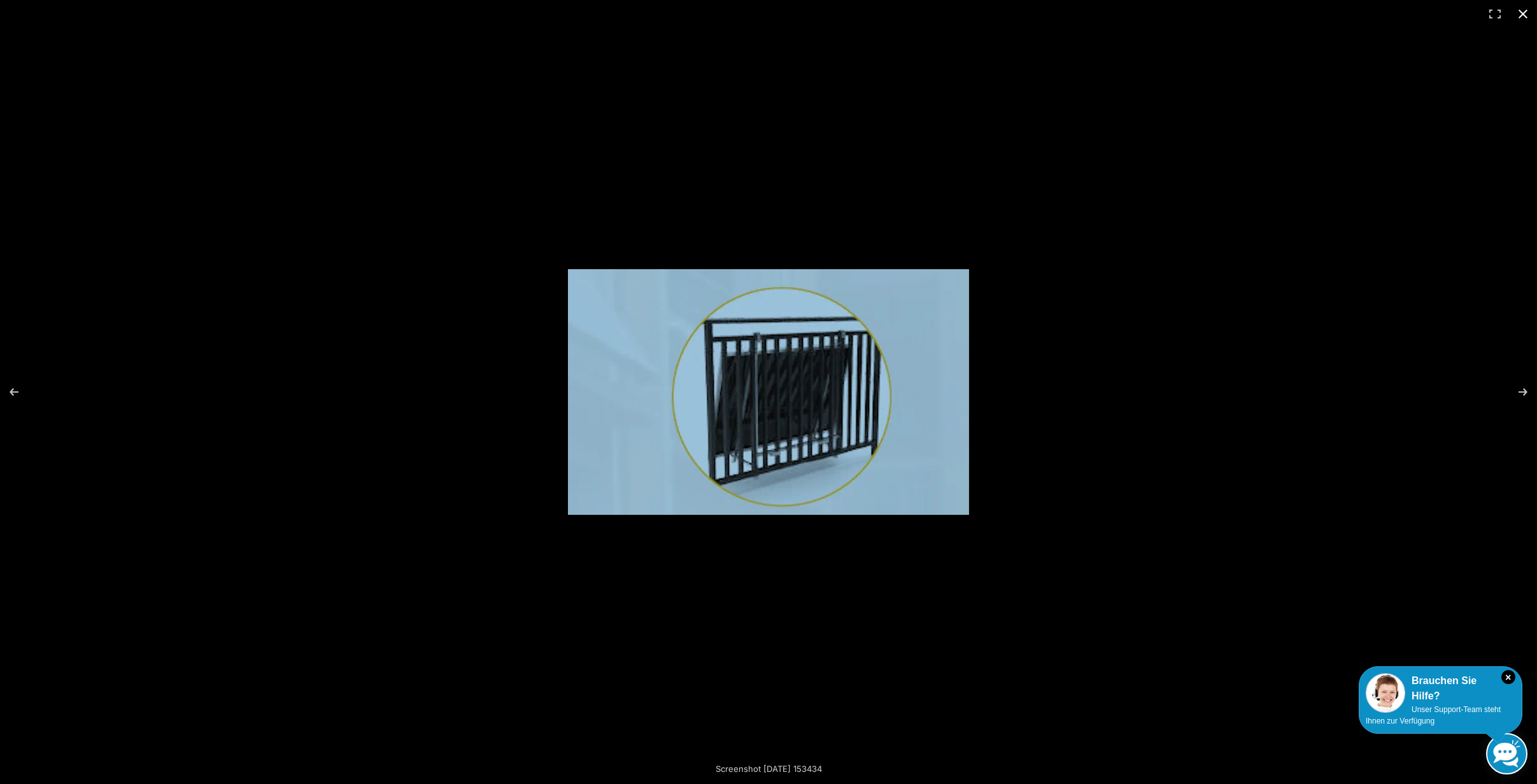
click at [1515, 13] on button "Close (Esc)" at bounding box center [1522, 14] width 28 height 28
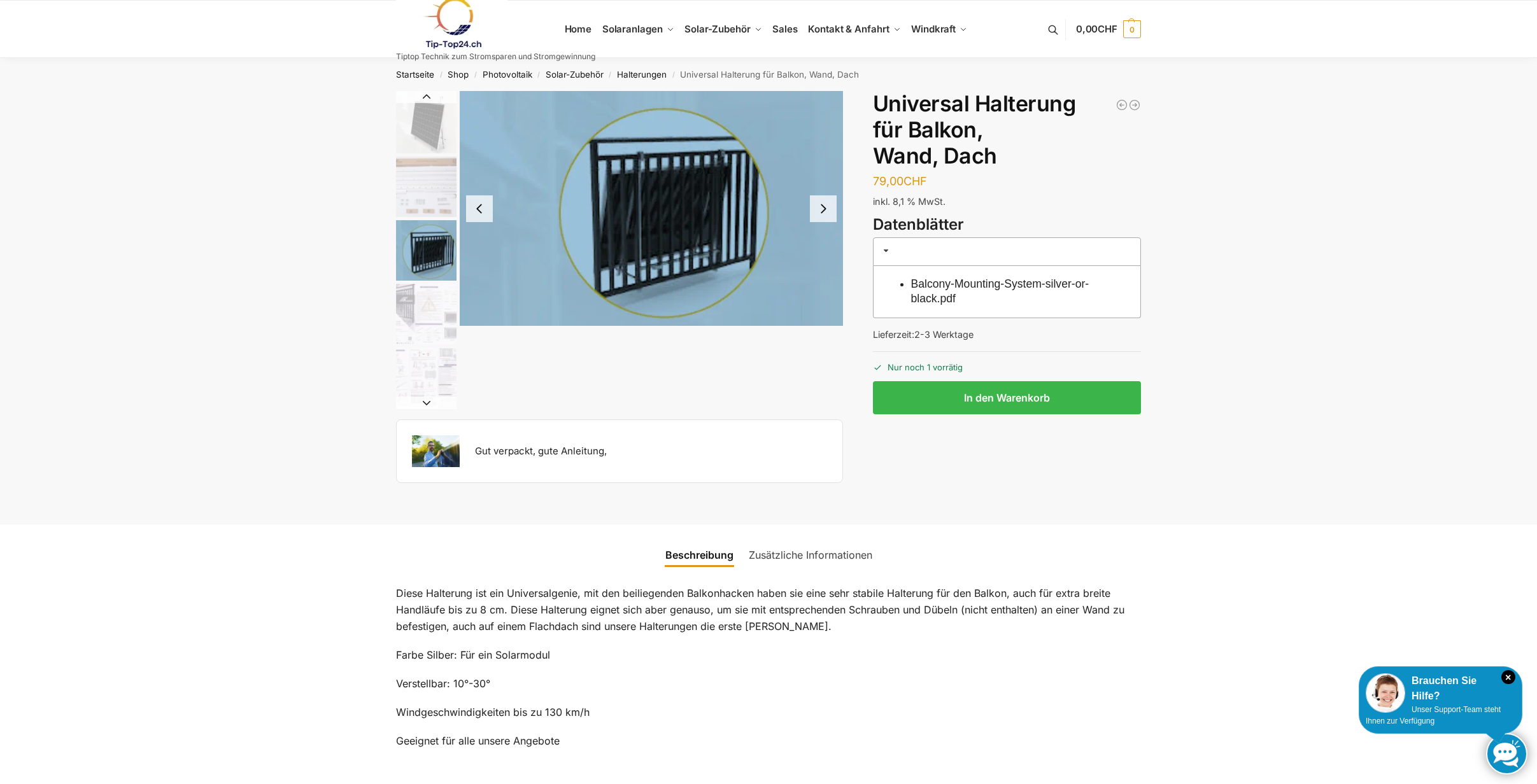
click at [429, 31] on img at bounding box center [451, 22] width 111 height 51
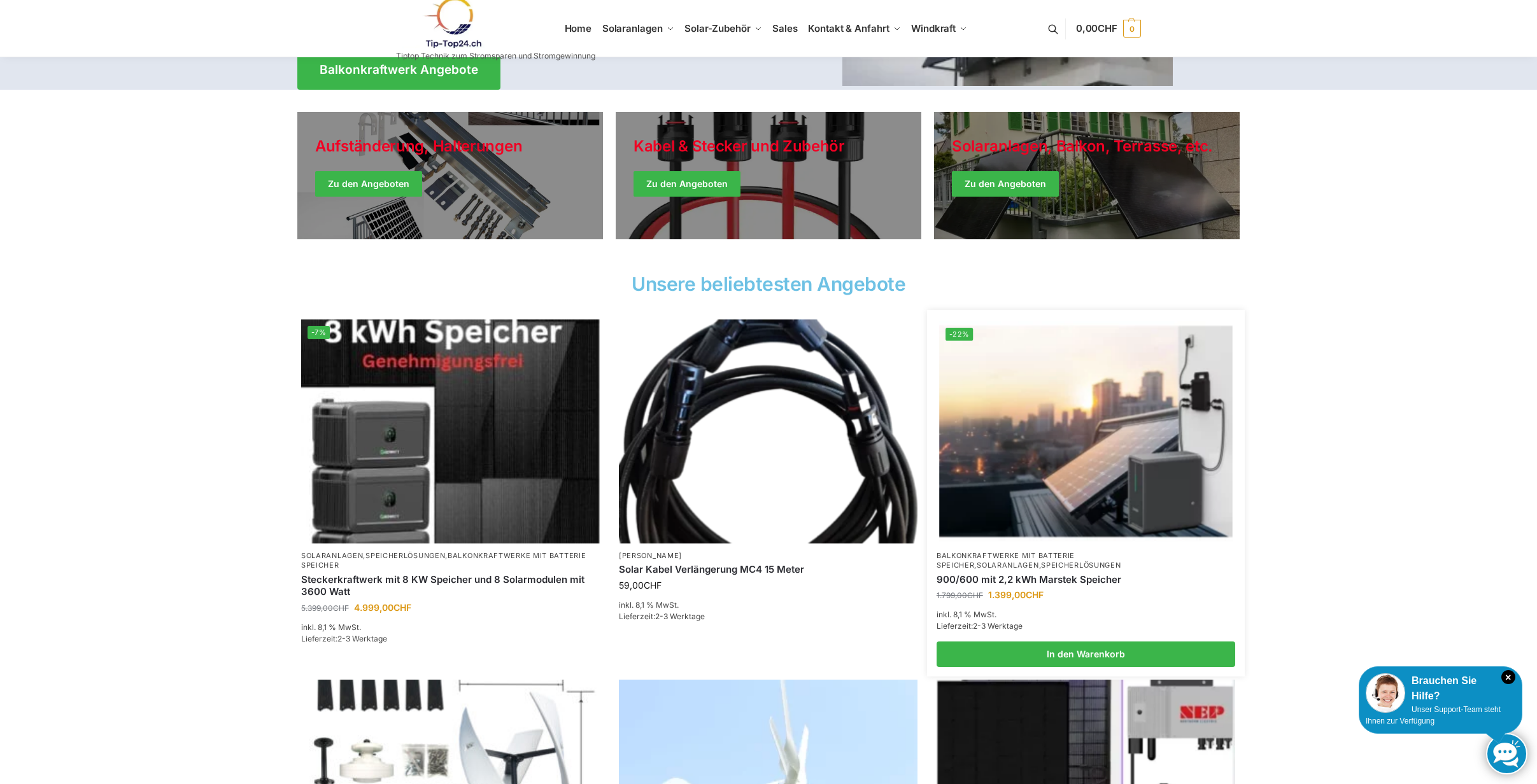
scroll to position [249, 0]
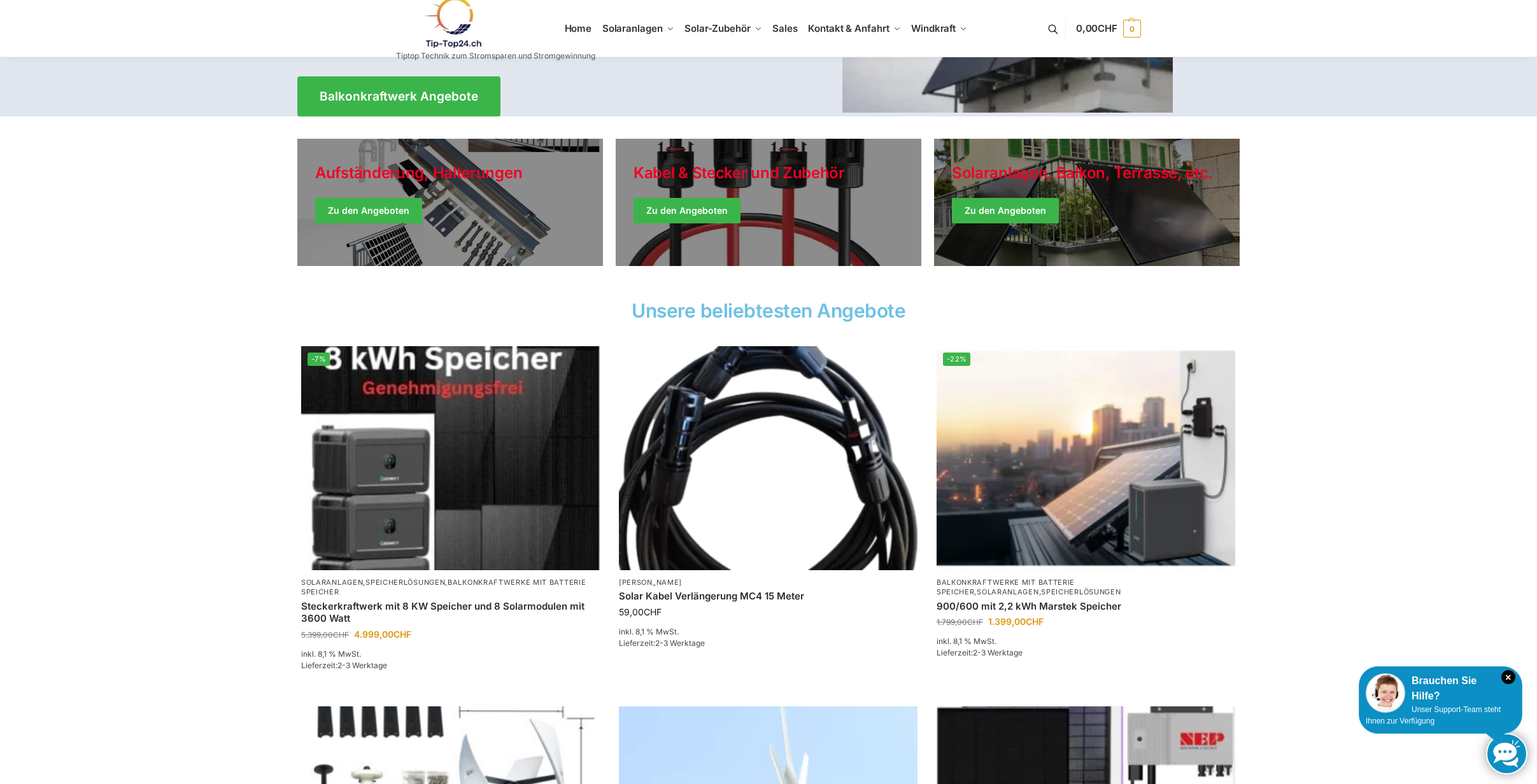
click at [578, 30] on link at bounding box center [495, 22] width 199 height 51
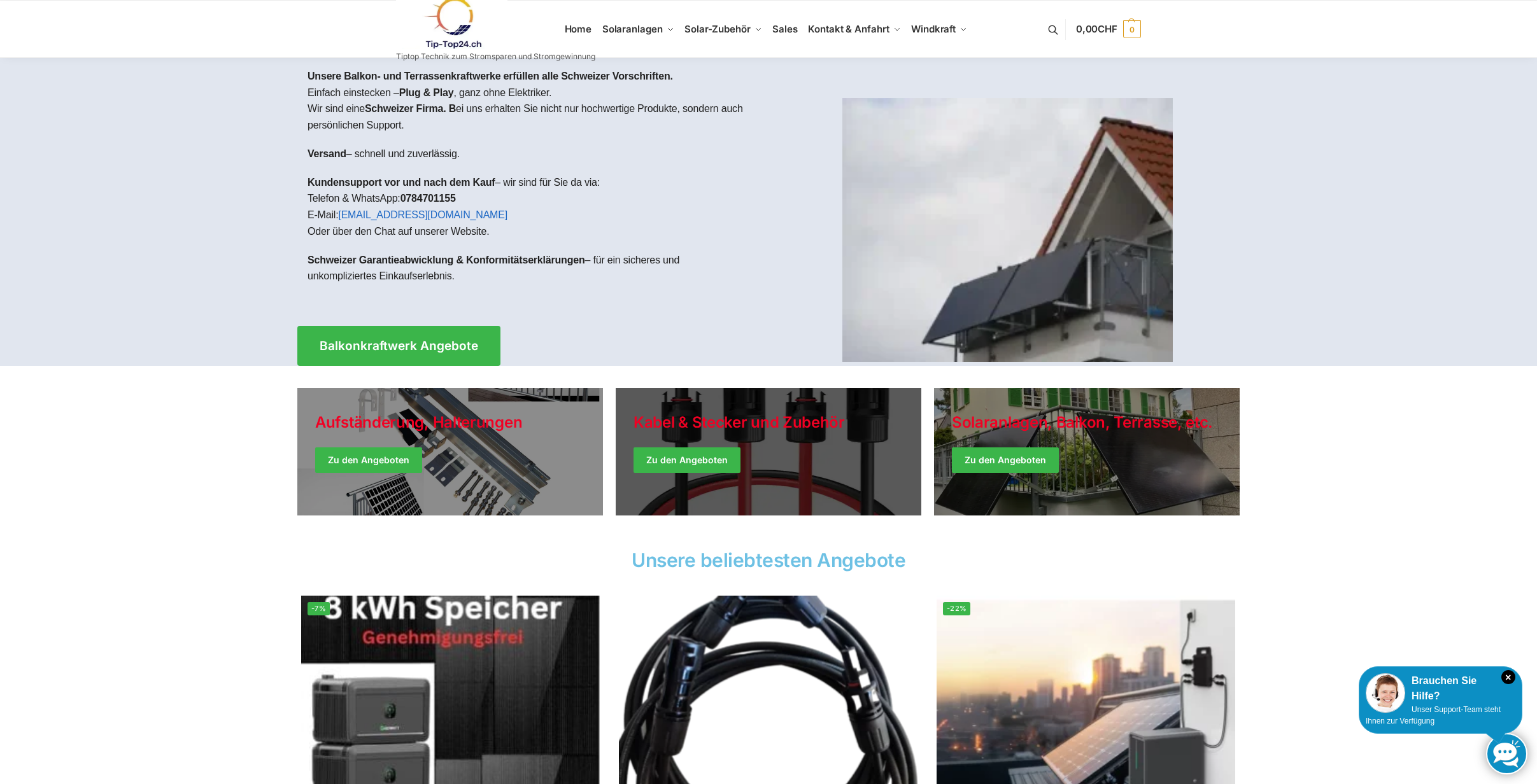
click at [853, 431] on link "Holiday Style" at bounding box center [769, 452] width 306 height 128
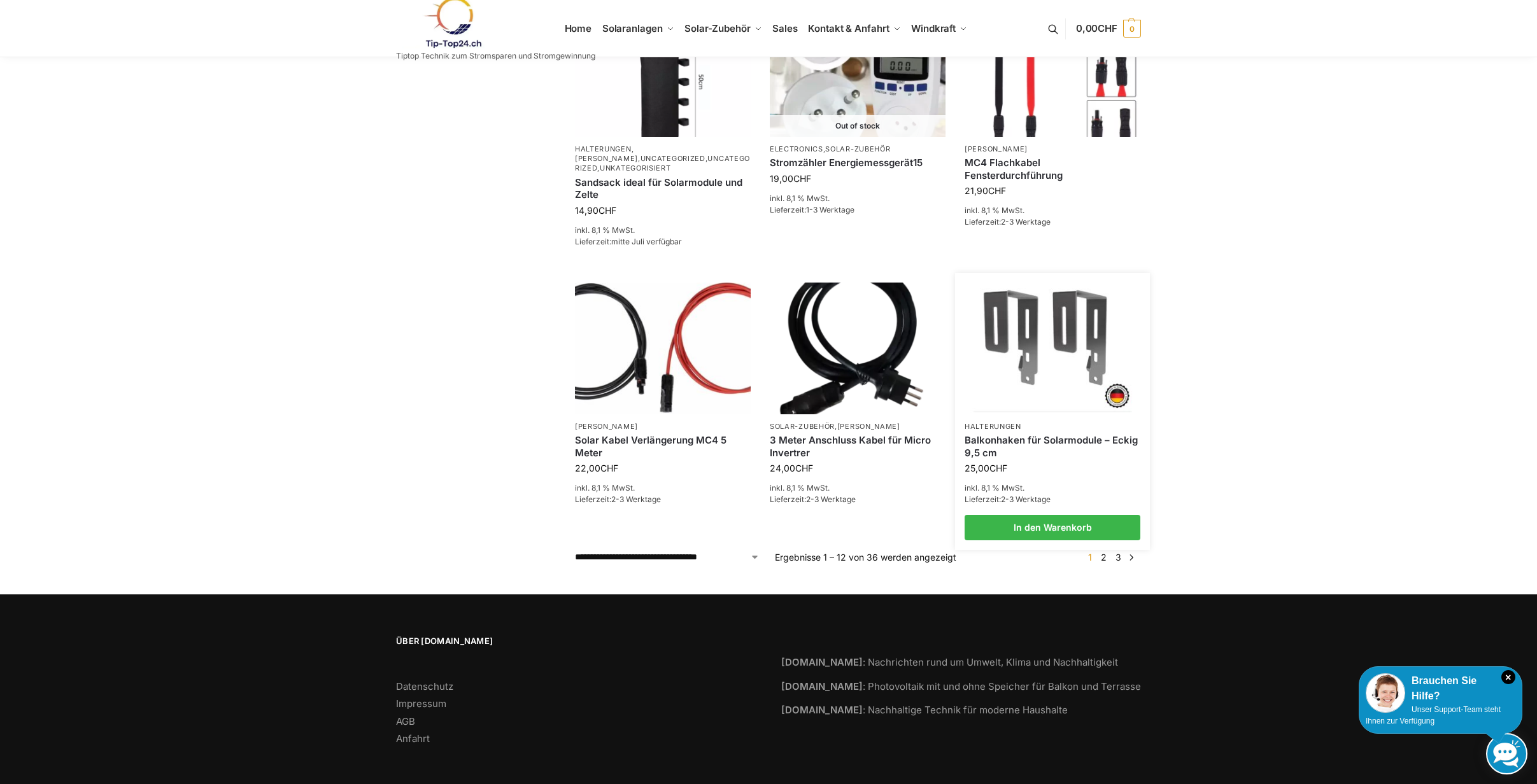
scroll to position [739, 0]
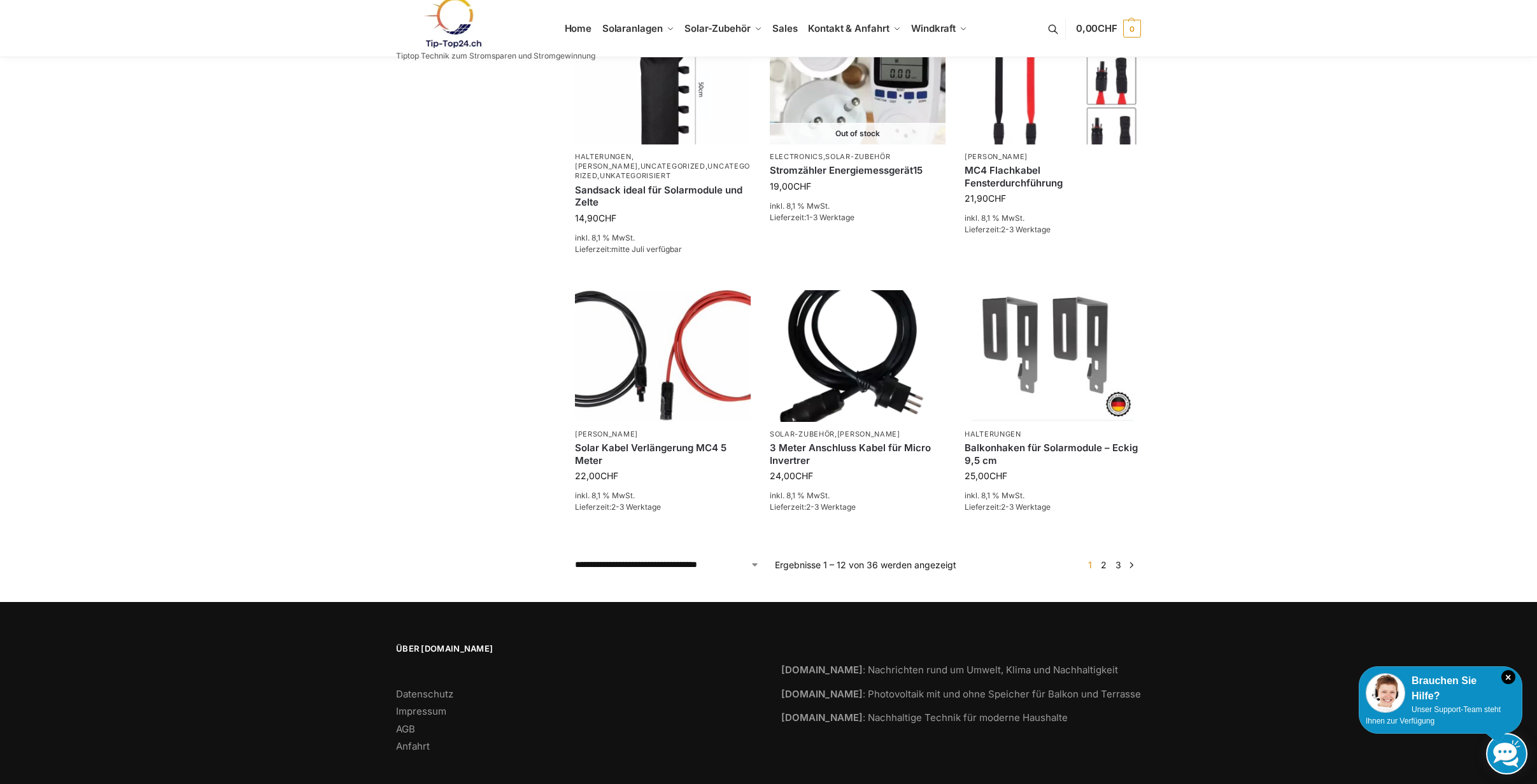
click at [1105, 562] on link "2" at bounding box center [1104, 565] width 13 height 11
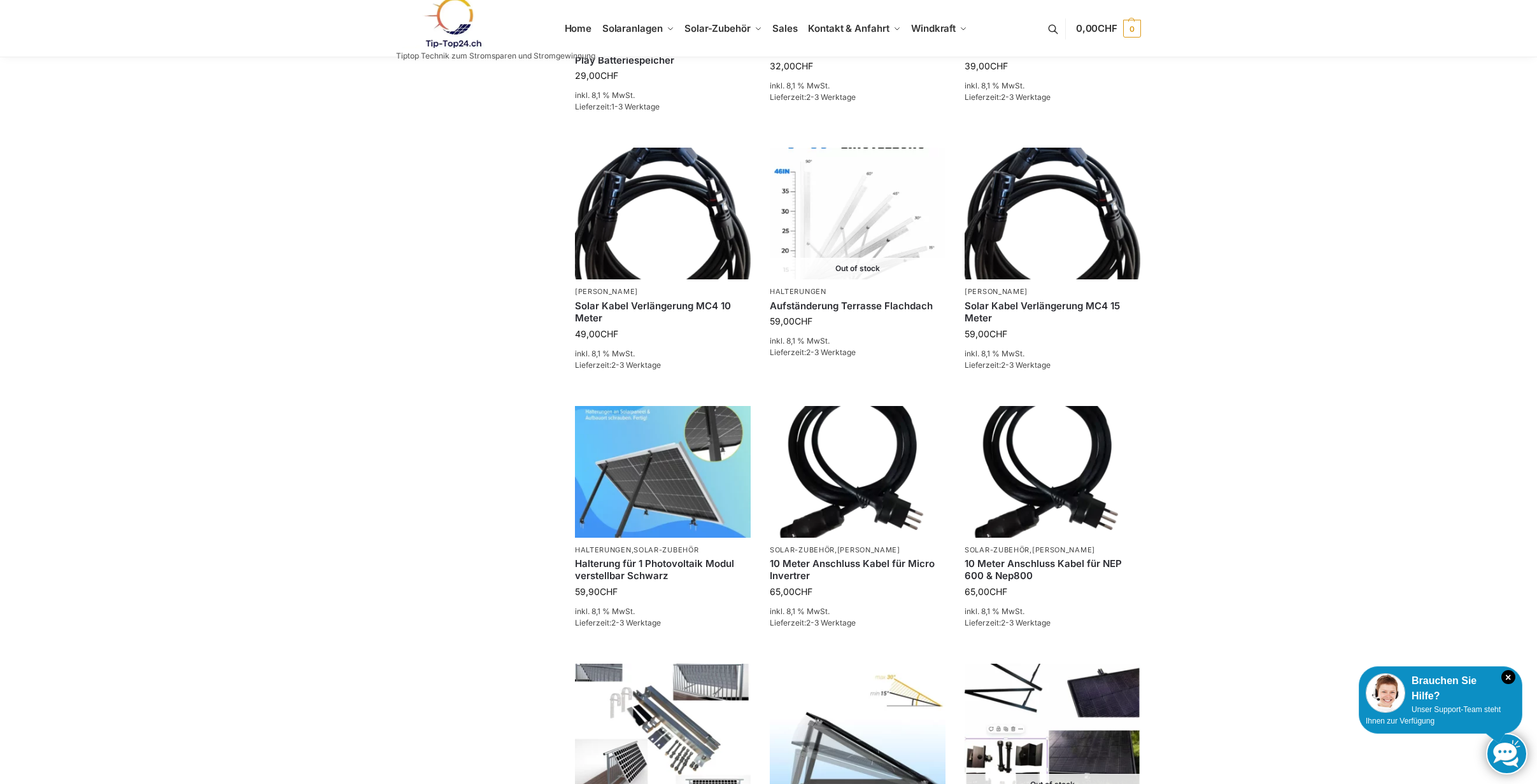
scroll to position [703, 0]
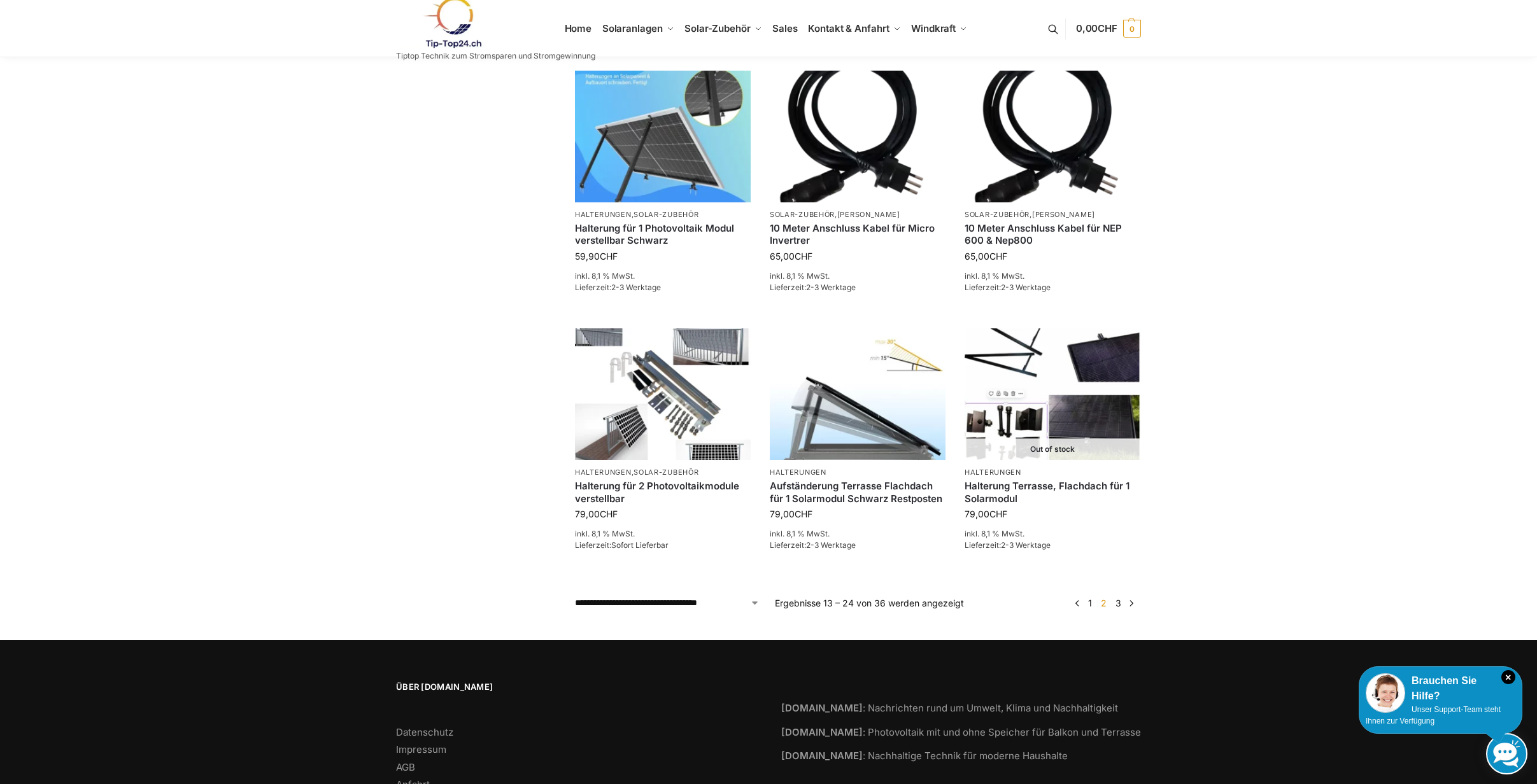
click at [1118, 597] on link "3" at bounding box center [1118, 602] width 13 height 11
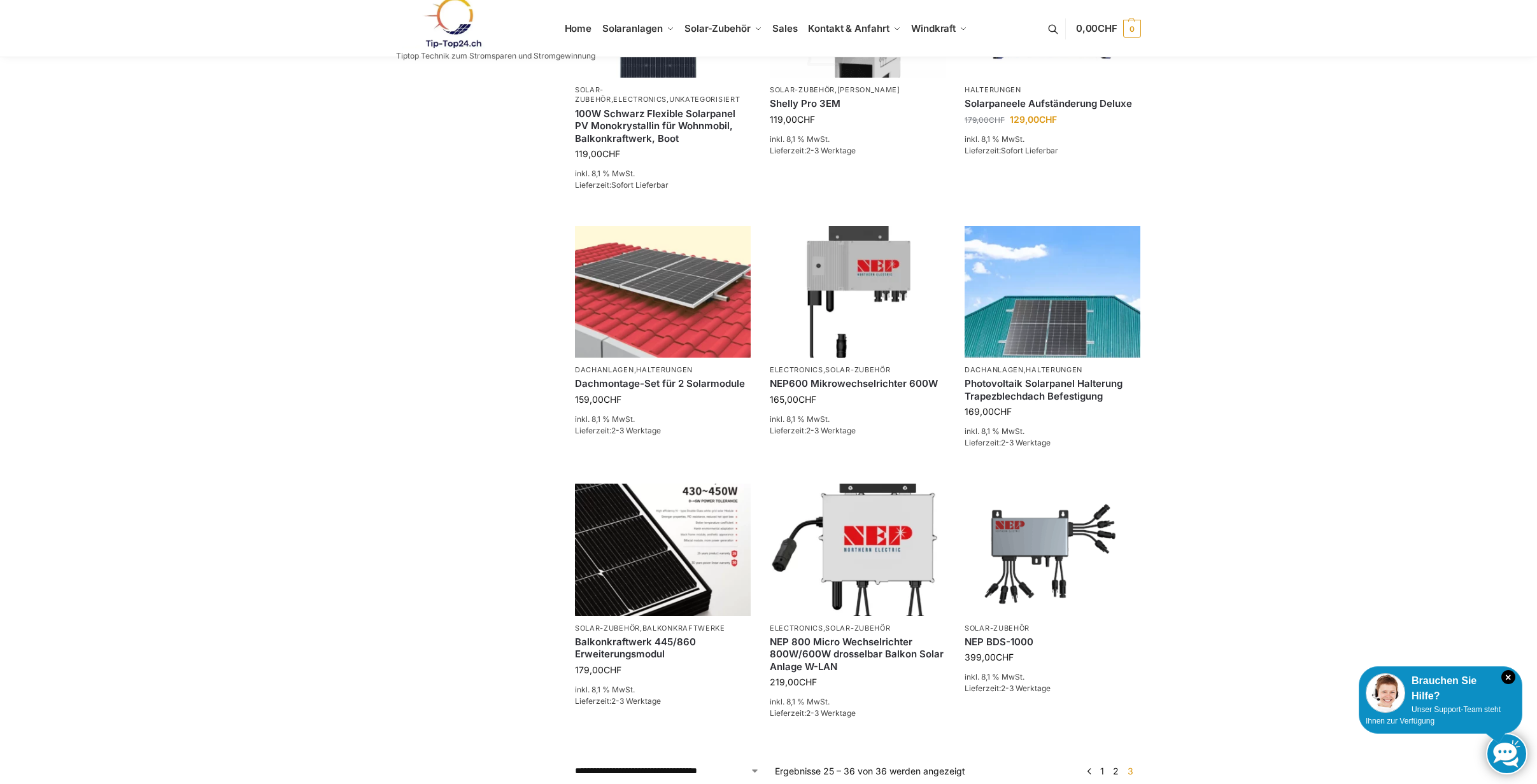
scroll to position [700, 0]
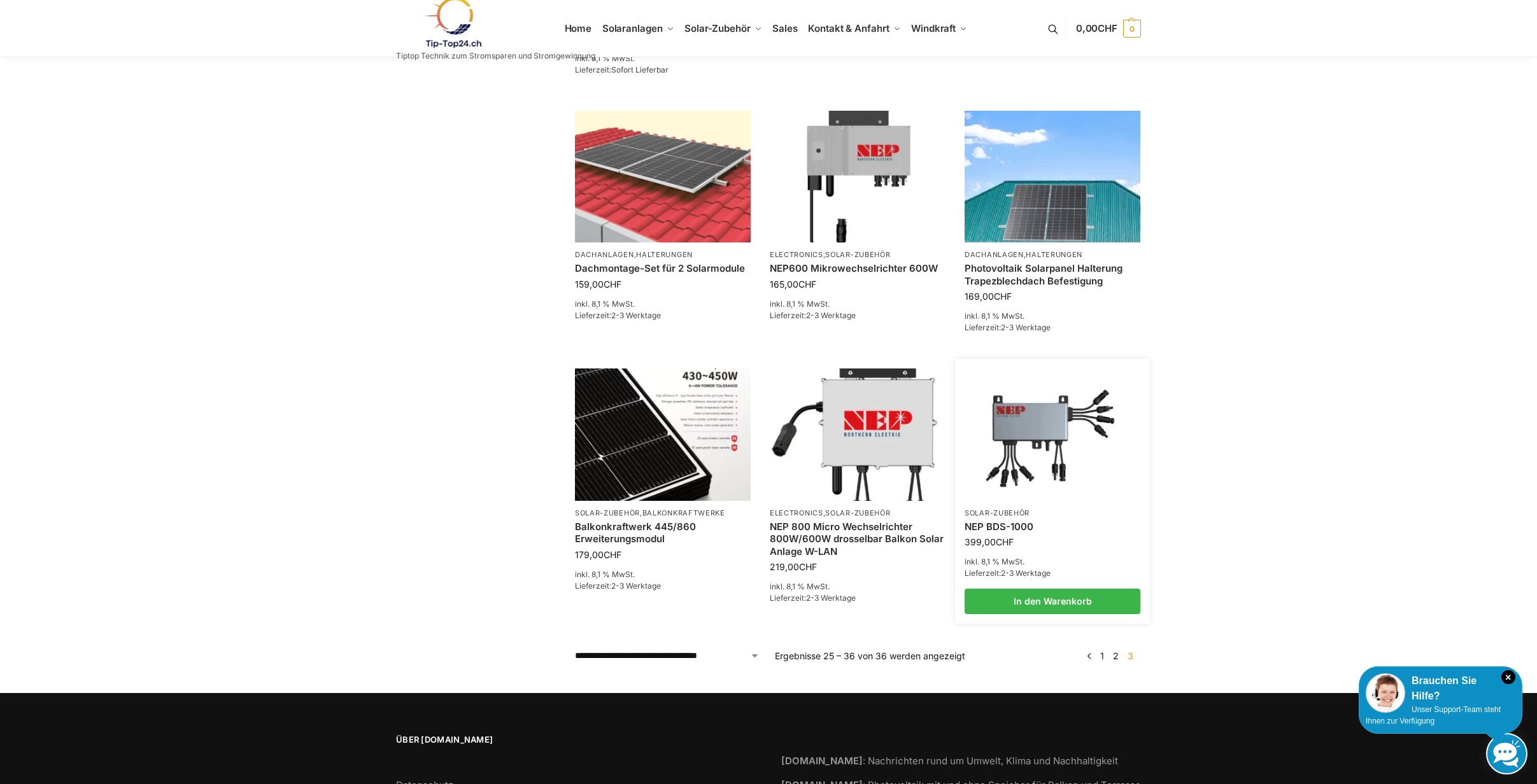
click at [1035, 428] on img at bounding box center [1052, 434] width 172 height 130
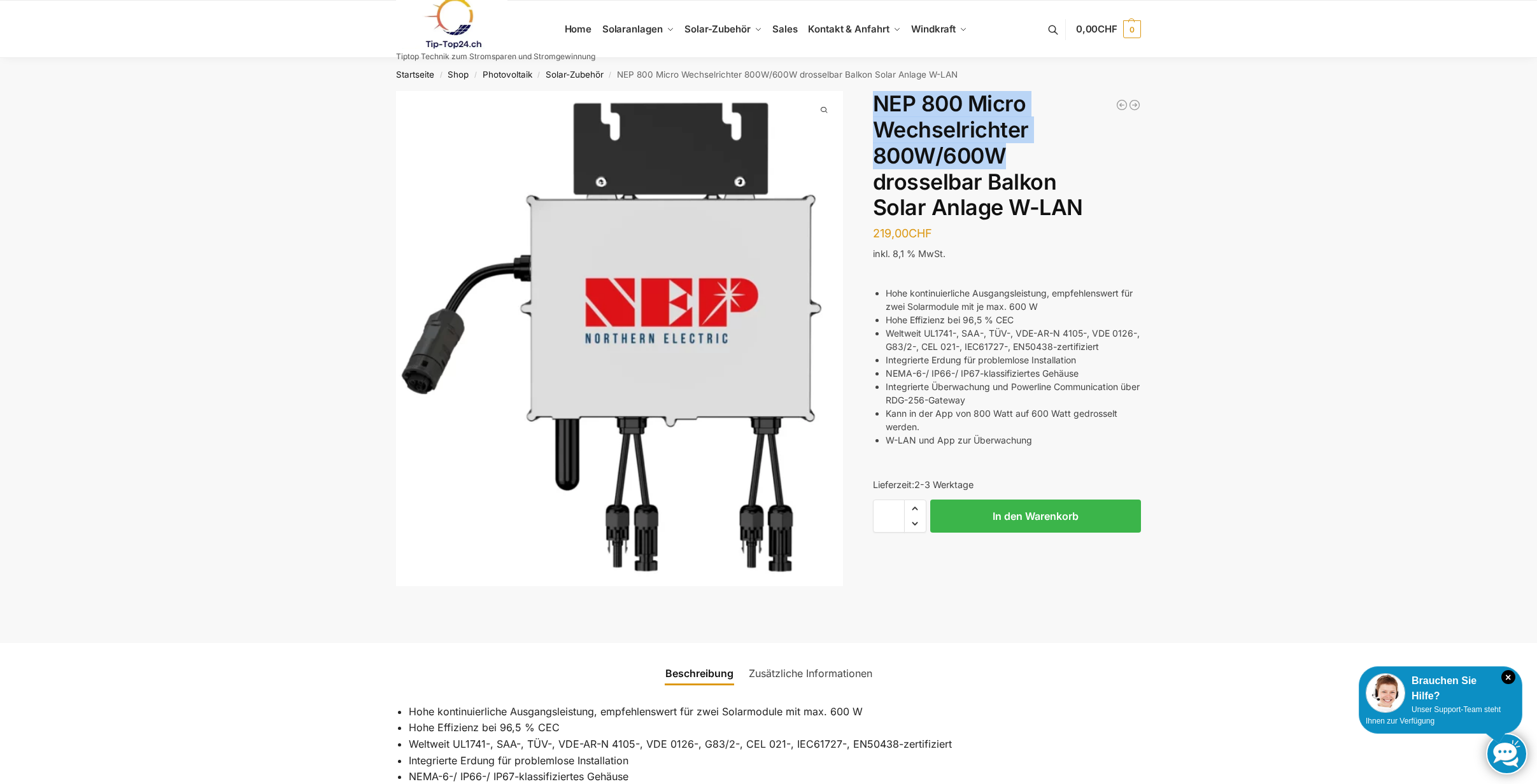
drag, startPoint x: 878, startPoint y: 103, endPoint x: 1002, endPoint y: 146, distance: 131.2
click at [1002, 146] on h1 "NEP 800 Micro Wechselrichter 800W/600W drosselbar Balkon Solar Anlage W-LAN" at bounding box center [1007, 156] width 268 height 130
copy h1 "NEP 800 Micro Wechselrichter 800W/600W"
